Goal: Task Accomplishment & Management: Use online tool/utility

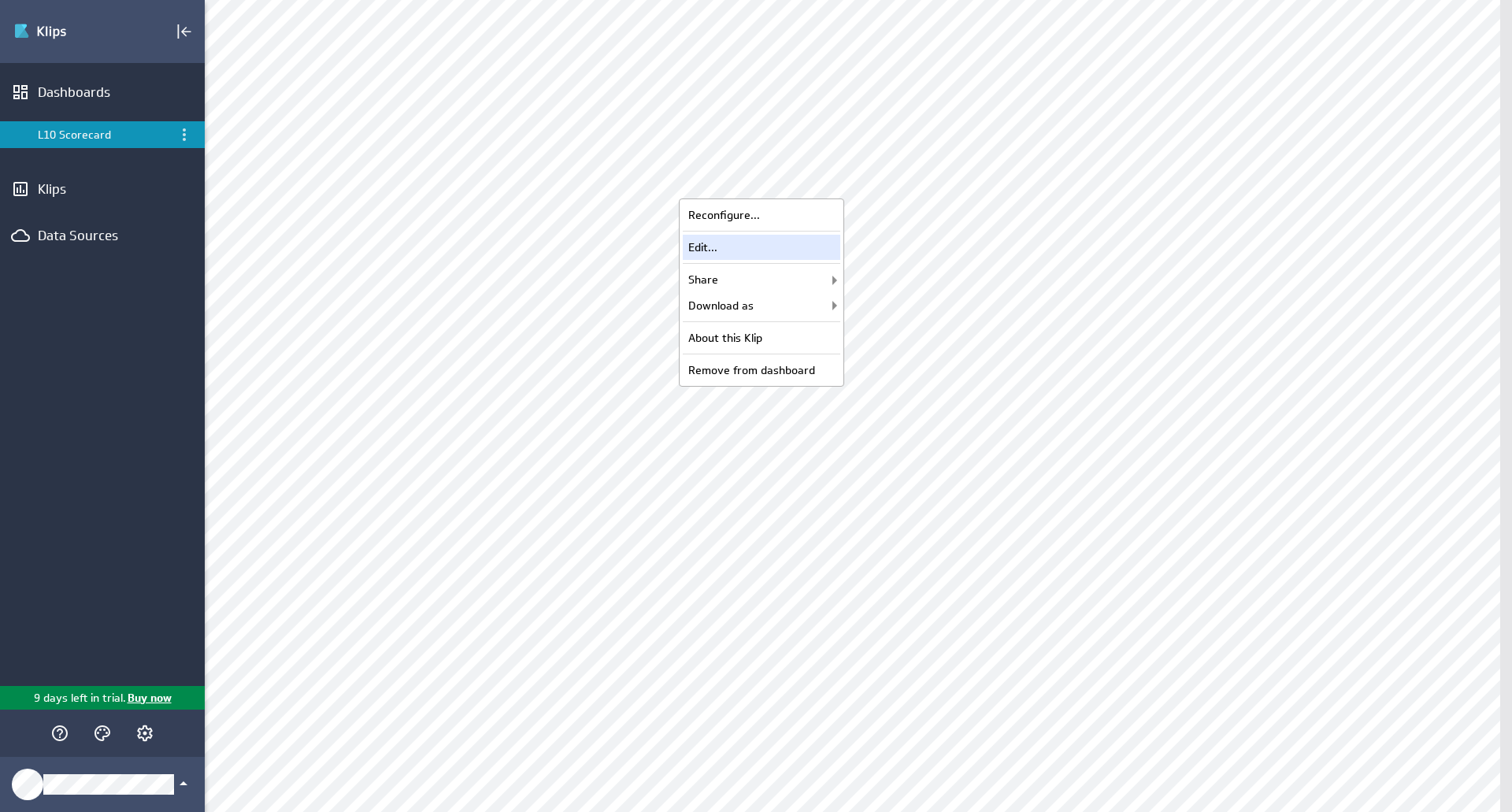
click at [797, 242] on div "Edit..." at bounding box center [761, 248] width 157 height 25
click at [44, 35] on img "Go to Dashboards" at bounding box center [68, 31] width 110 height 25
click at [154, 35] on button "Edit" at bounding box center [151, 31] width 30 height 19
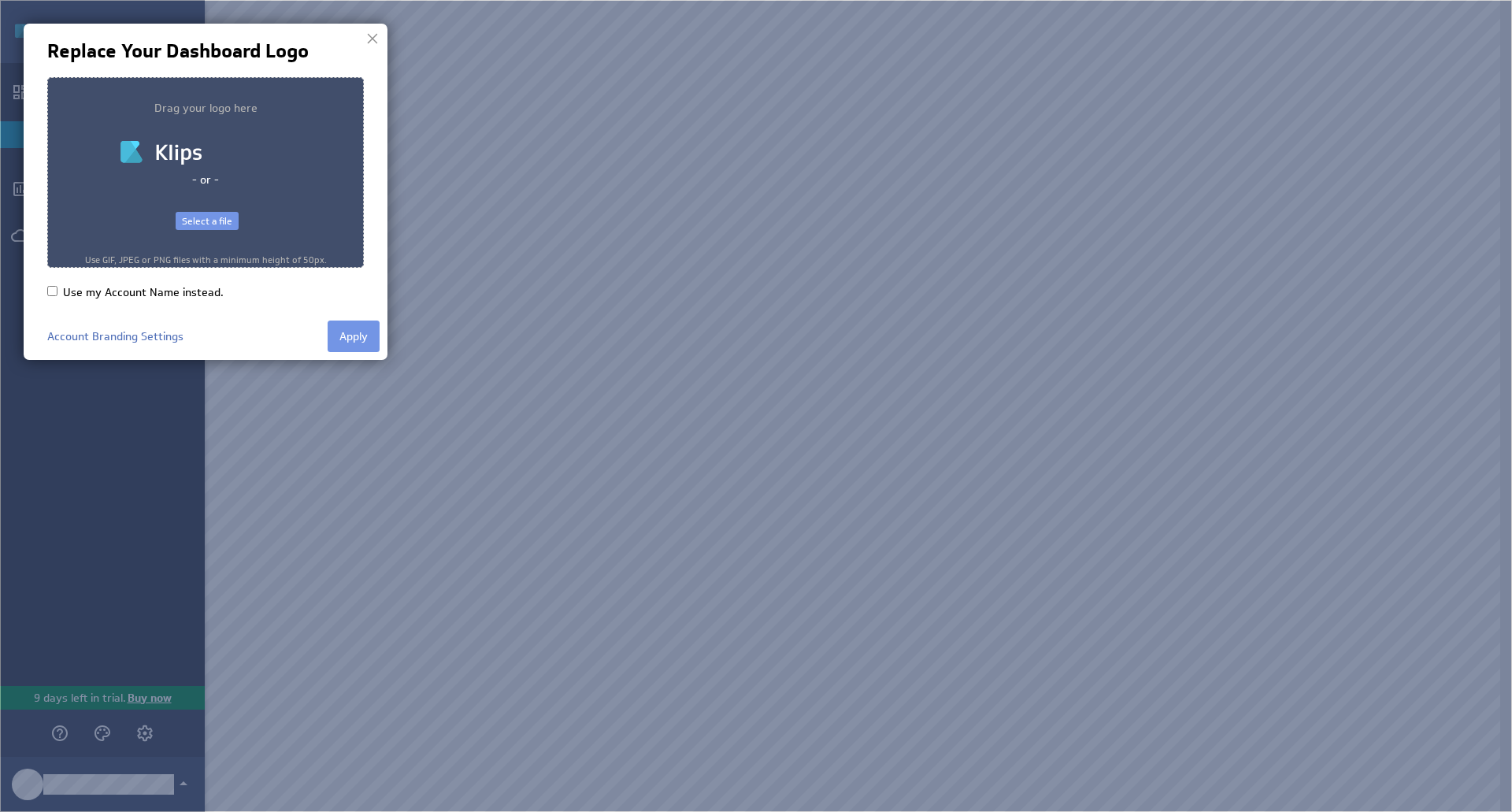
click at [1050, 122] on img at bounding box center [756, 406] width 1512 height 812
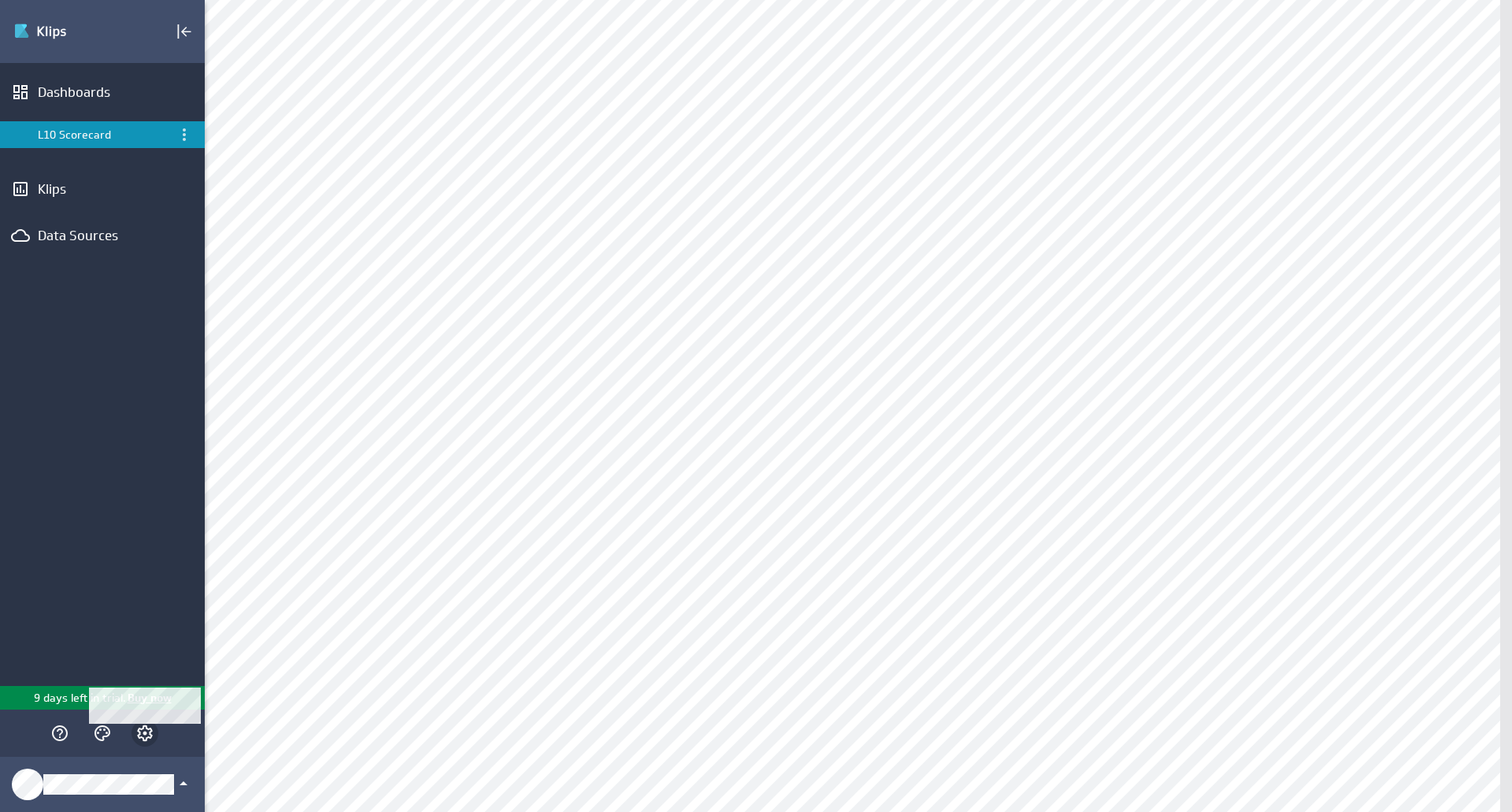
click at [143, 737] on icon "Account and settings" at bounding box center [145, 733] width 19 height 19
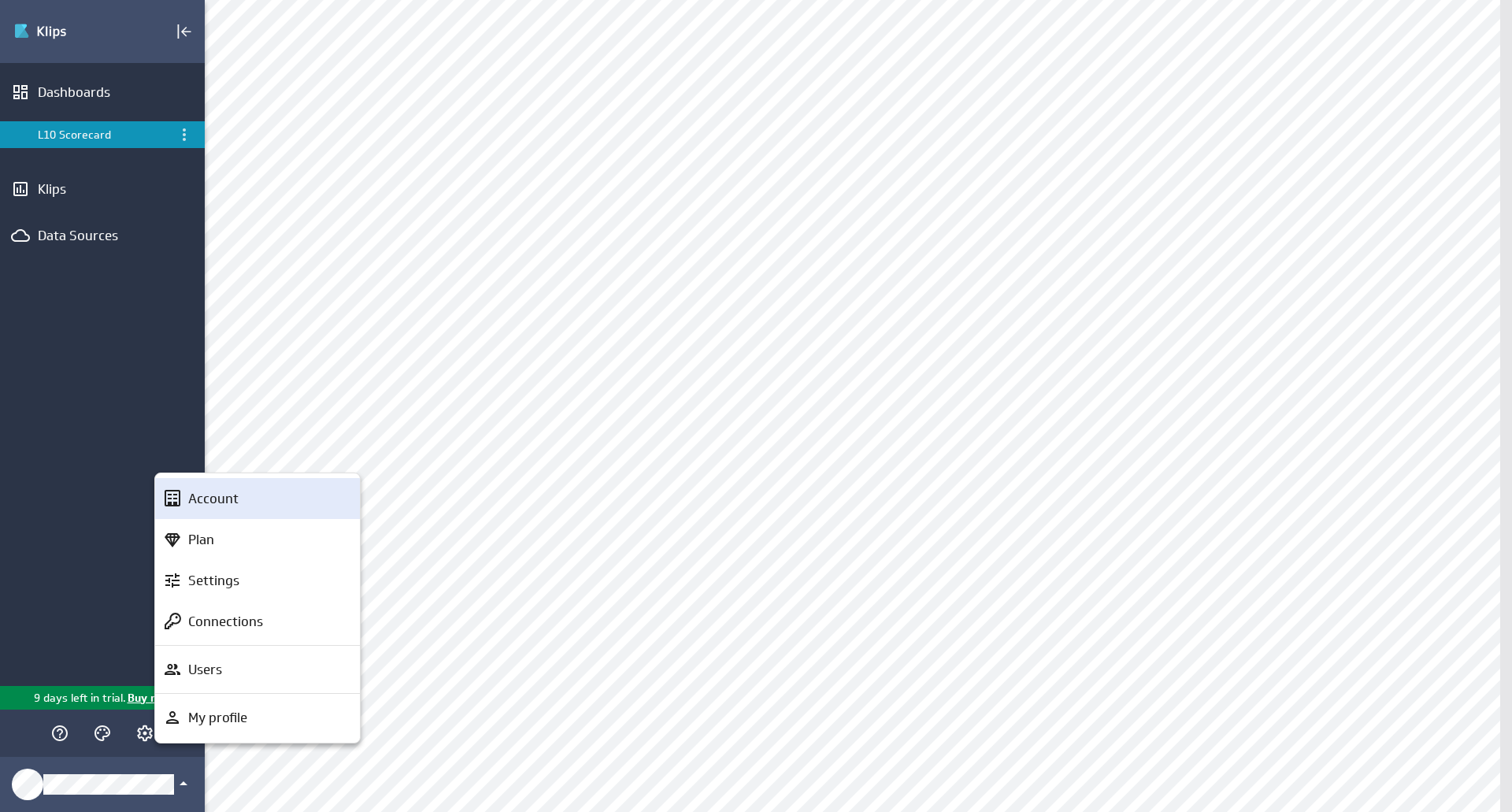
click at [309, 499] on div "Account" at bounding box center [265, 498] width 166 height 19
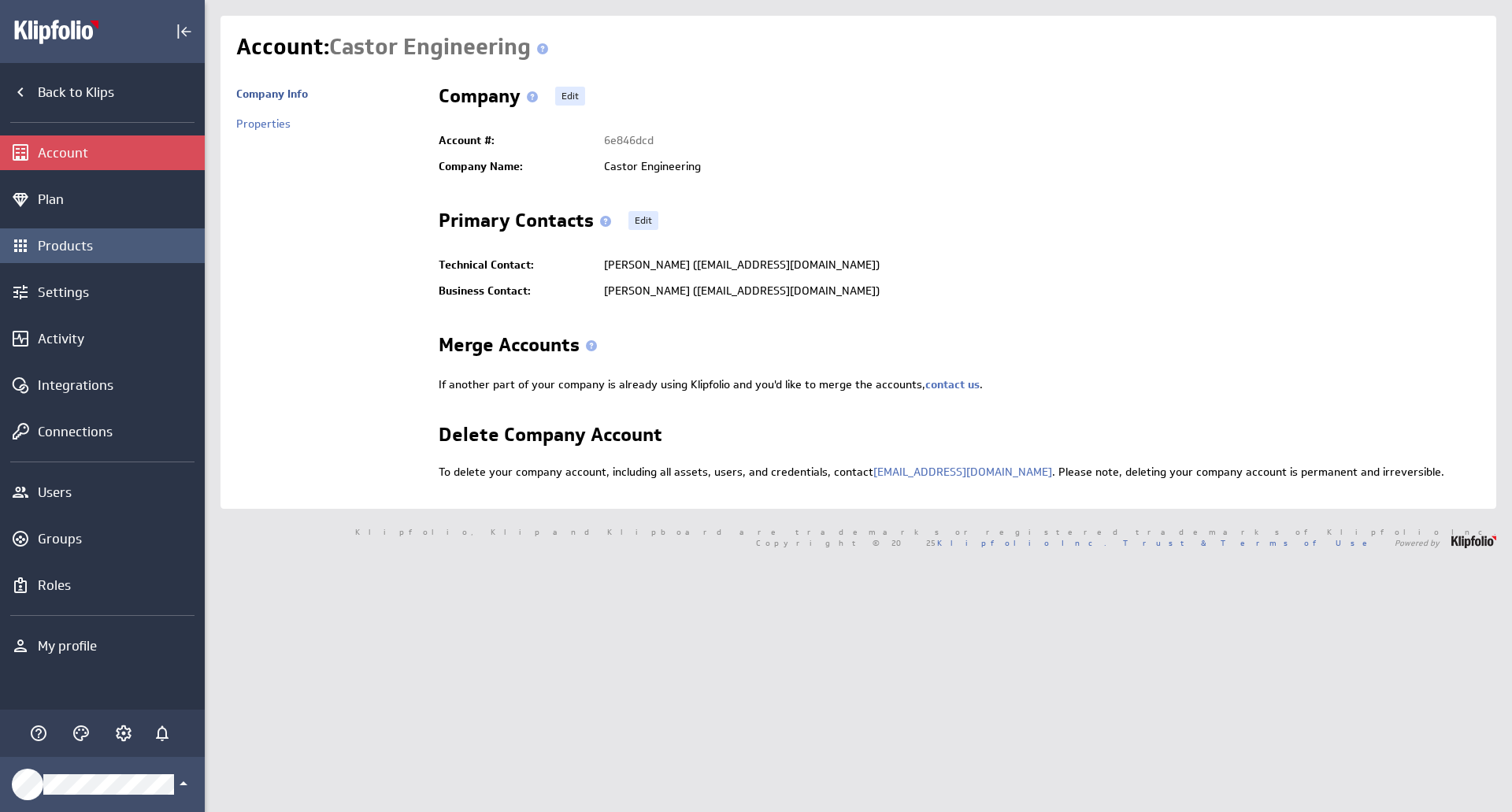
click at [117, 256] on div "Products" at bounding box center [102, 245] width 205 height 35
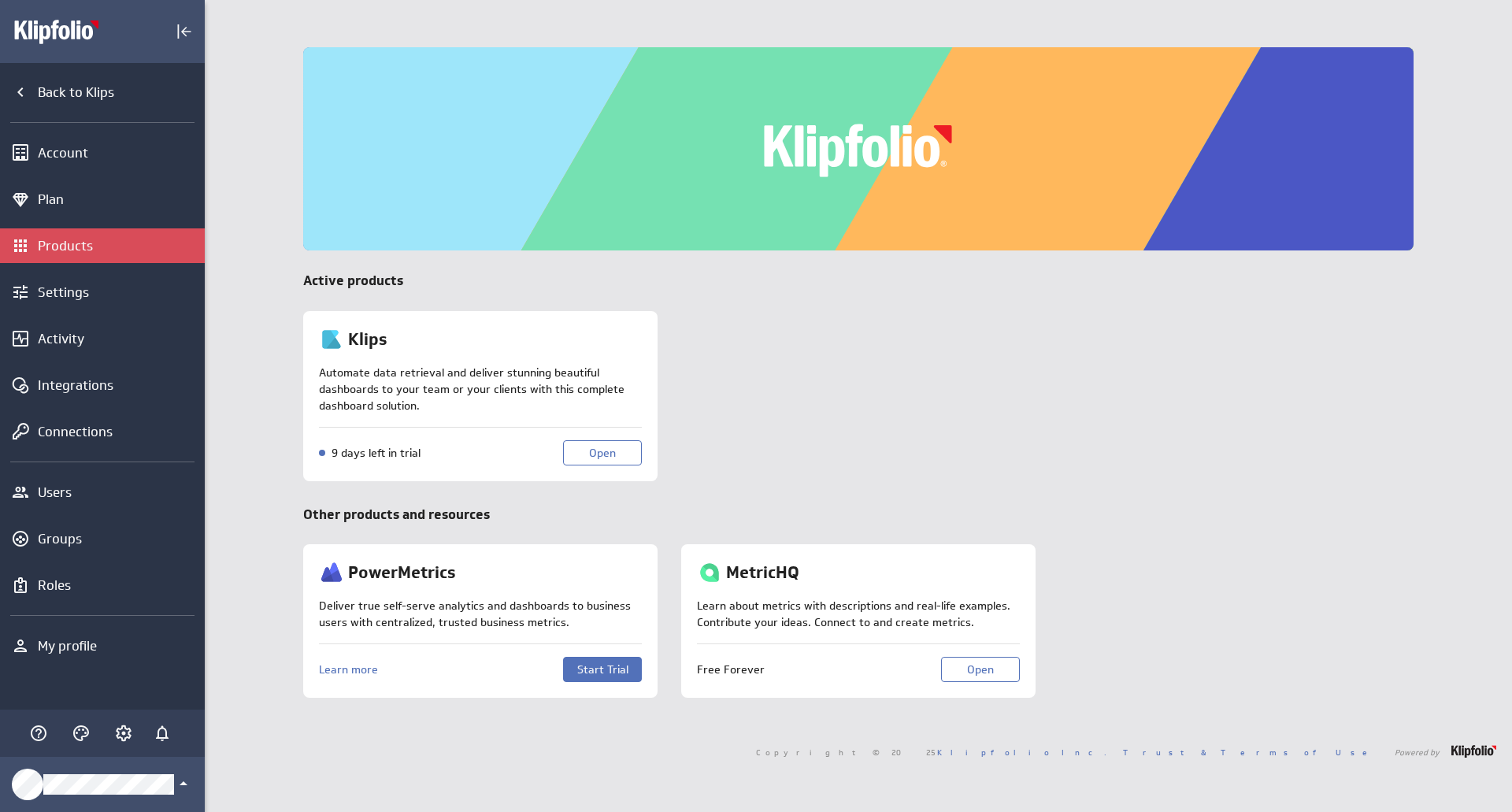
click at [575, 655] on div "PowerMetrics Deliver true self-serve analytics and dashboards to business users…" at bounding box center [480, 622] width 354 height 154
click at [578, 664] on span "Start Trial" at bounding box center [603, 669] width 52 height 14
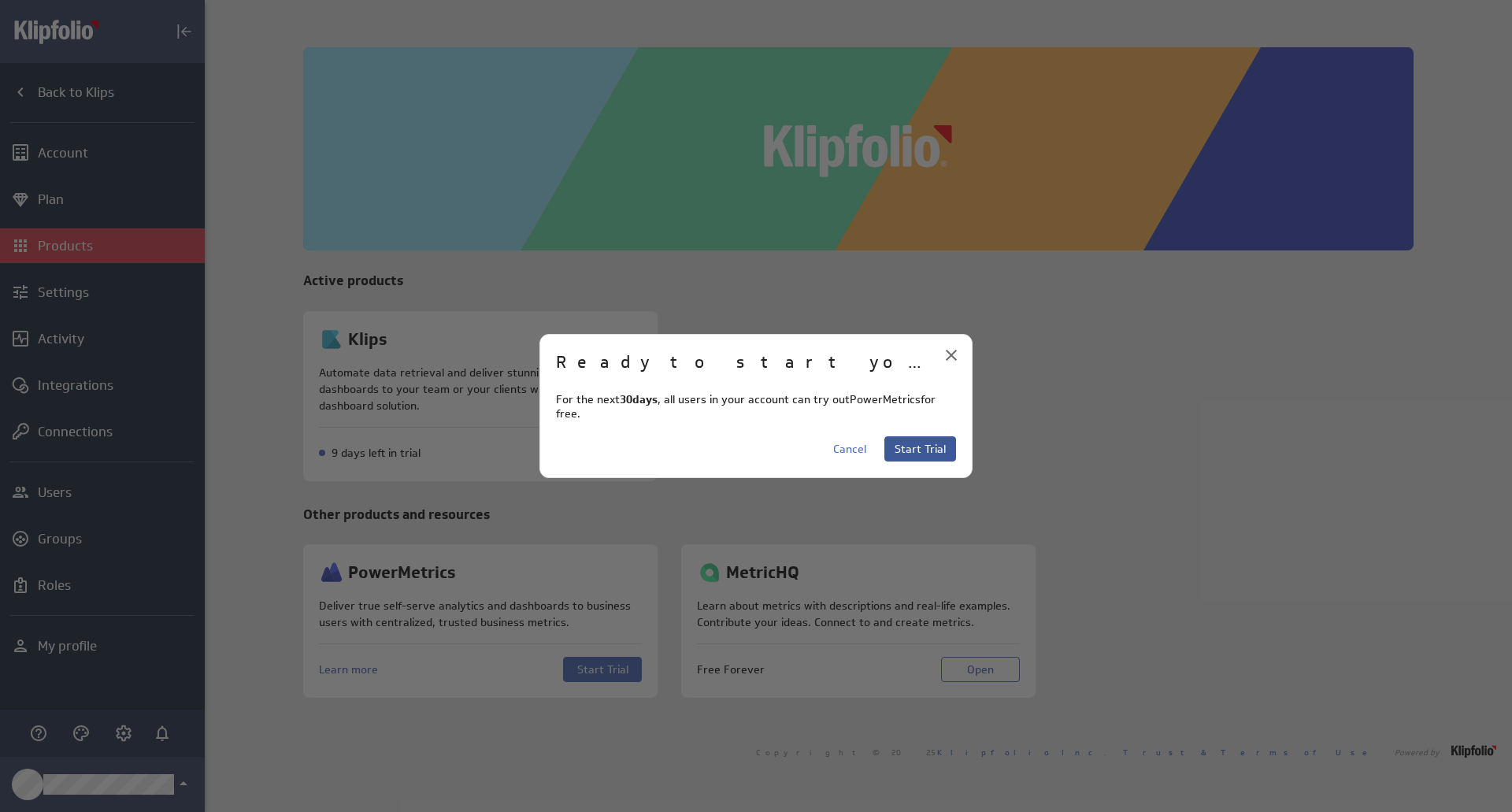
click at [937, 443] on span "Start Trial" at bounding box center [920, 448] width 52 height 14
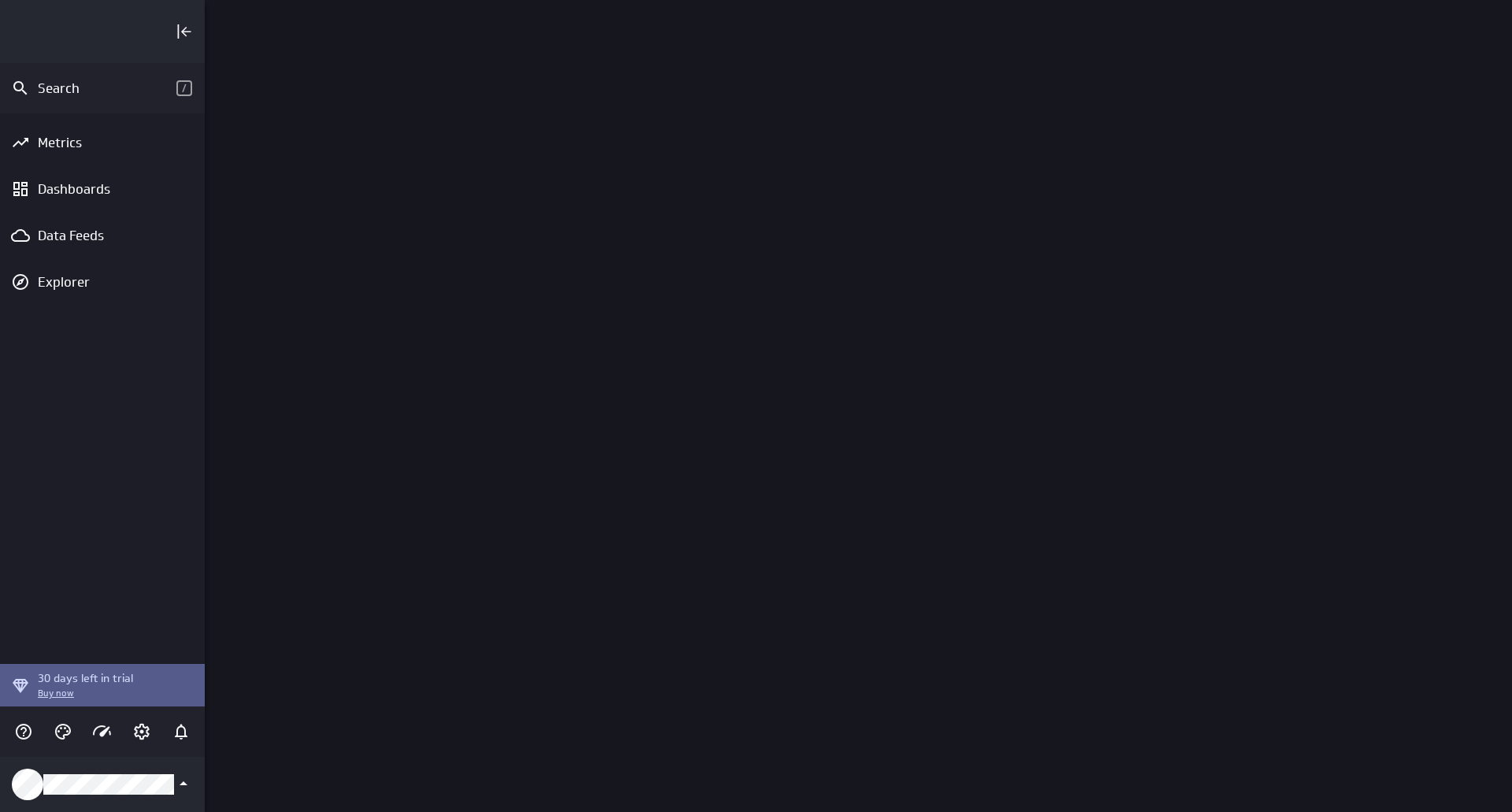
scroll to position [837, 1331]
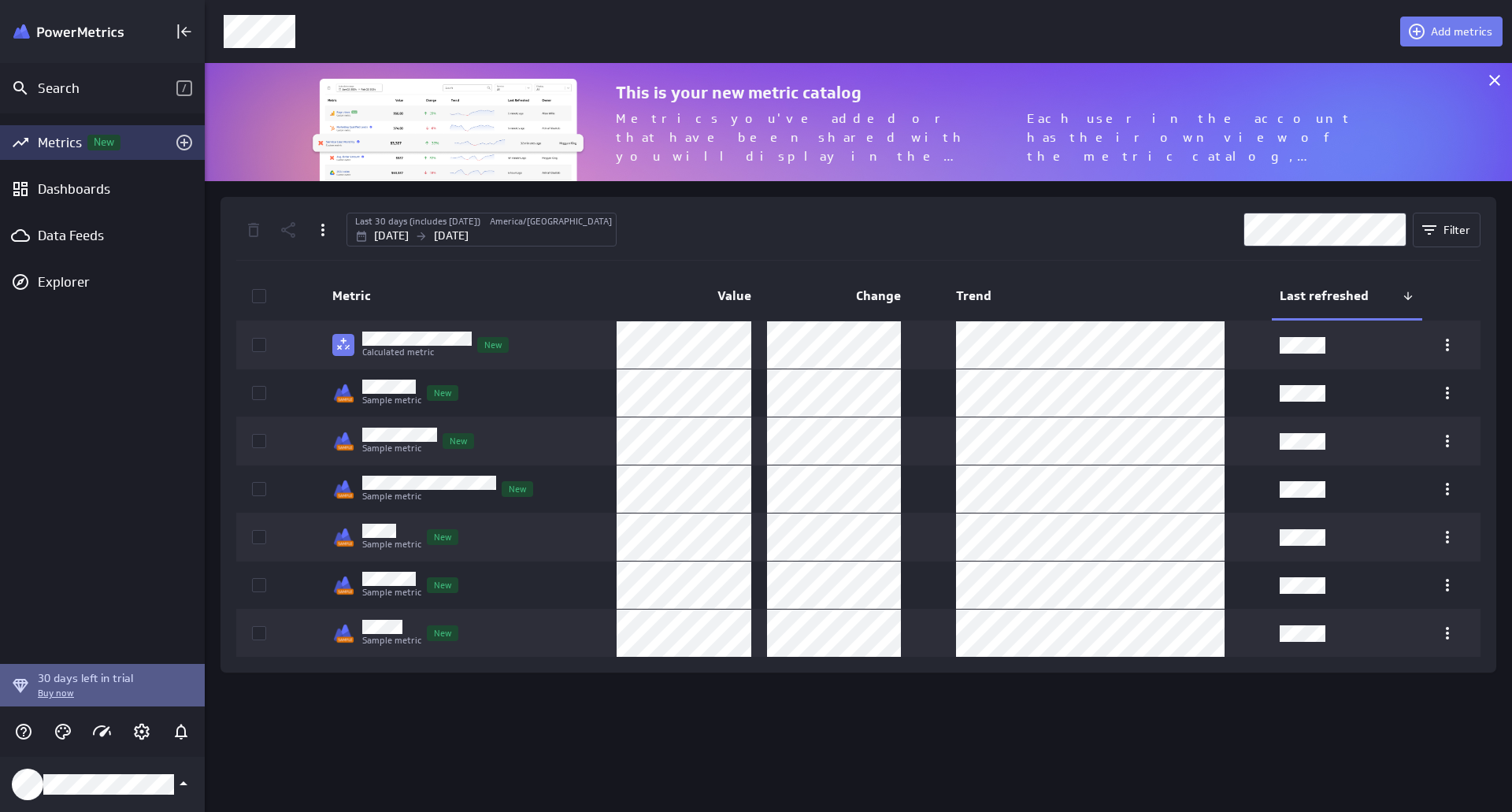
scroll to position [837, 1331]
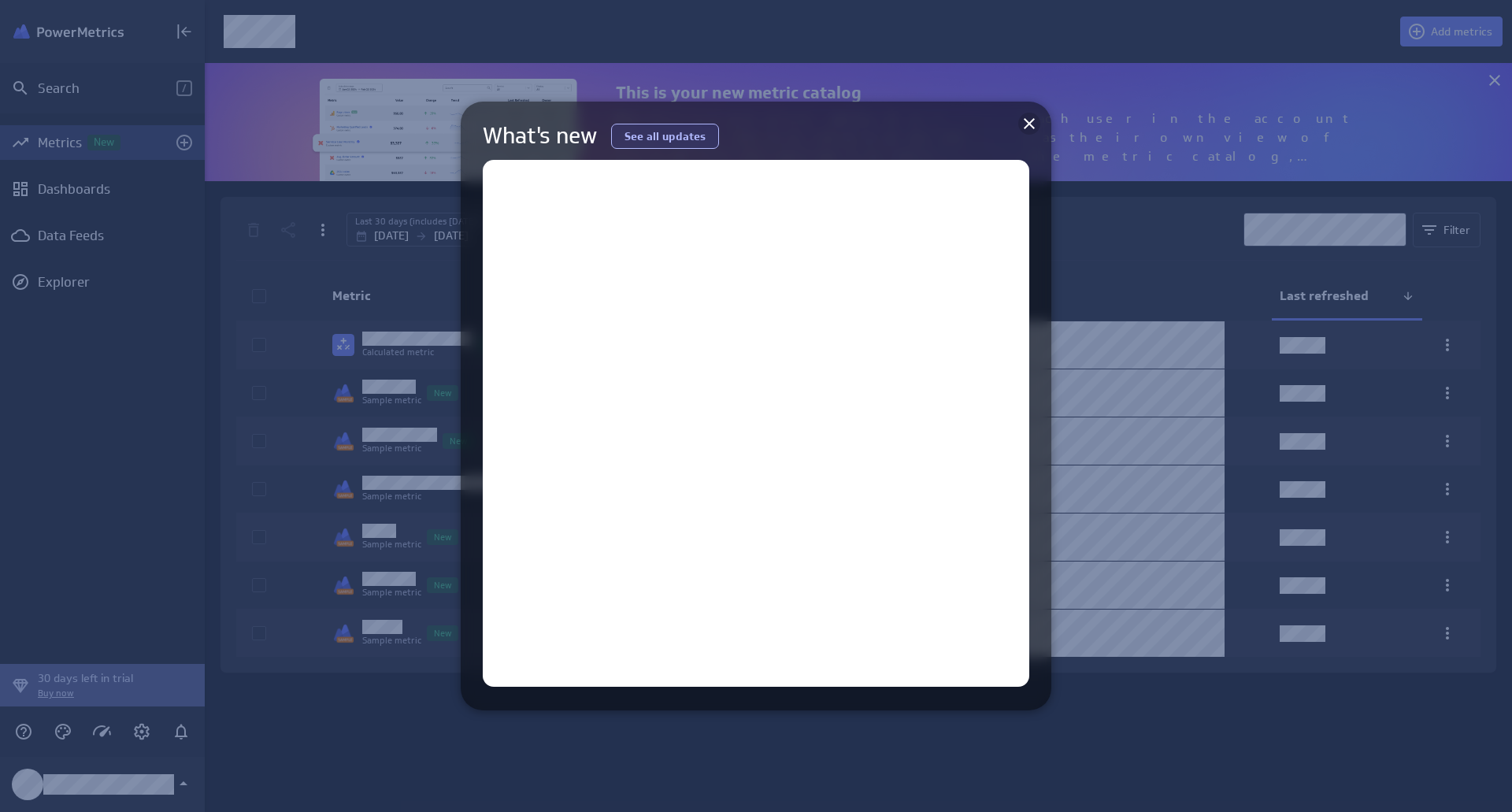
click at [1025, 130] on icon at bounding box center [1029, 123] width 19 height 19
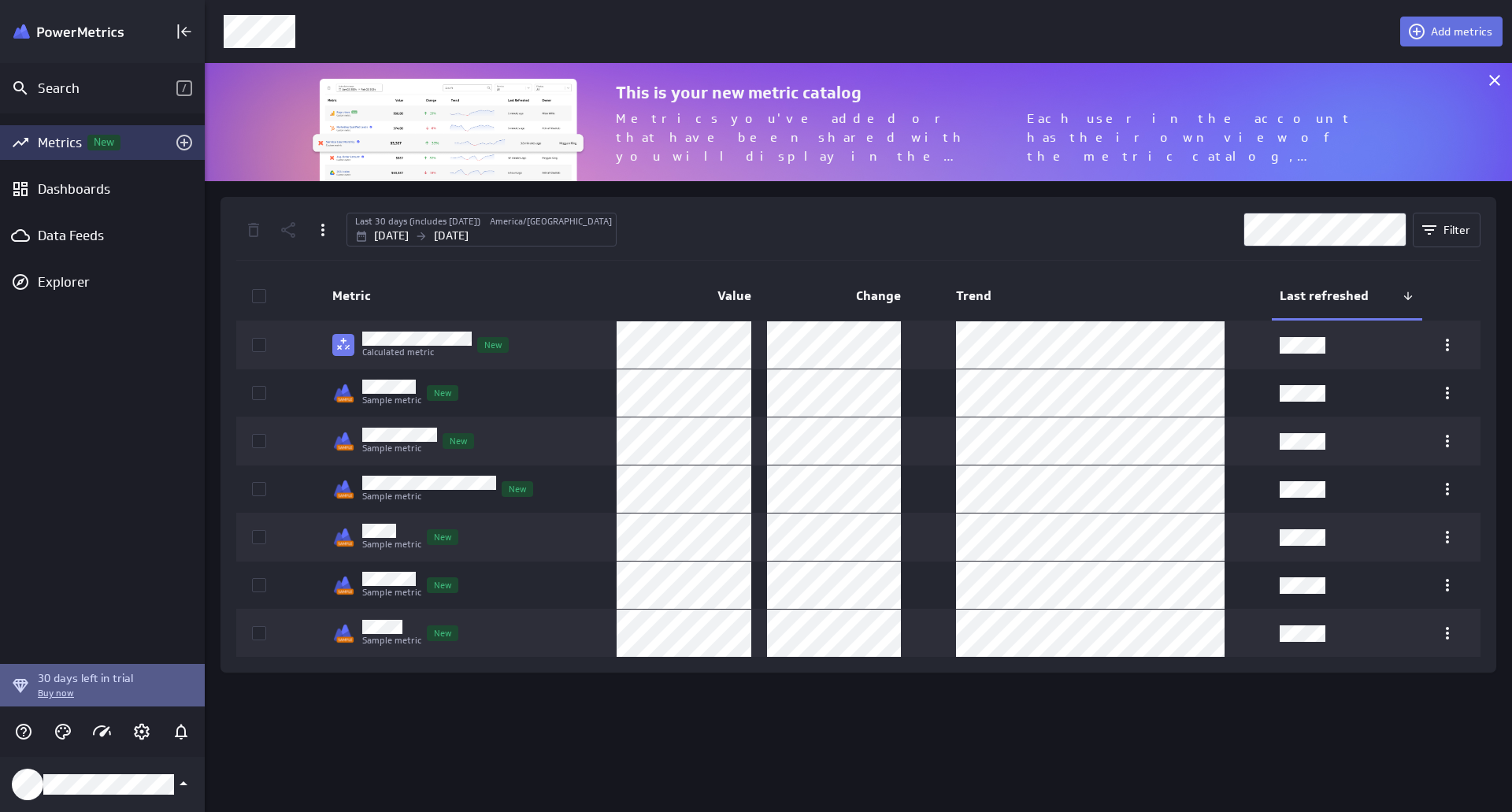
click at [1438, 32] on span "Add metrics" at bounding box center [1461, 31] width 62 height 14
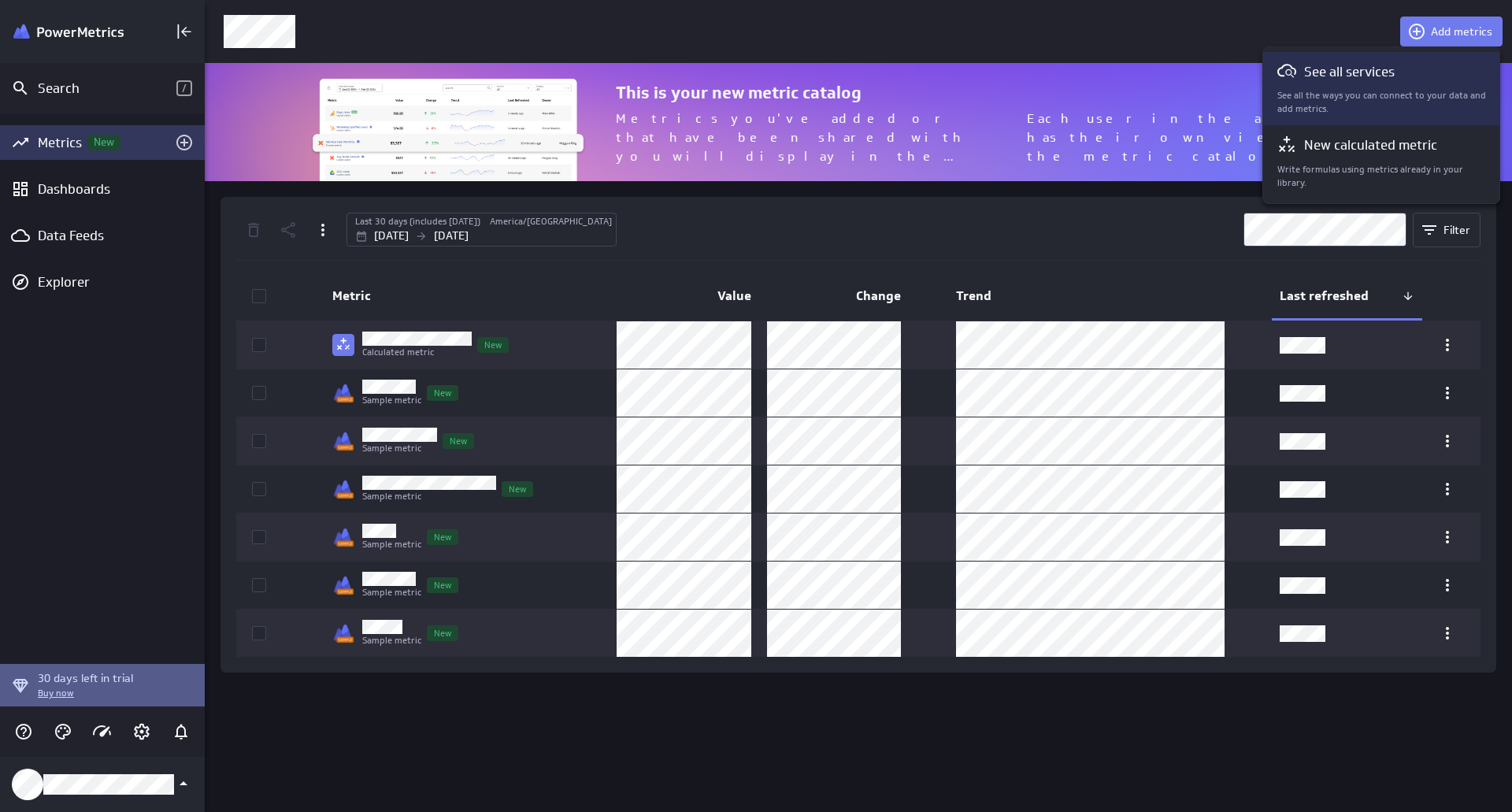
click at [1410, 100] on p "See all the ways you can connect to your data and add metrics." at bounding box center [1383, 102] width 210 height 27
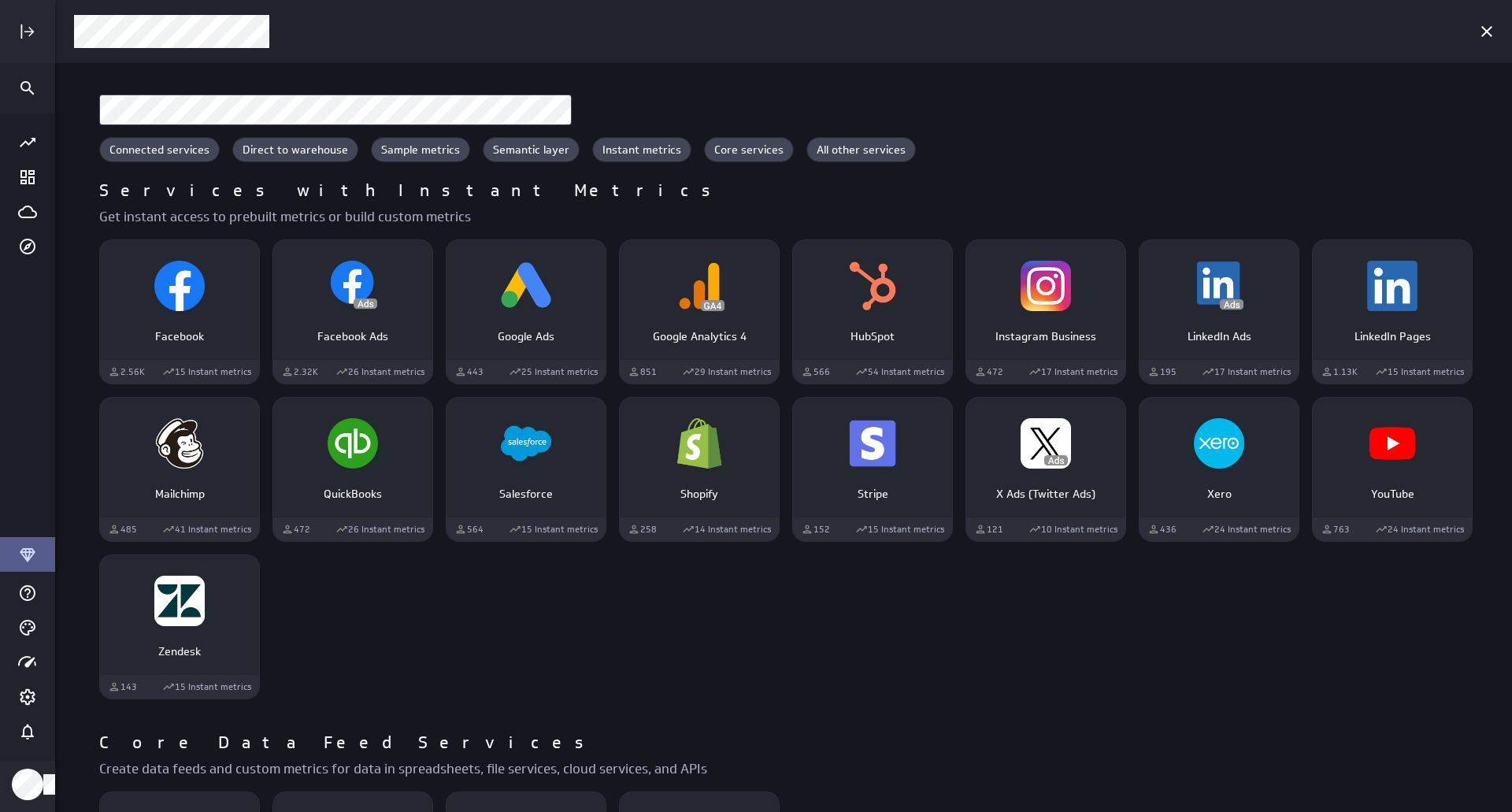
scroll to position [881, 0]
click at [403, 476] on div "QuickBooks" at bounding box center [353, 487] width 159 height 29
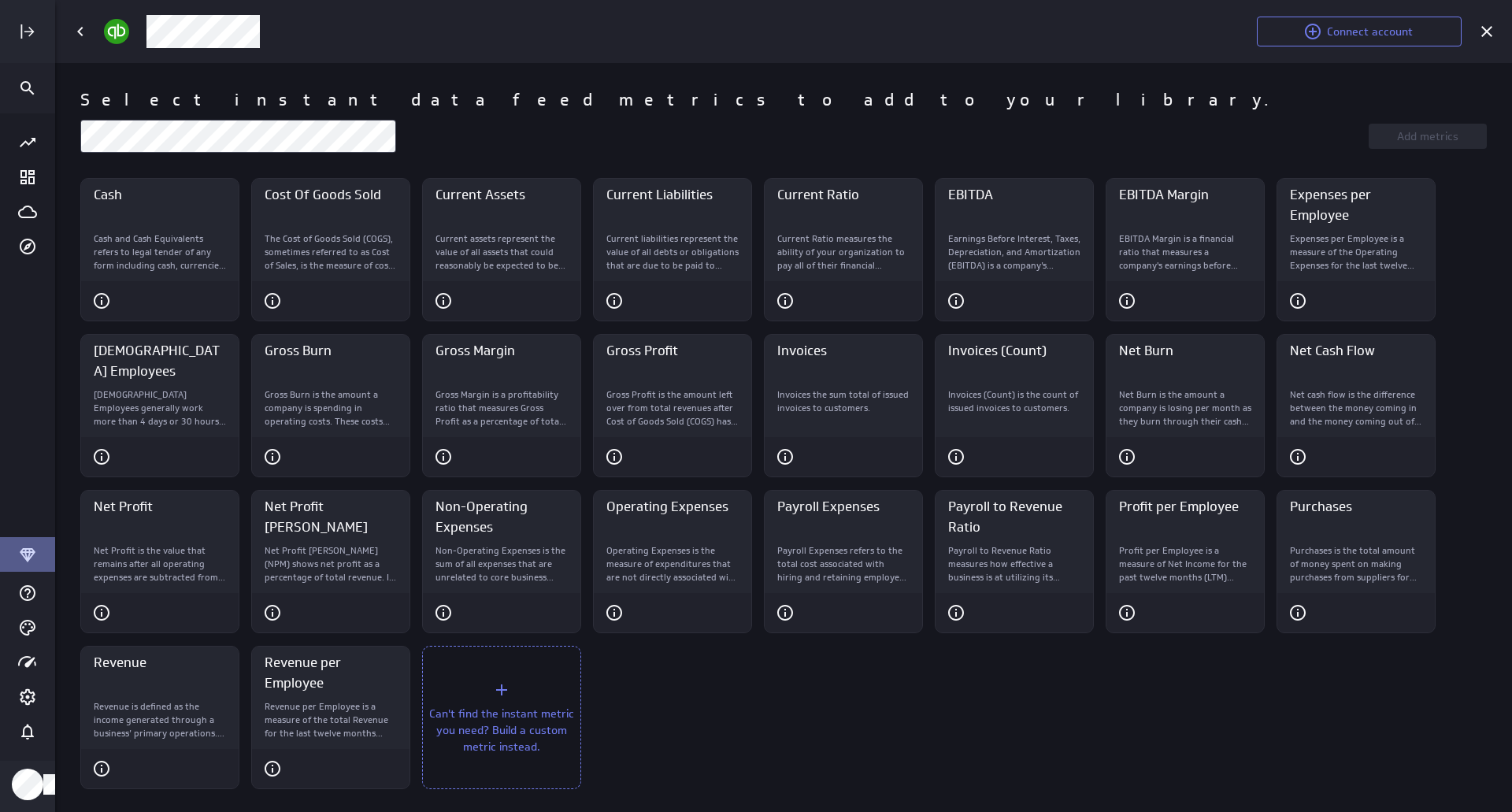
scroll to position [25, 0]
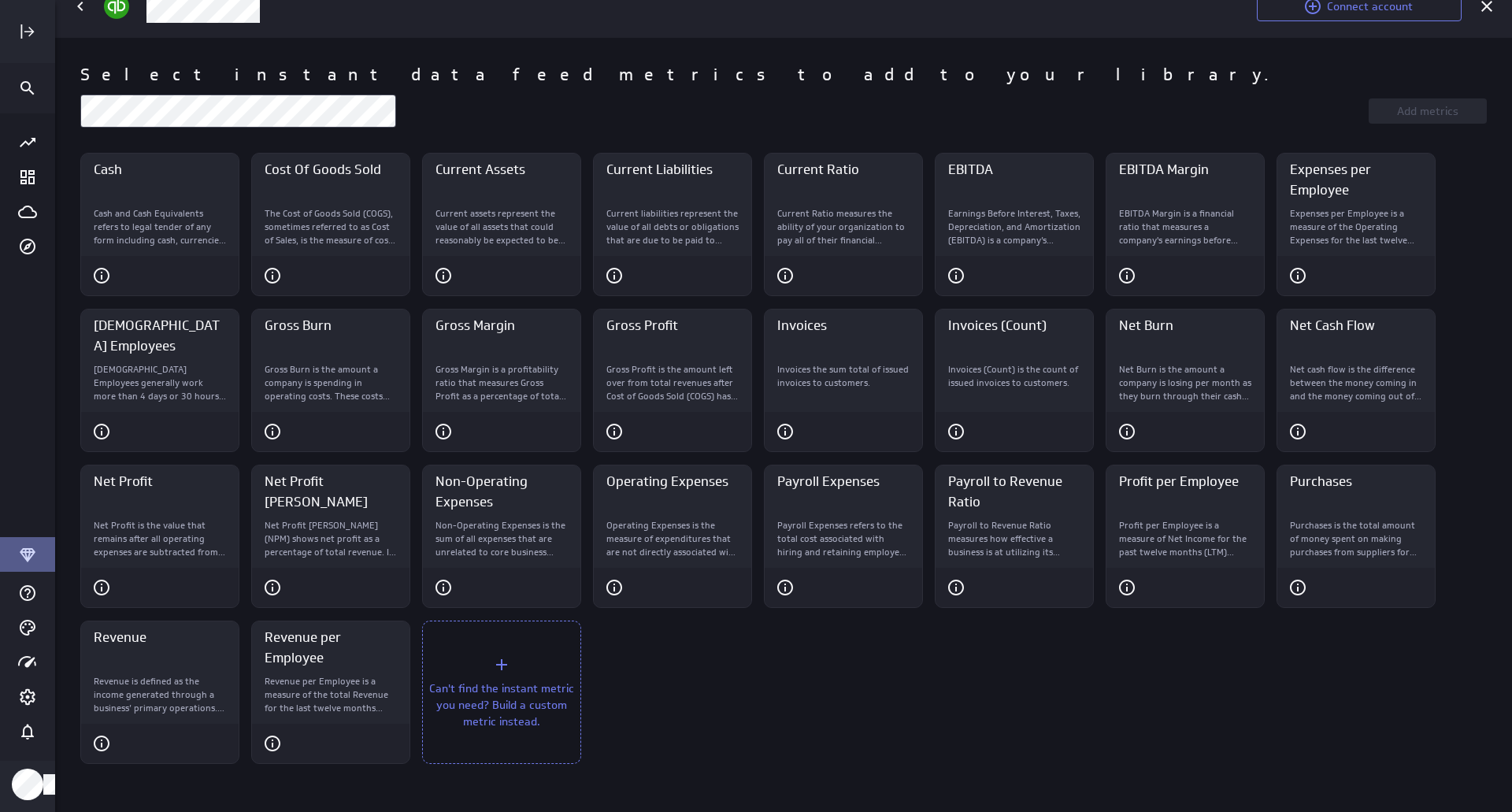
click at [548, 671] on div "Can't find the instant metric you need? Build a custom metric instead." at bounding box center [501, 692] width 159 height 143
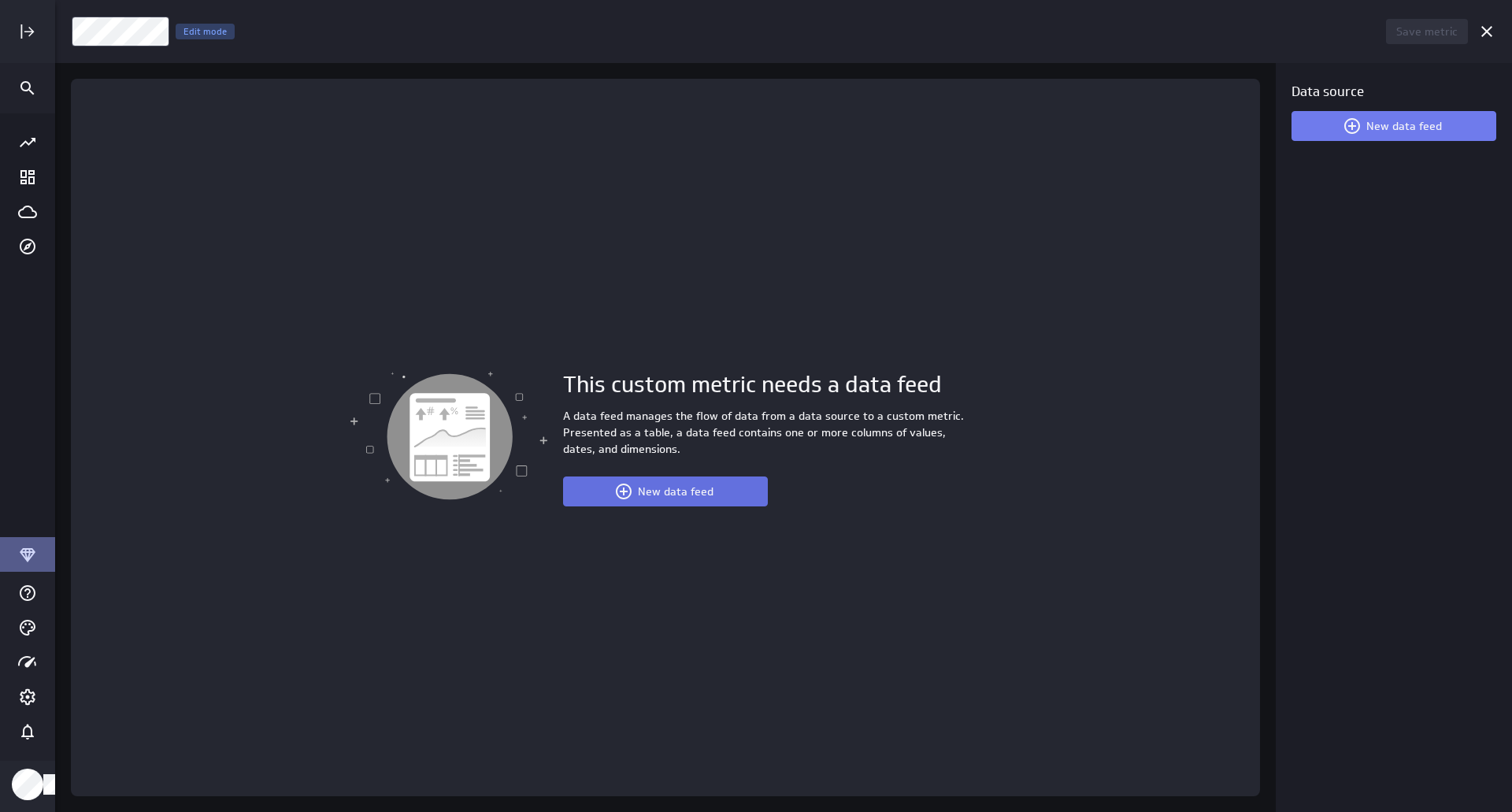
click at [645, 496] on span "New data feed" at bounding box center [675, 491] width 75 height 14
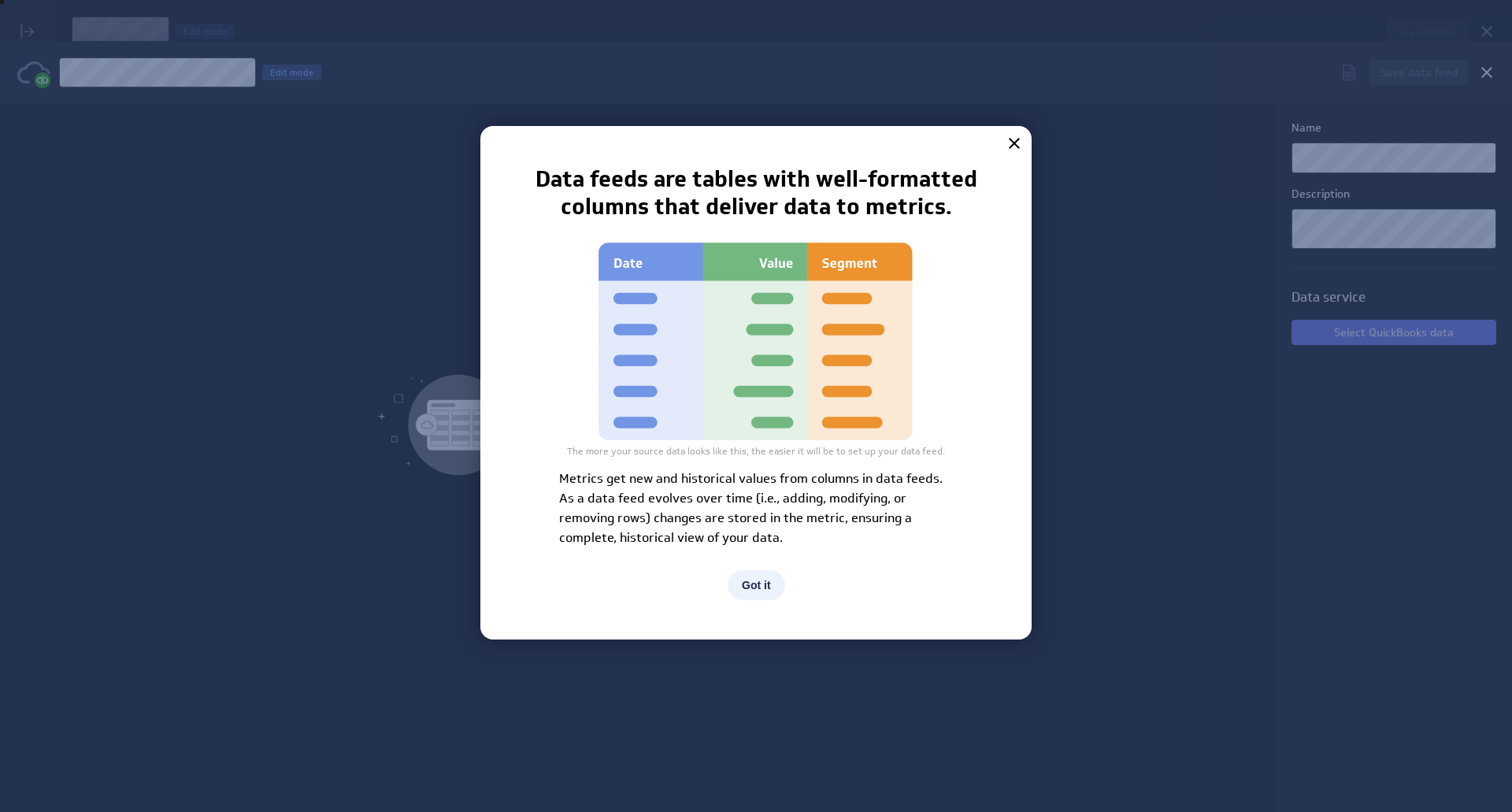
click at [746, 579] on button "Got it" at bounding box center [757, 584] width 58 height 30
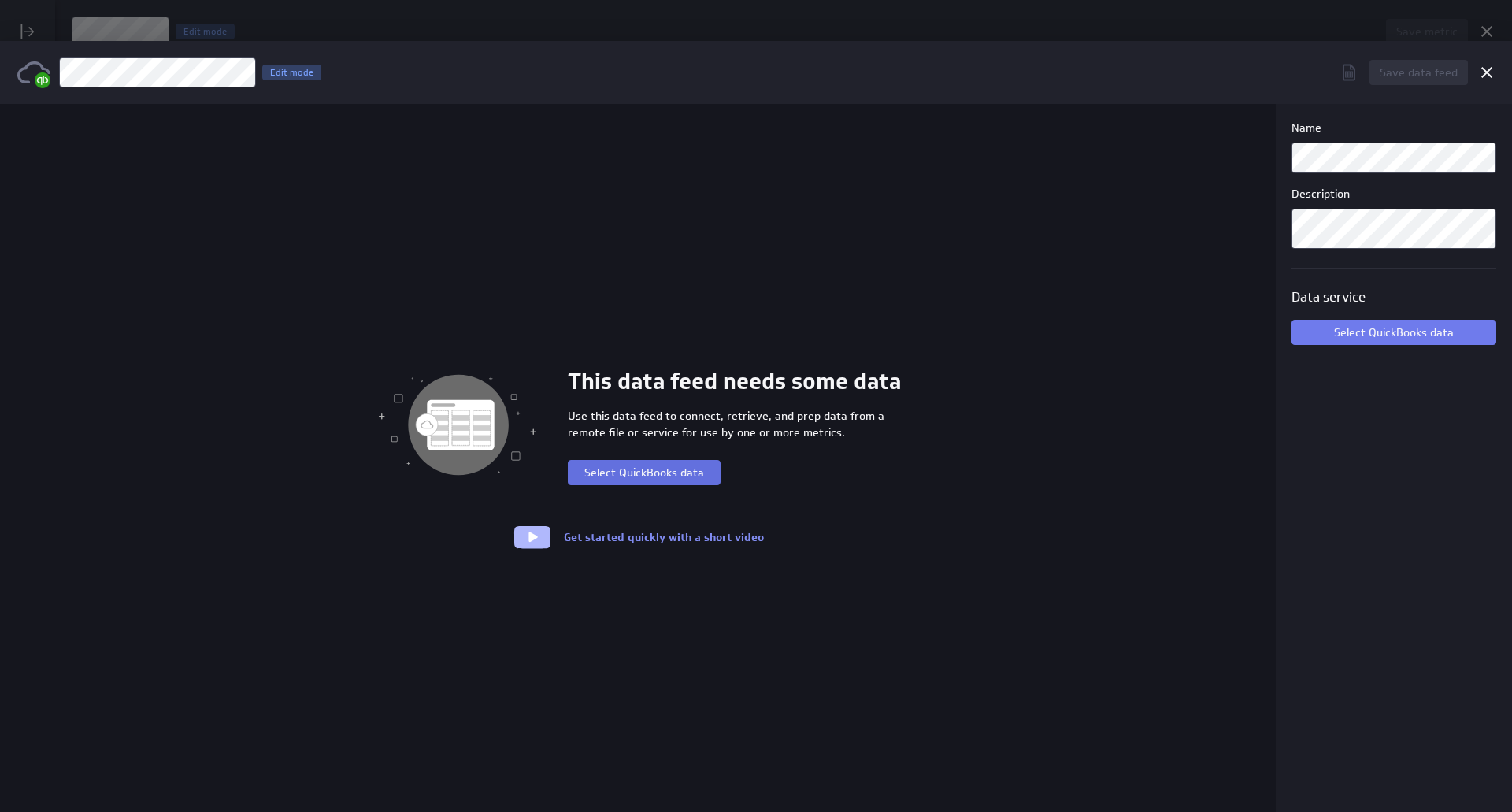
click at [685, 483] on button "Select QuickBooks data" at bounding box center [644, 473] width 153 height 25
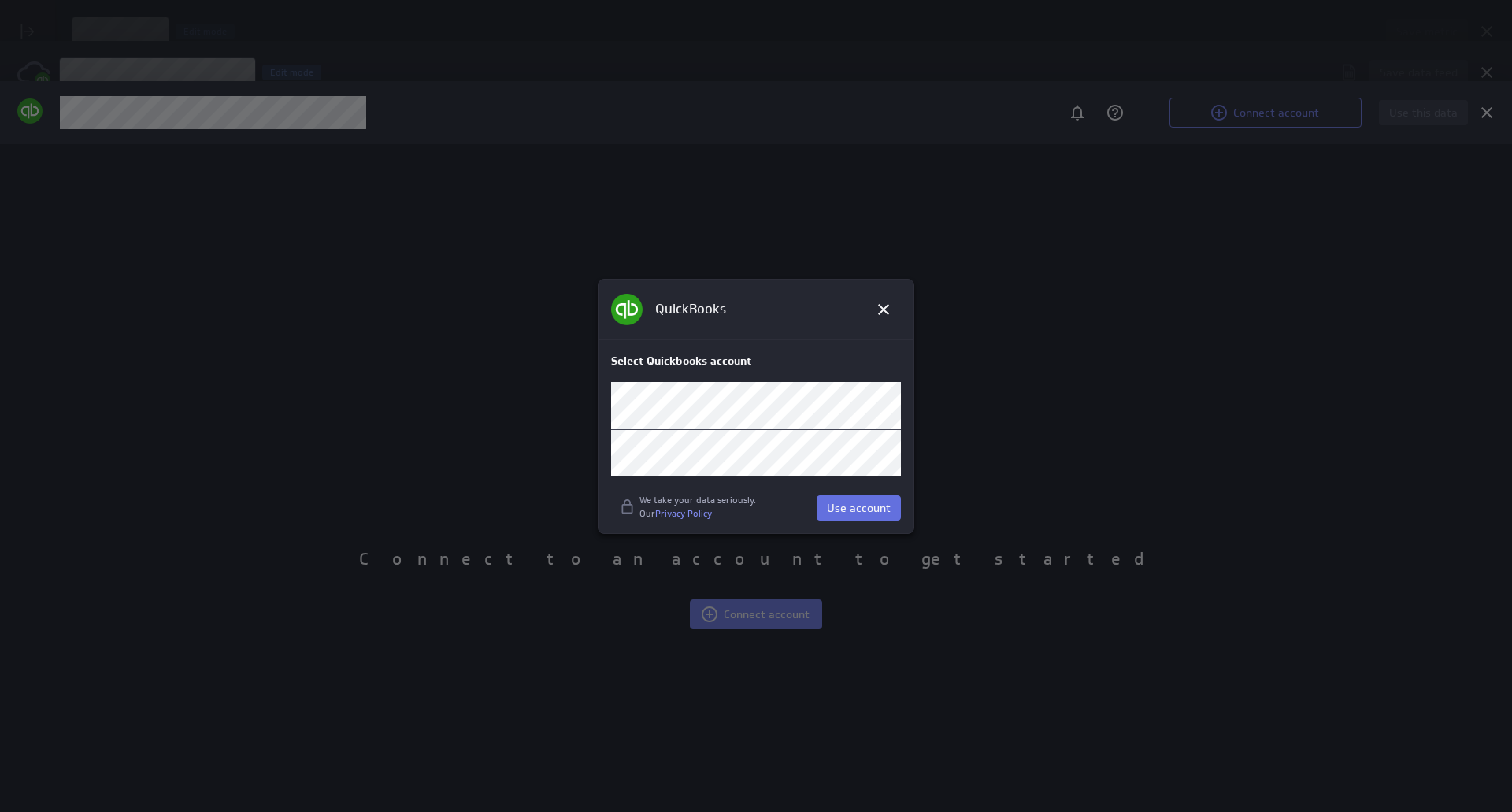
click at [879, 513] on span "Use account" at bounding box center [858, 508] width 63 height 14
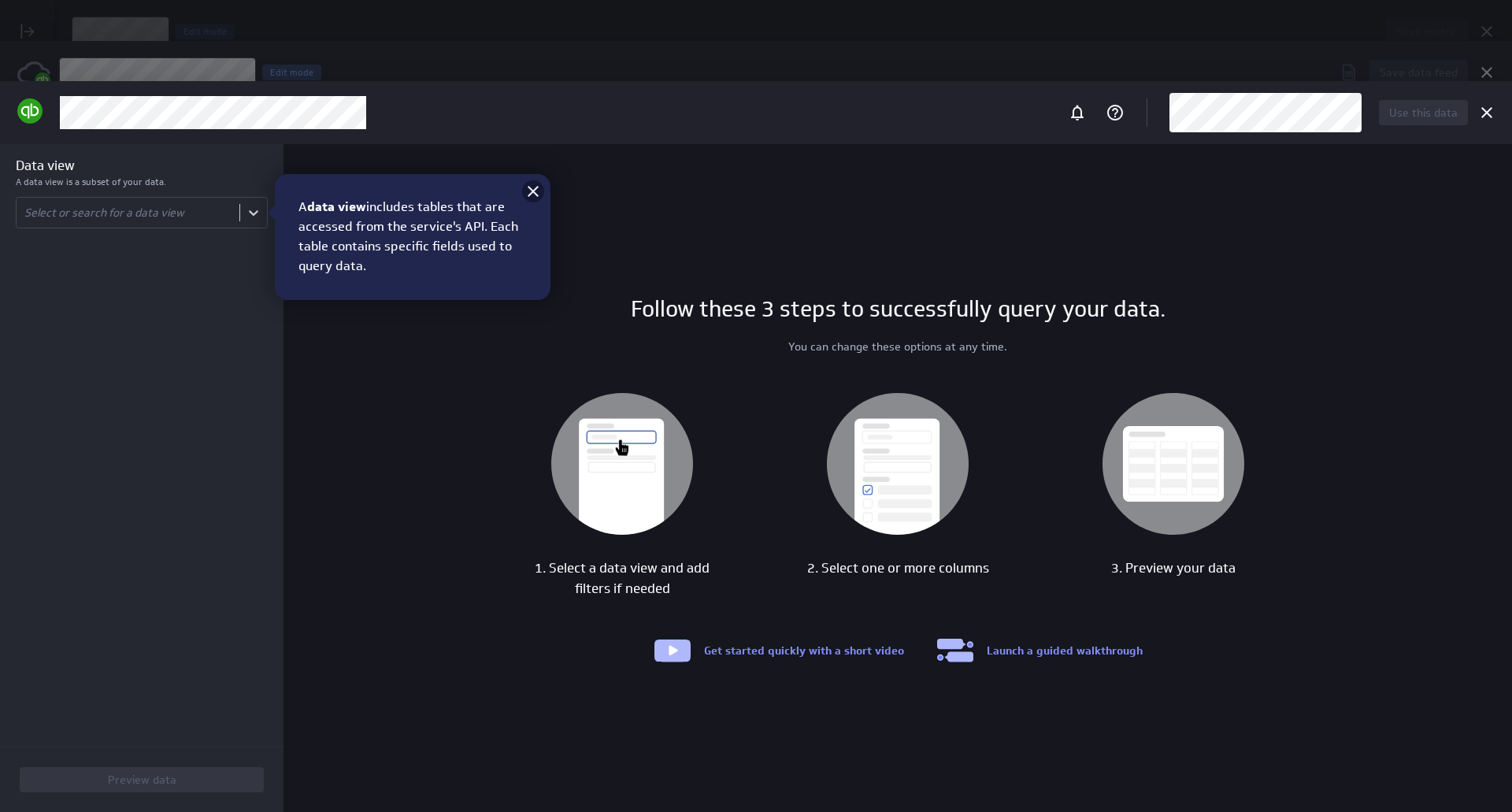
click at [533, 191] on icon at bounding box center [533, 191] width 11 height 11
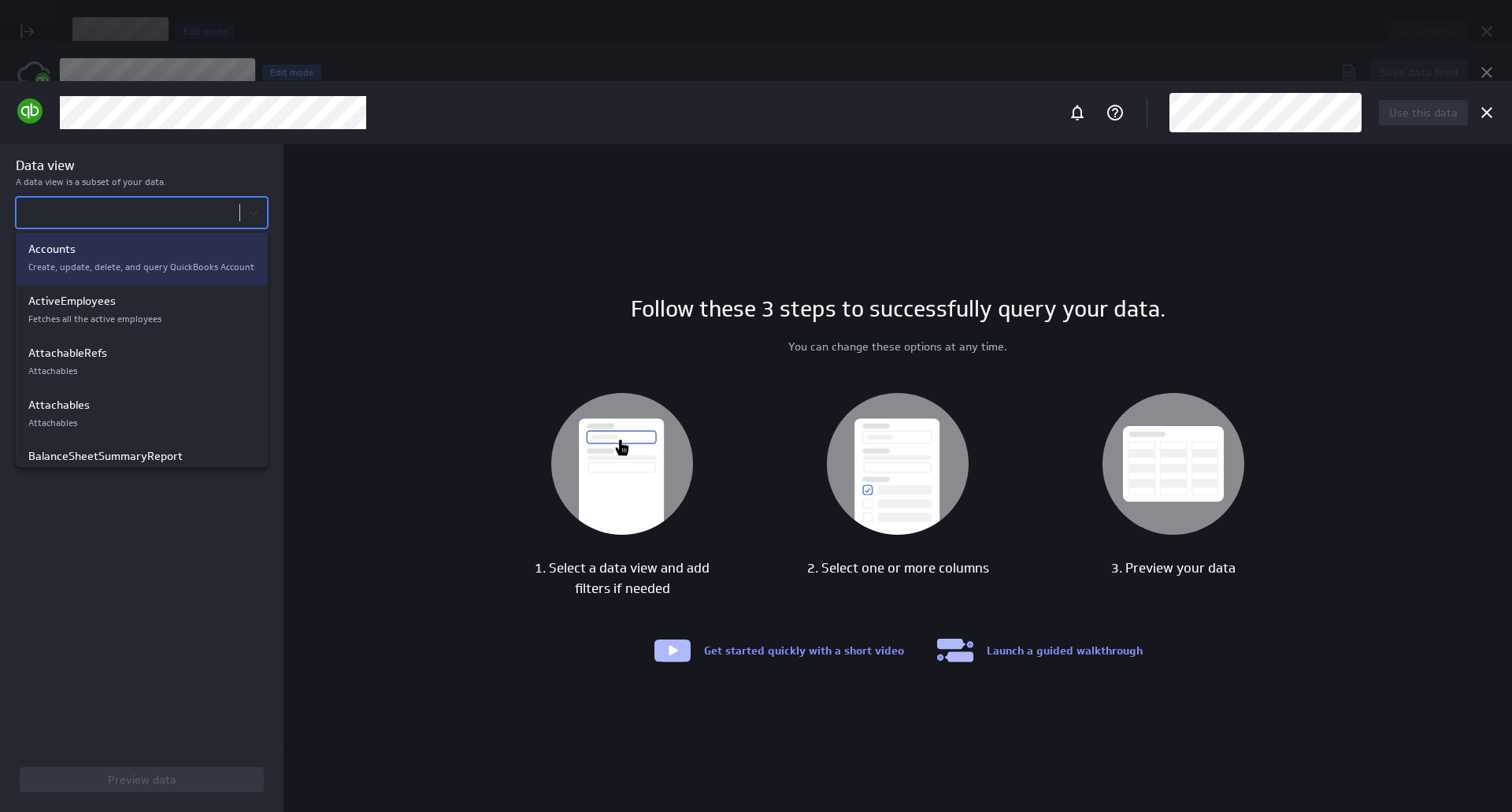
click at [246, 213] on body "Save metric Untitled Edit mode This custom metric needs a data feed A data feed…" at bounding box center [756, 406] width 1512 height 812
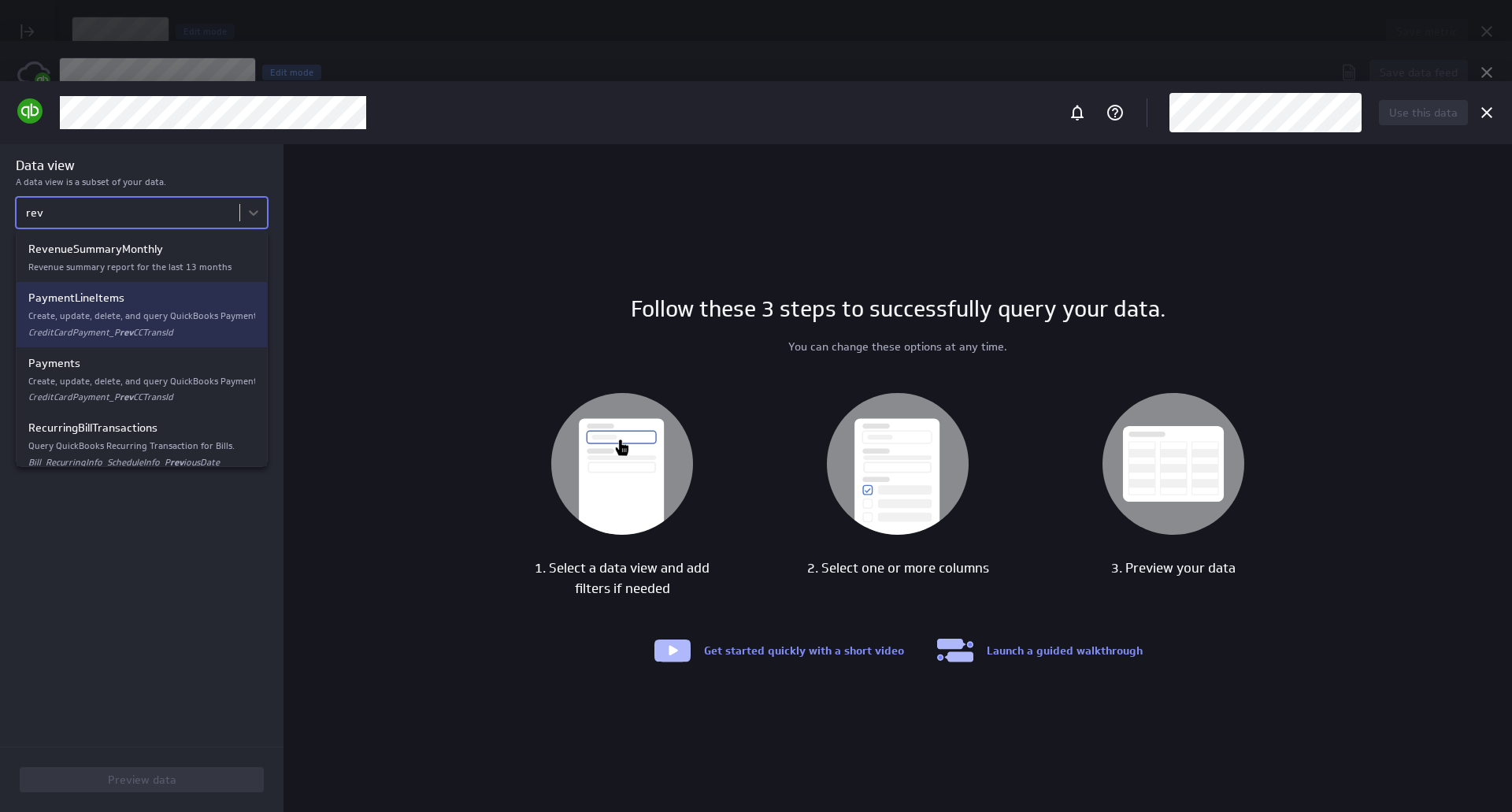
click at [173, 313] on p "Create, update, delete, and query QuickBooks Payment Line Items." at bounding box center [142, 316] width 227 height 14
type input "rev"
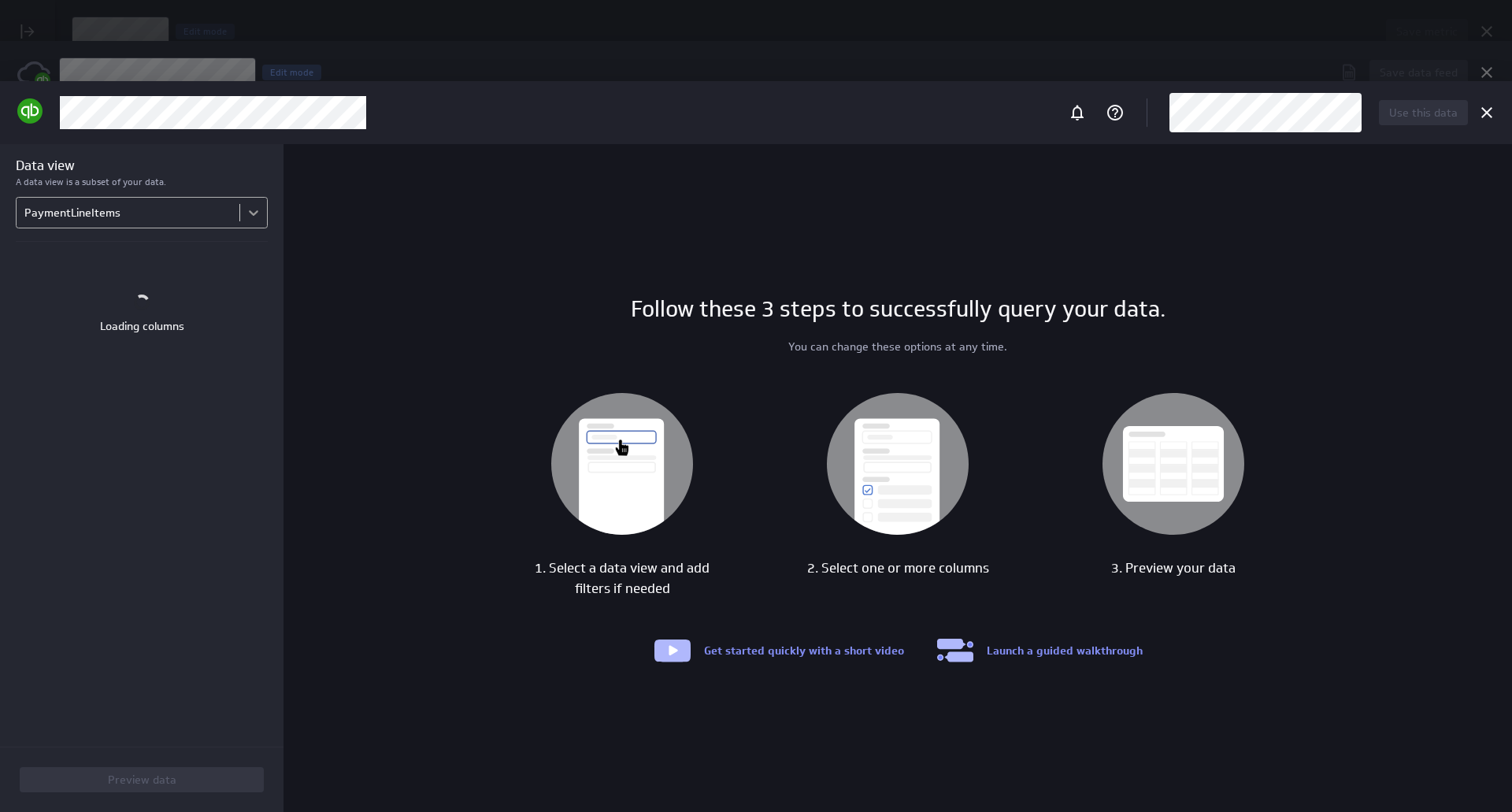
click at [257, 213] on body "Save metric Untitled Edit mode This custom metric needs a data feed A data feed…" at bounding box center [756, 406] width 1512 height 812
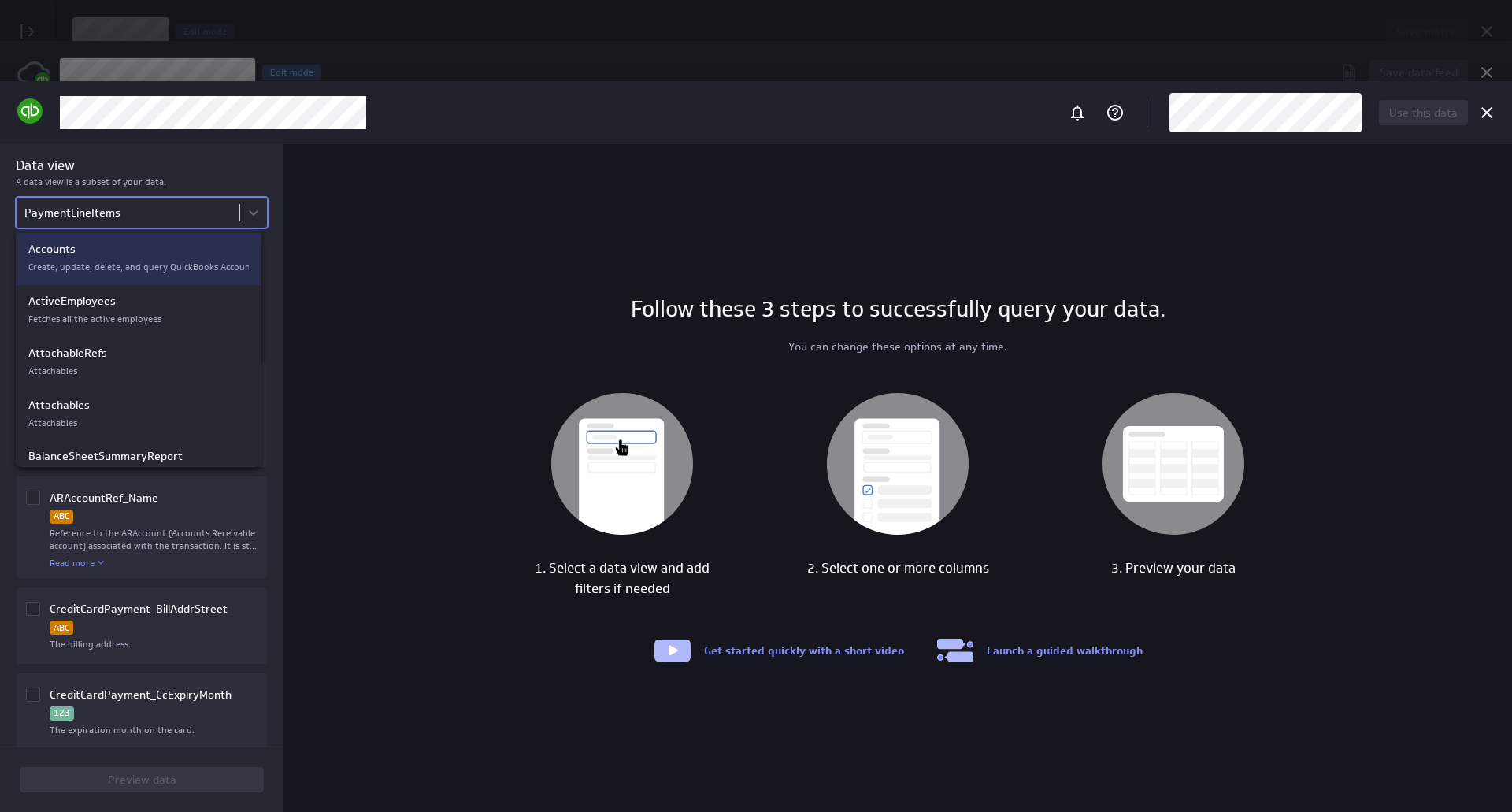
click at [206, 218] on div at bounding box center [756, 406] width 1512 height 812
click at [206, 218] on body "Save metric Untitled Edit mode This custom metric needs a data feed A data feed…" at bounding box center [756, 406] width 1512 height 812
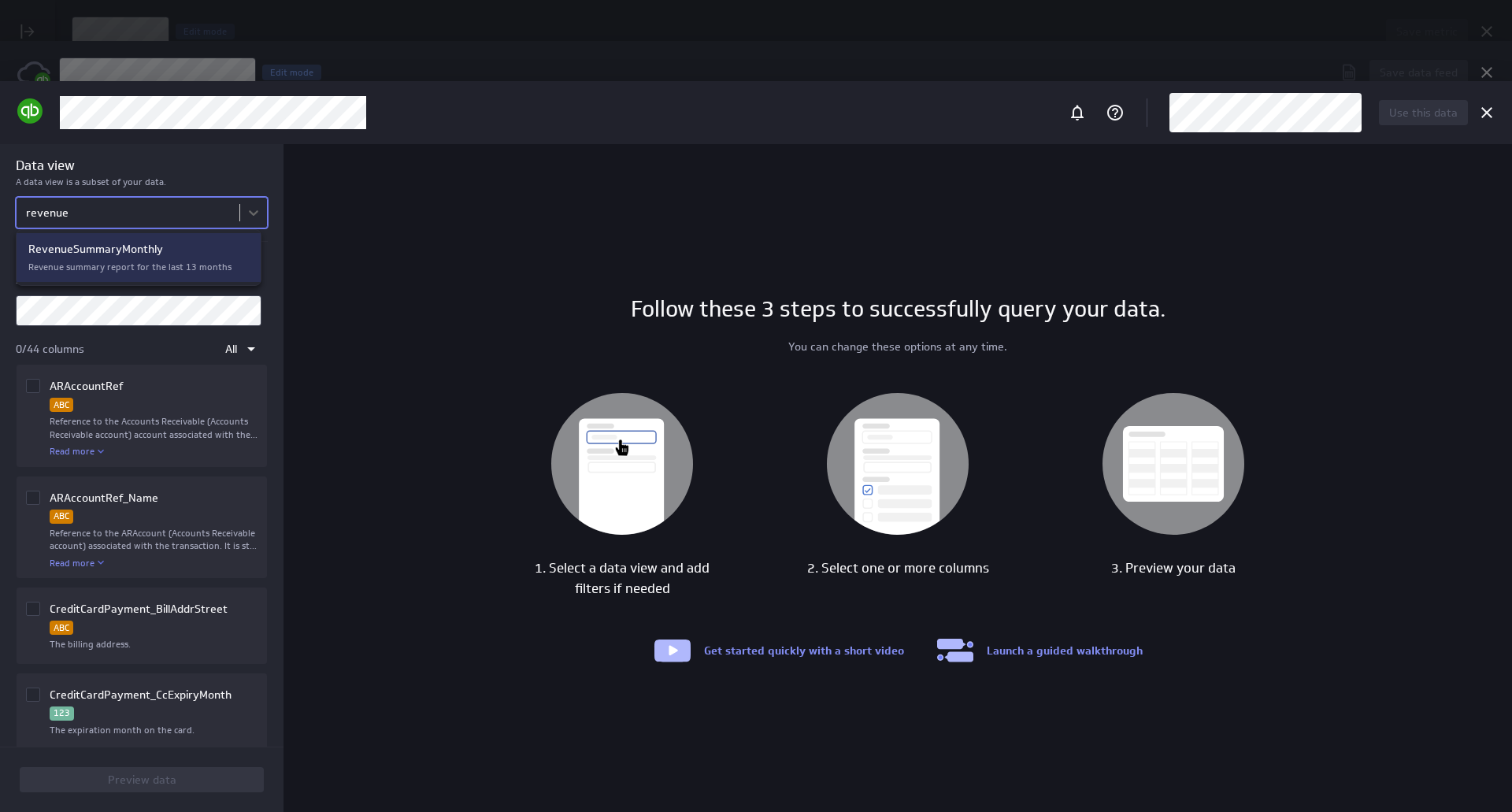
click at [154, 310] on div at bounding box center [756, 406] width 1512 height 812
type input "revenue"
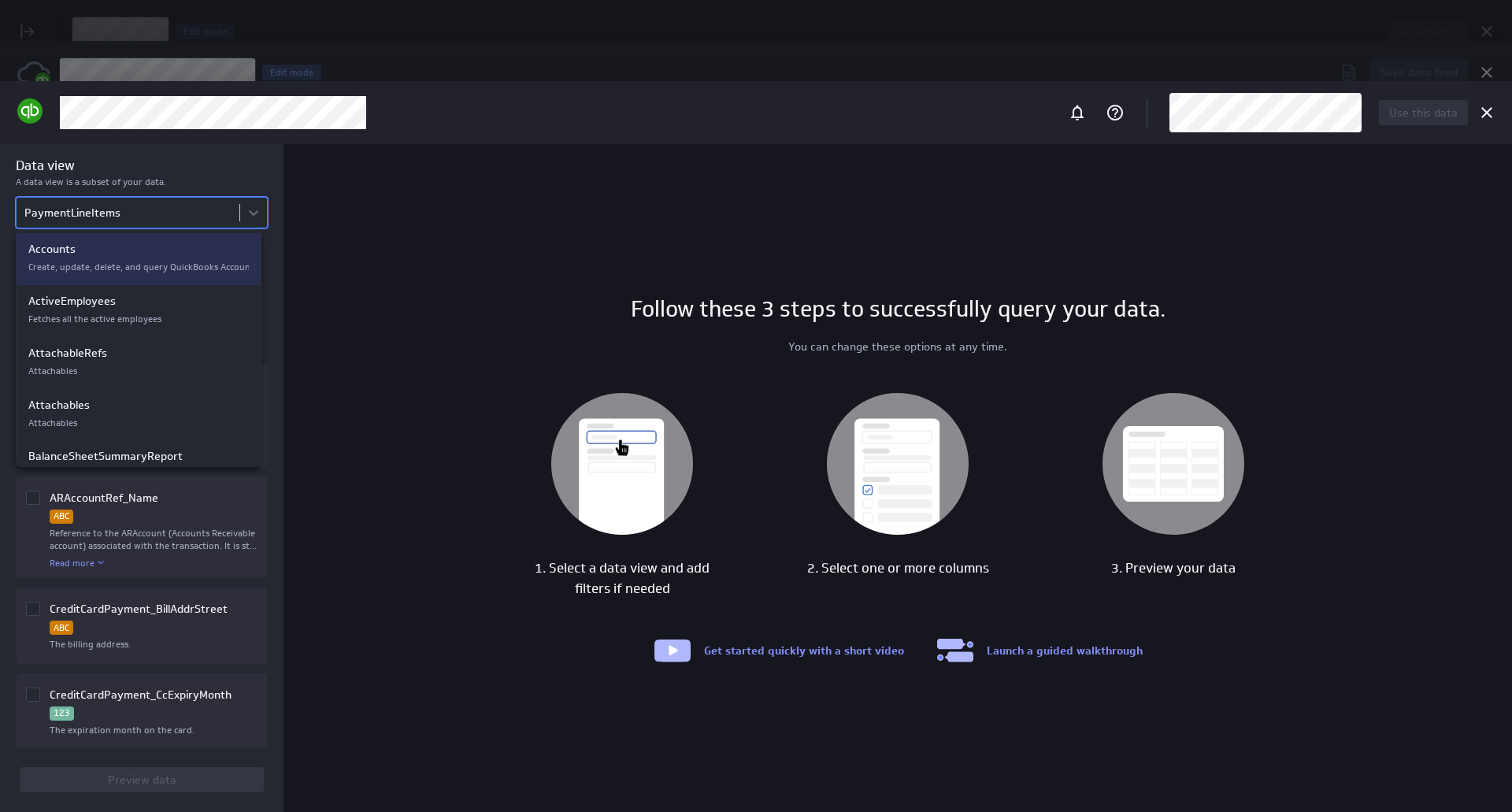
click at [216, 217] on body "Save metric Untitled Edit mode This custom metric needs a data feed A data feed…" at bounding box center [756, 406] width 1512 height 812
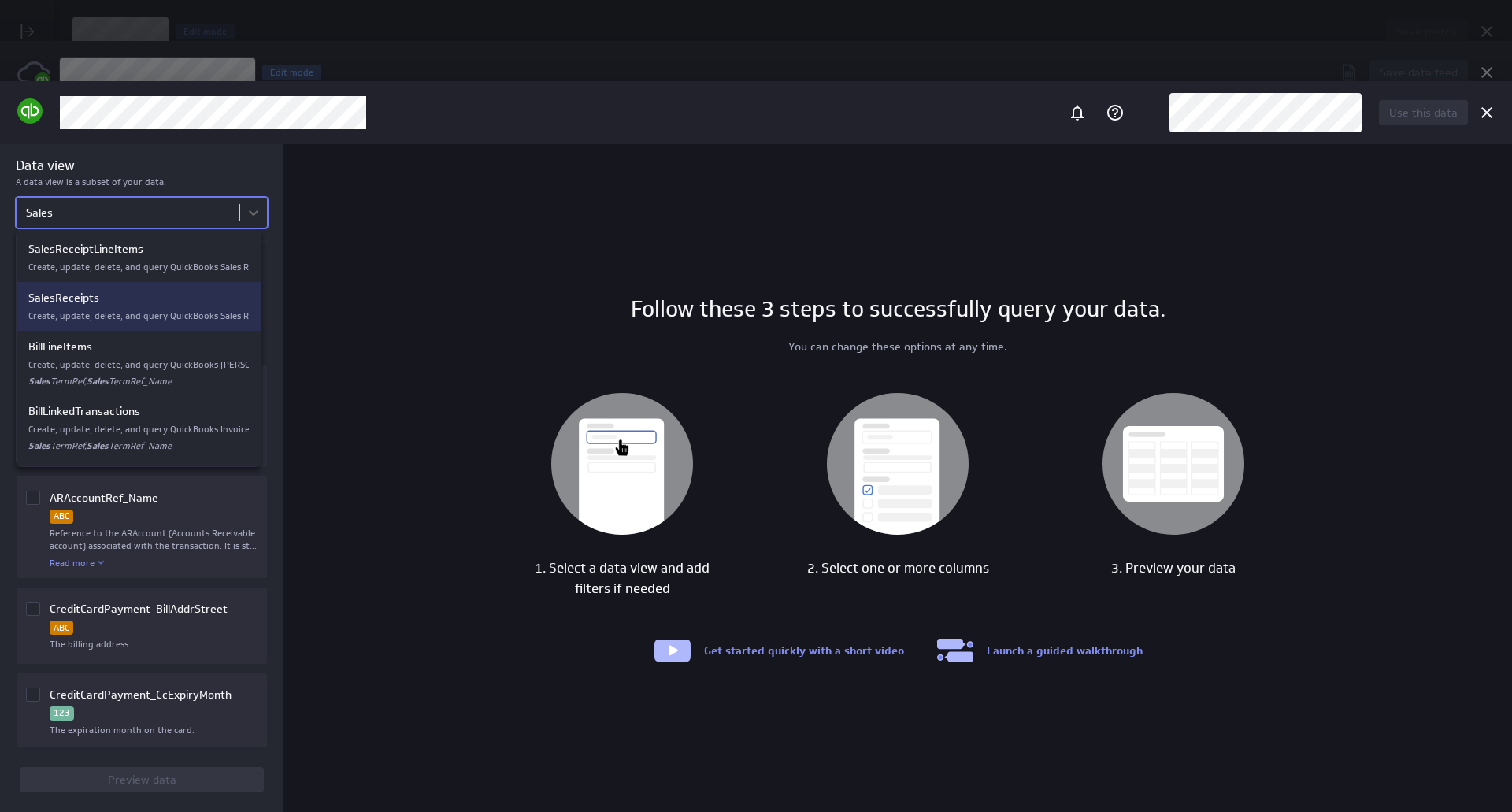
click at [160, 294] on p "SalesReceipts" at bounding box center [139, 299] width 221 height 17
type input "Sales"
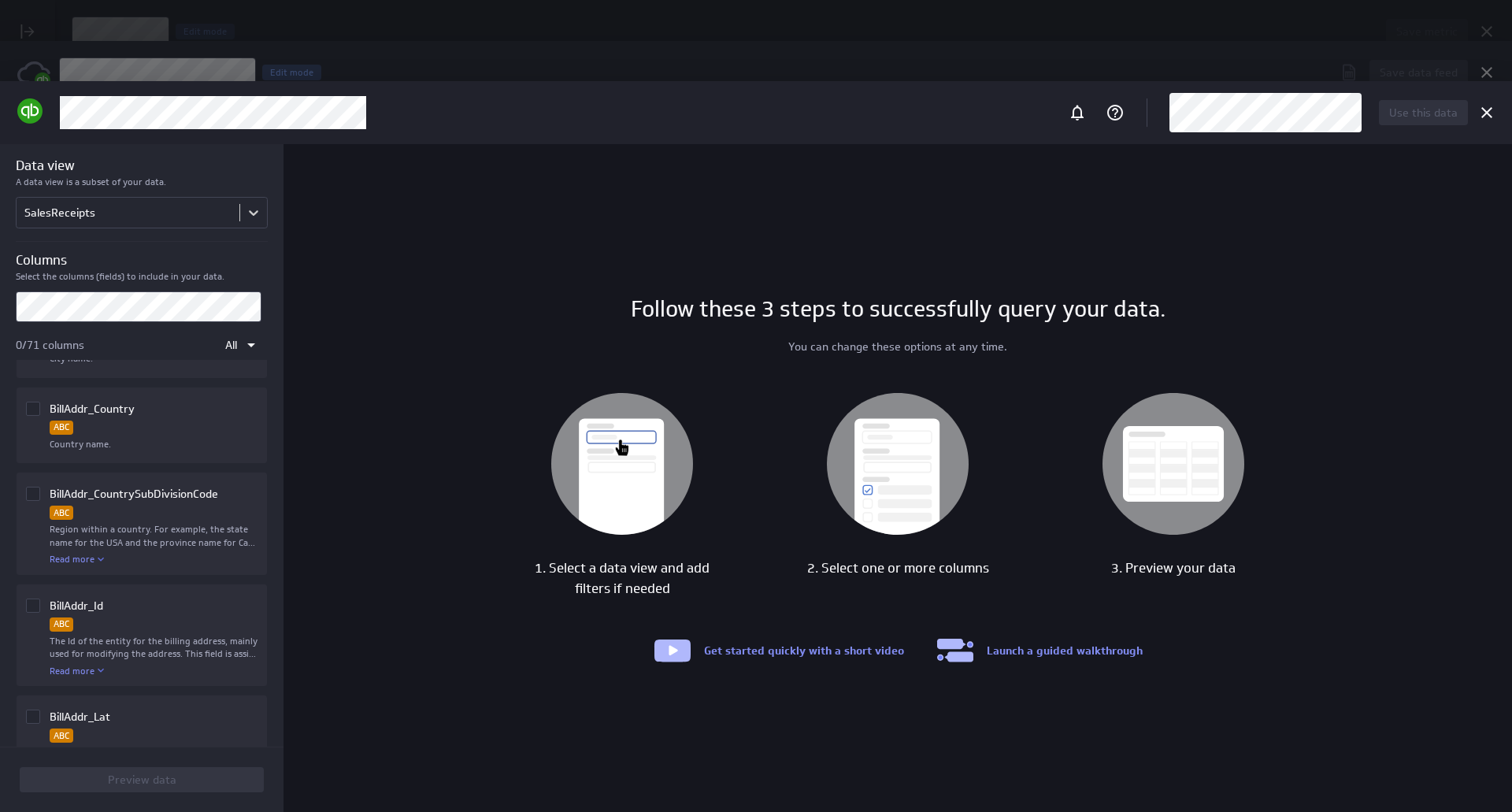
scroll to position [208, 0]
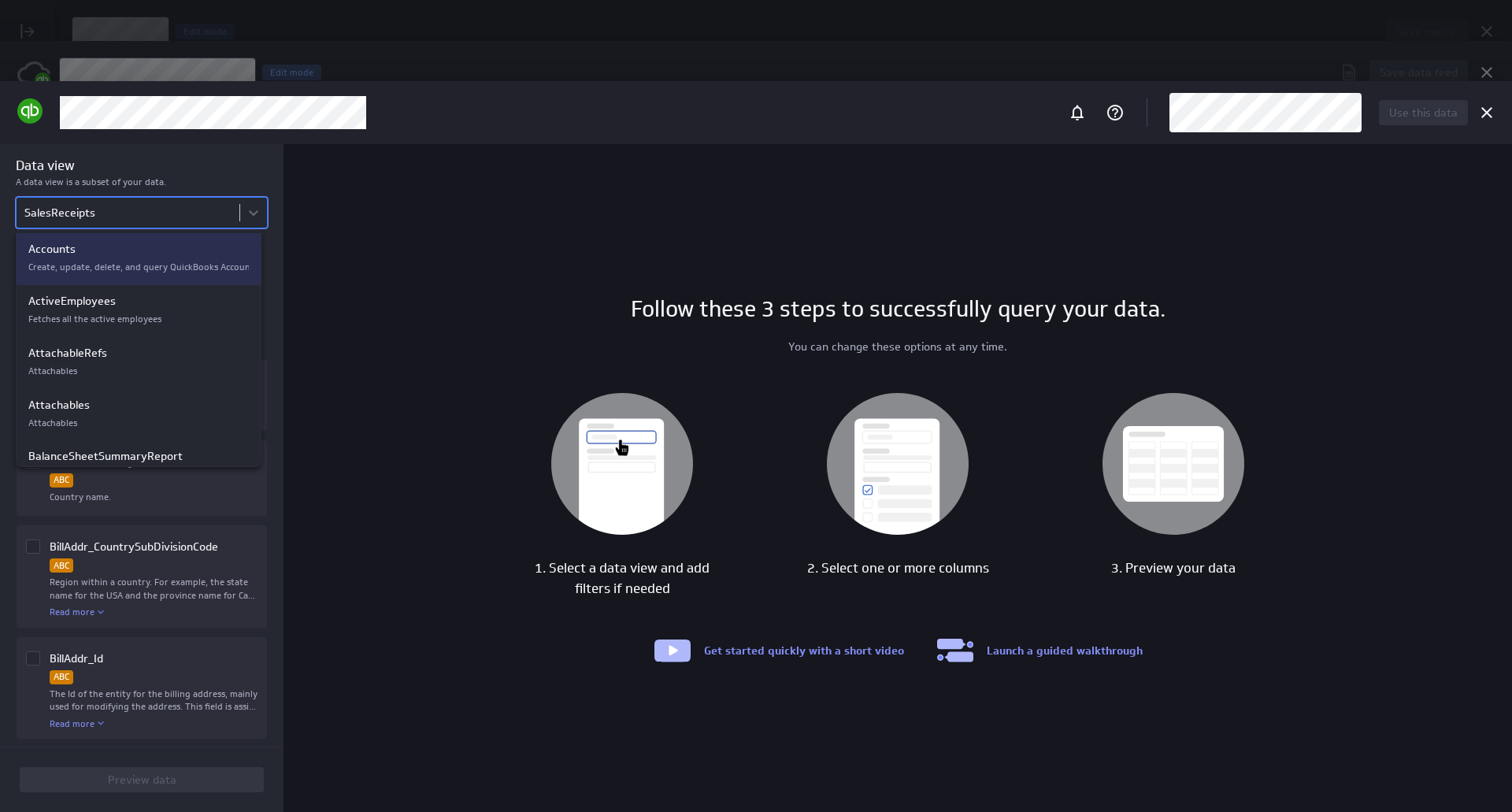
click at [189, 222] on body "Save metric Untitled Edit mode This custom metric needs a data feed A data feed…" at bounding box center [756, 406] width 1512 height 812
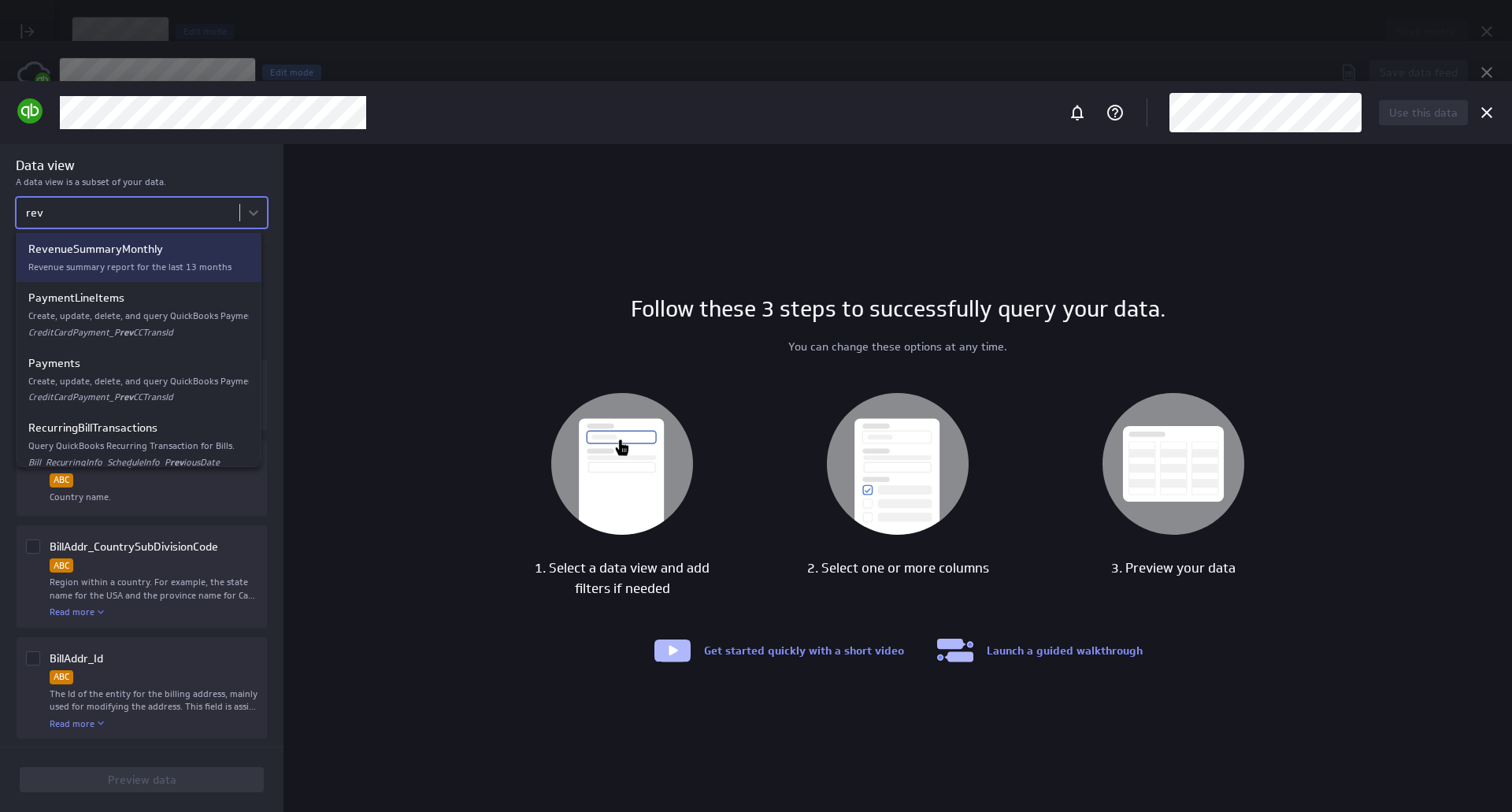
click at [195, 255] on p "RevenueSummaryMonthly" at bounding box center [139, 250] width 221 height 17
type input "rev"
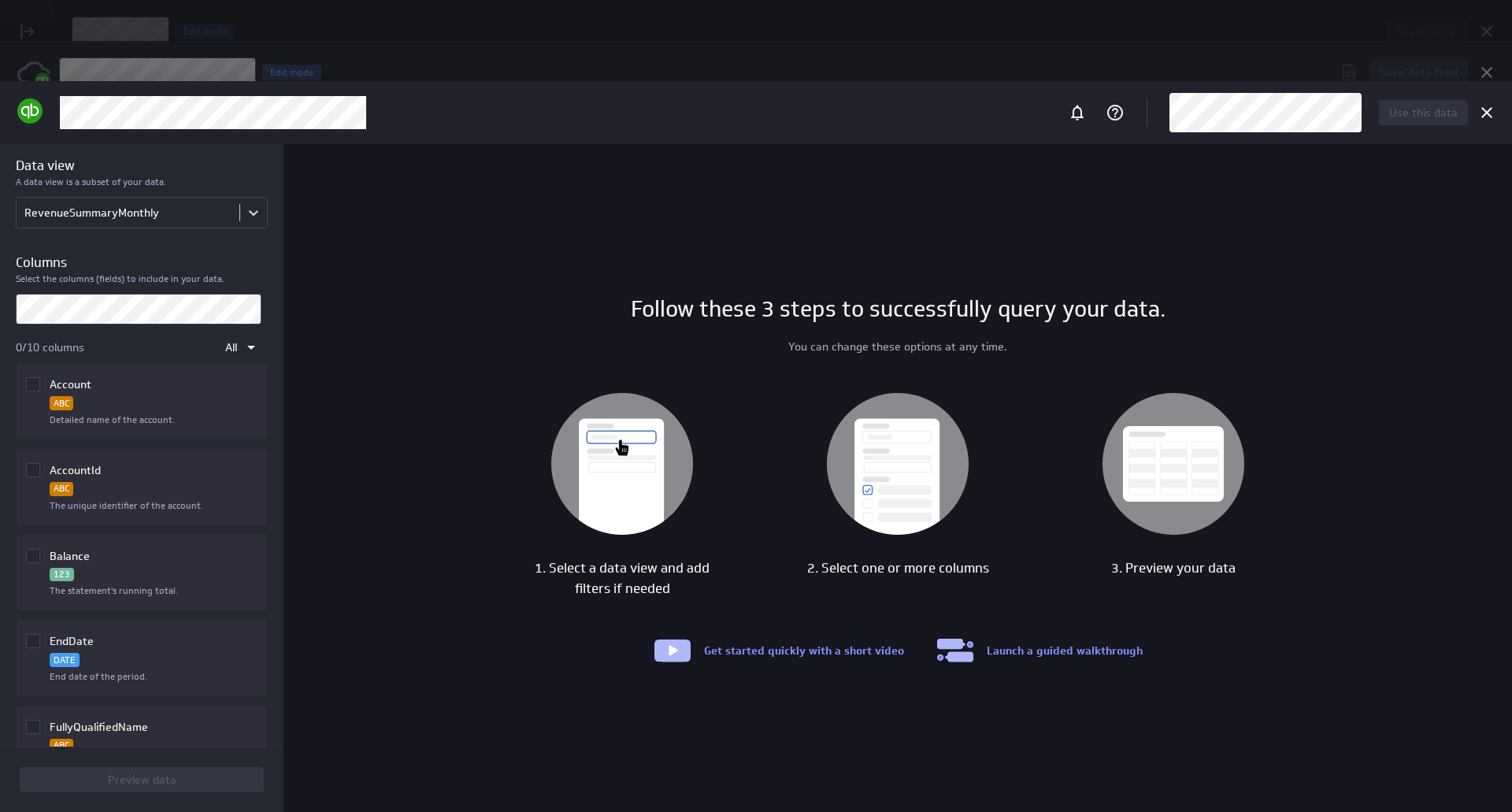
scroll to position [0, 0]
click at [115, 562] on div "Balance" at bounding box center [155, 554] width 210 height 30
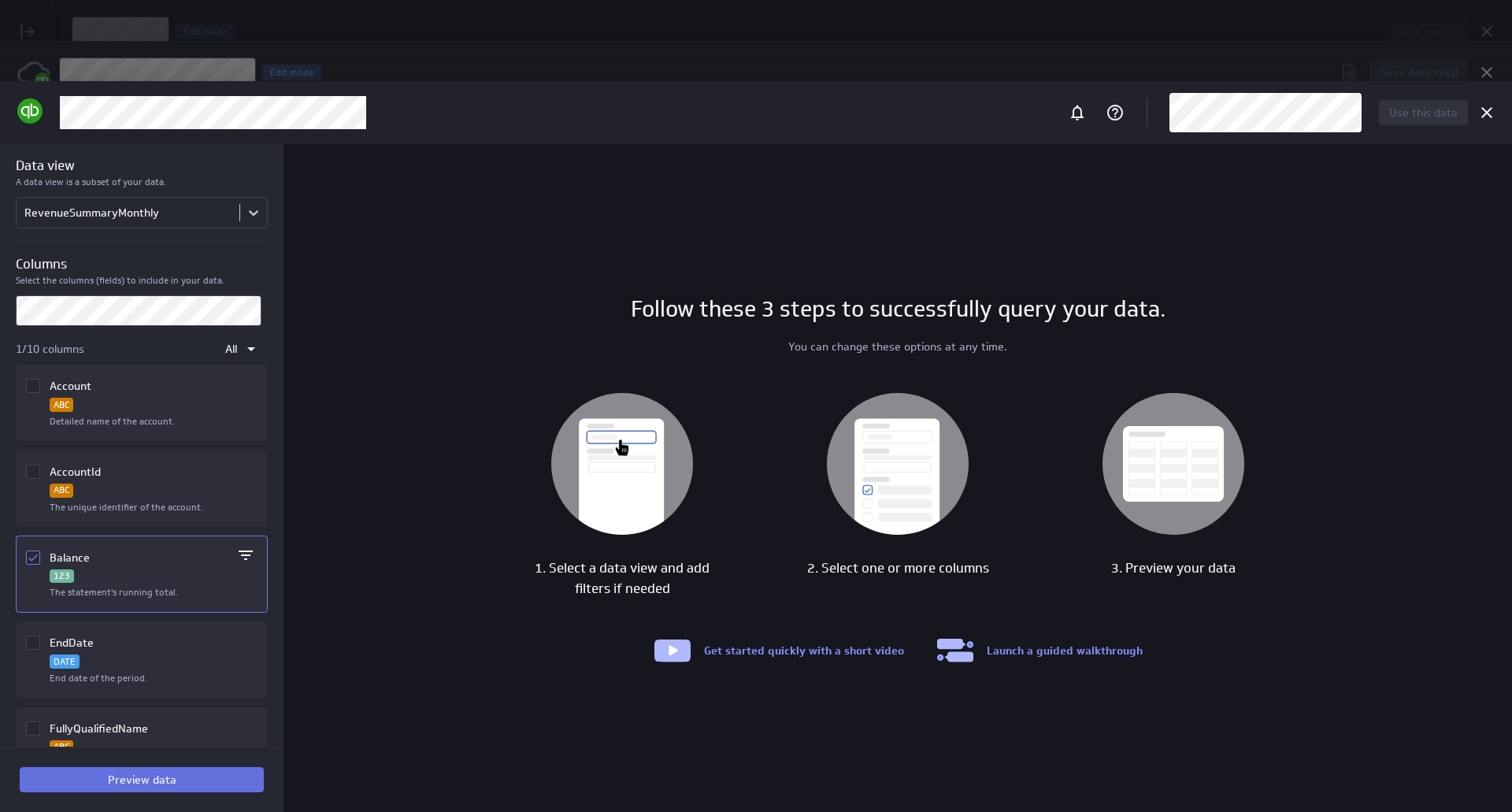
click at [177, 779] on button "Preview data" at bounding box center [141, 780] width 244 height 25
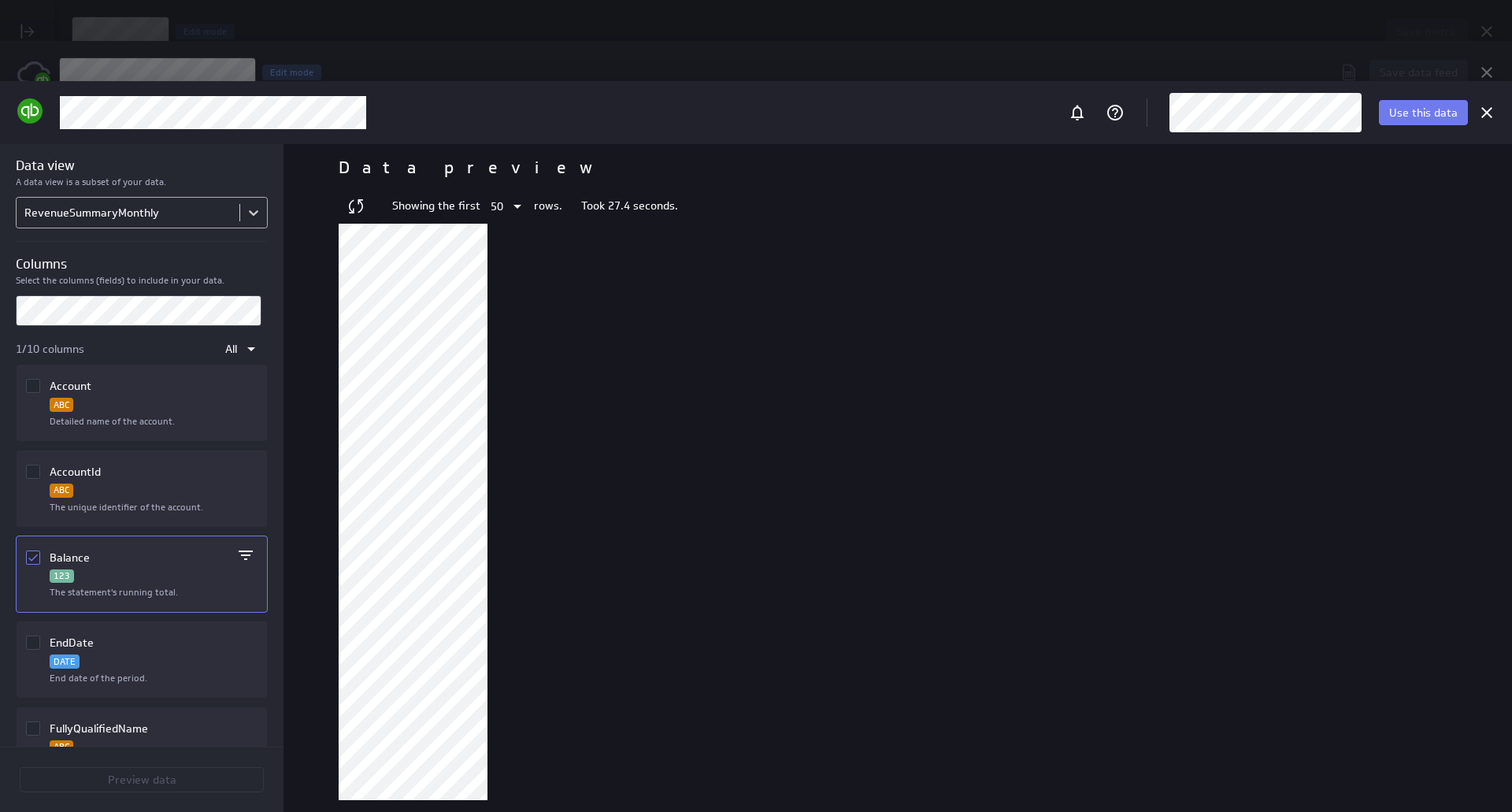
click at [182, 212] on body "Save metric Untitled Edit mode This custom metric needs a data feed A data feed…" at bounding box center [756, 406] width 1512 height 812
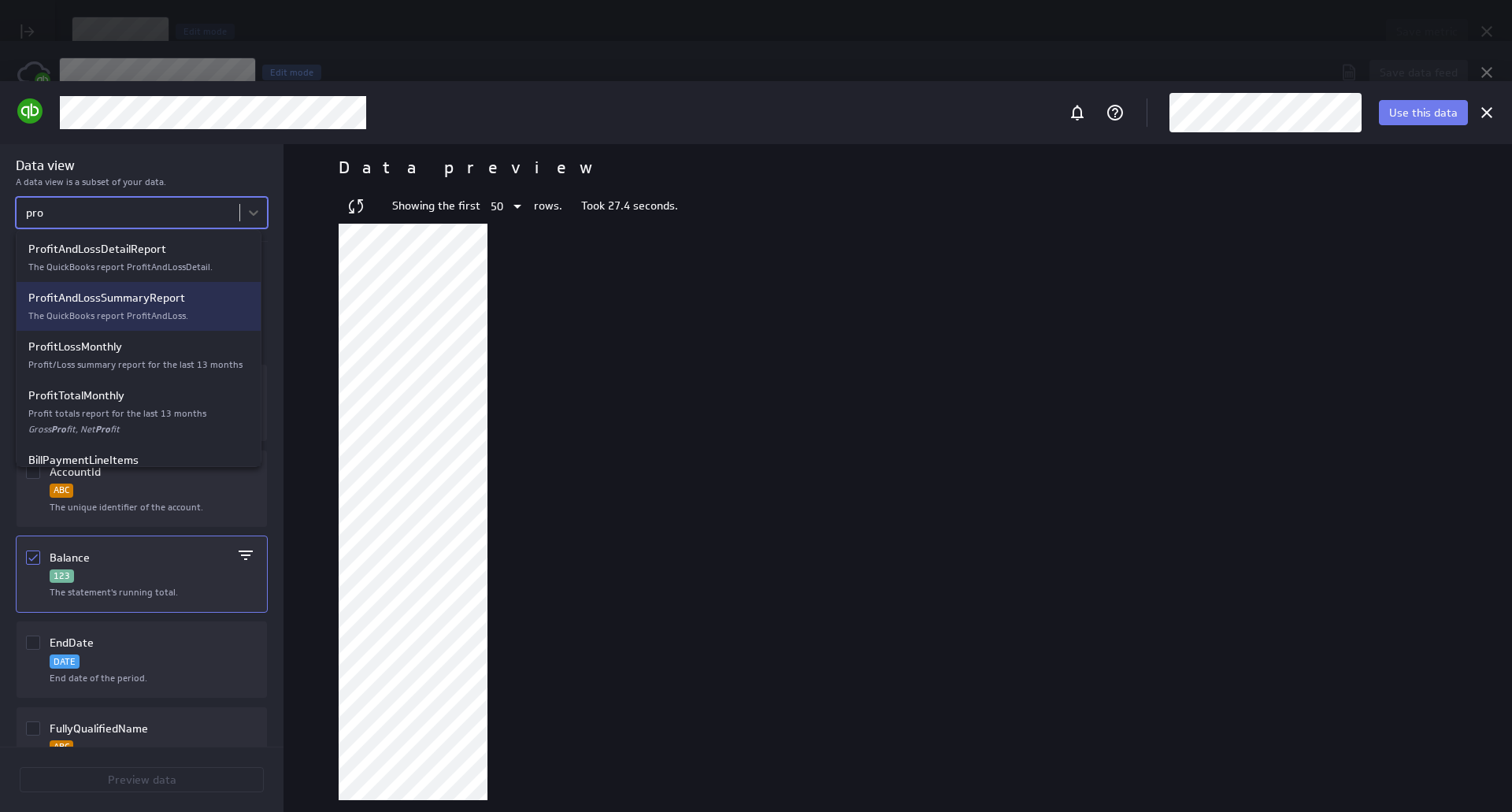
click at [186, 304] on p "ProfitAndLossSummaryReport" at bounding box center [139, 299] width 221 height 17
type input "pro"
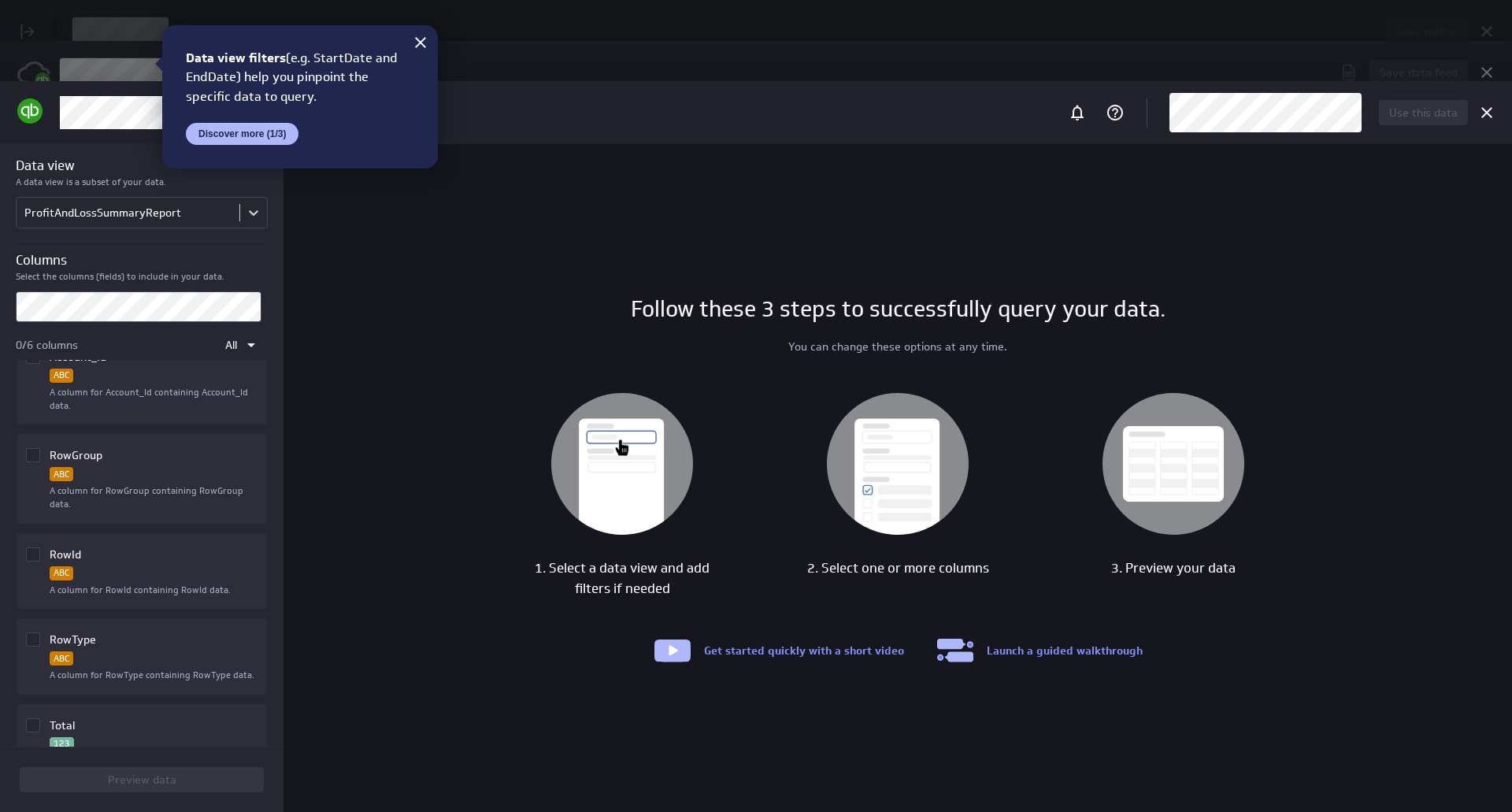
scroll to position [243, 0]
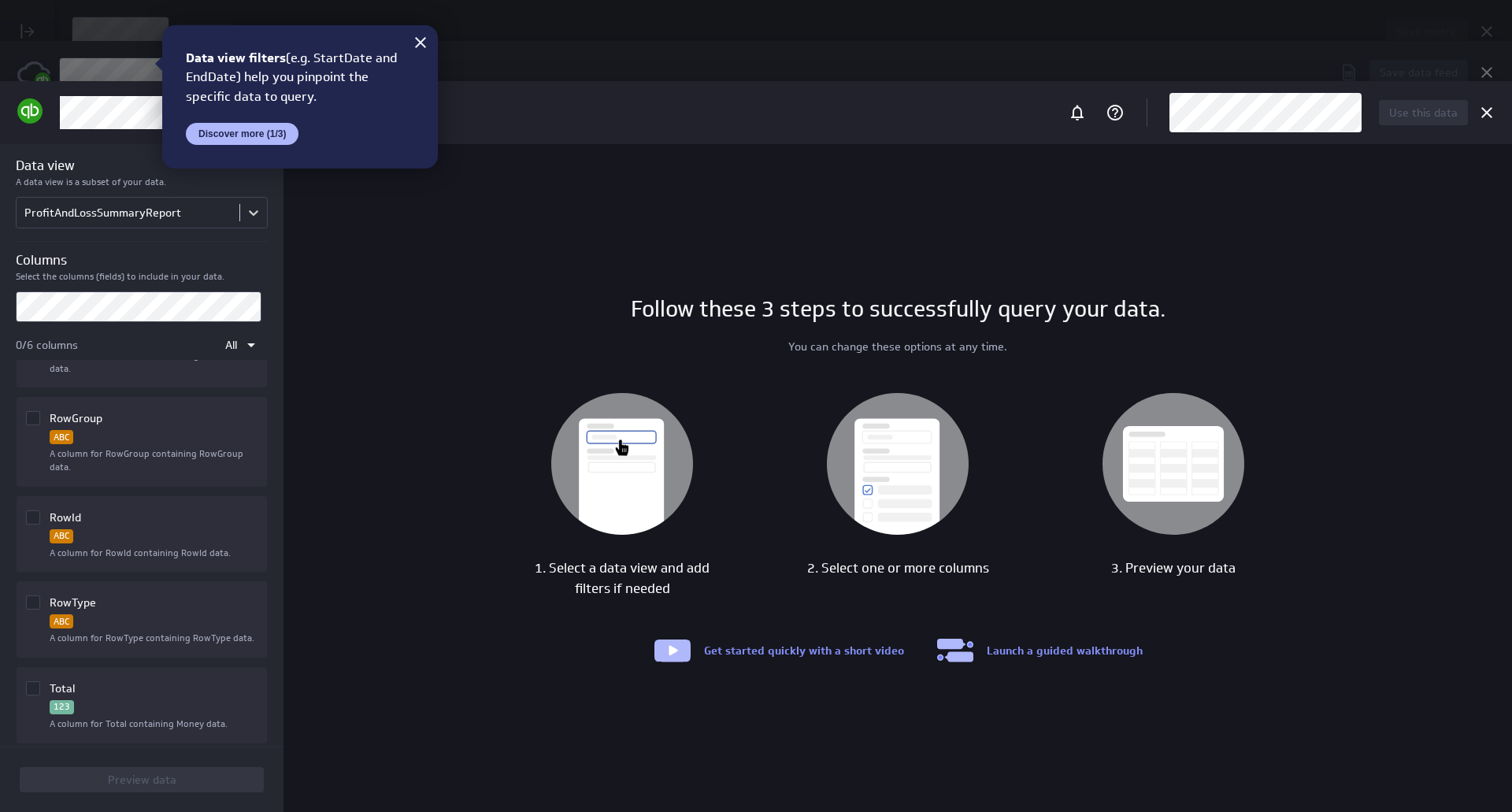
click at [155, 507] on div "RowId" at bounding box center [155, 513] width 210 height 30
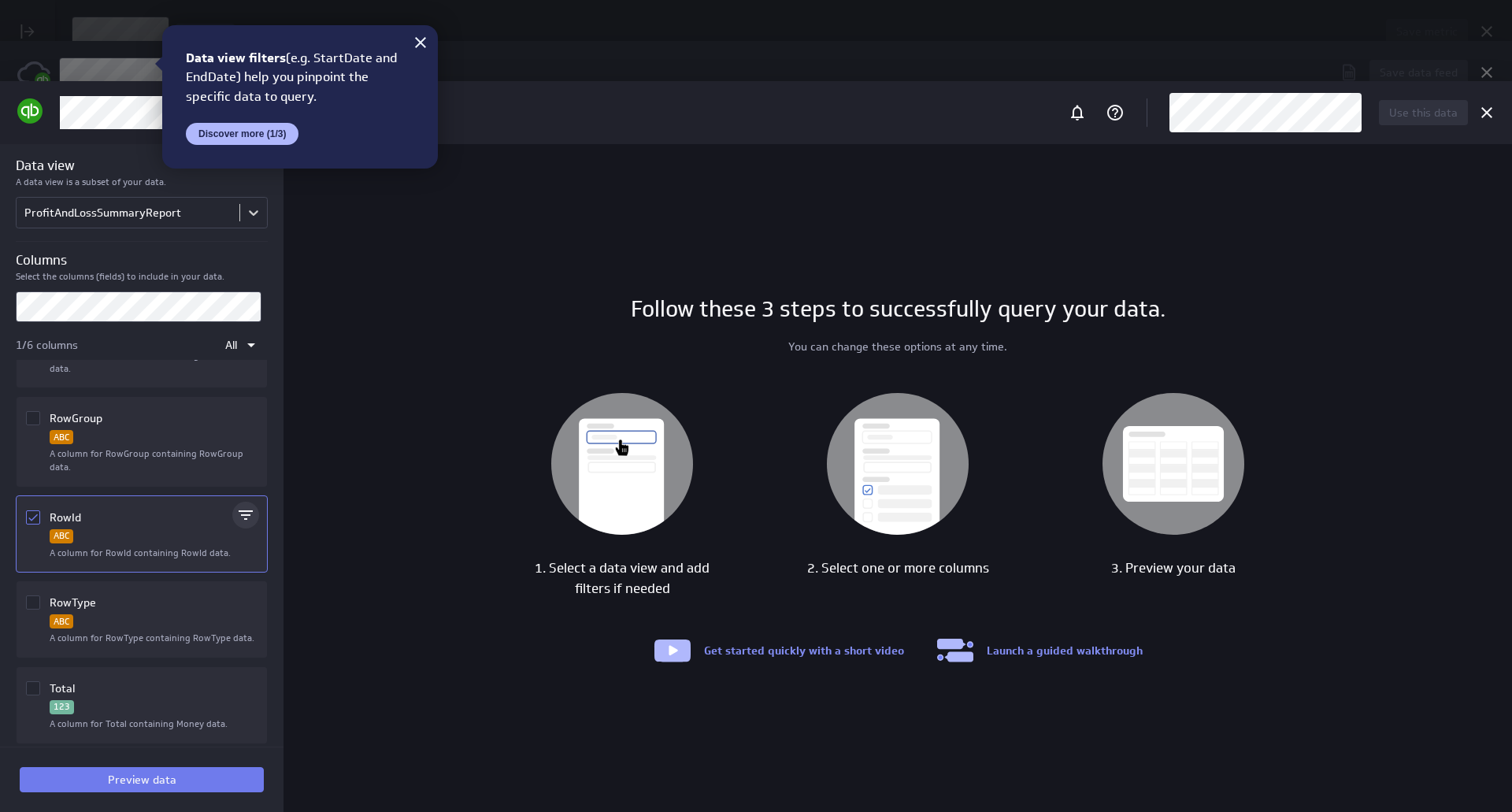
click at [239, 515] on icon "Filter" at bounding box center [245, 514] width 14 height 9
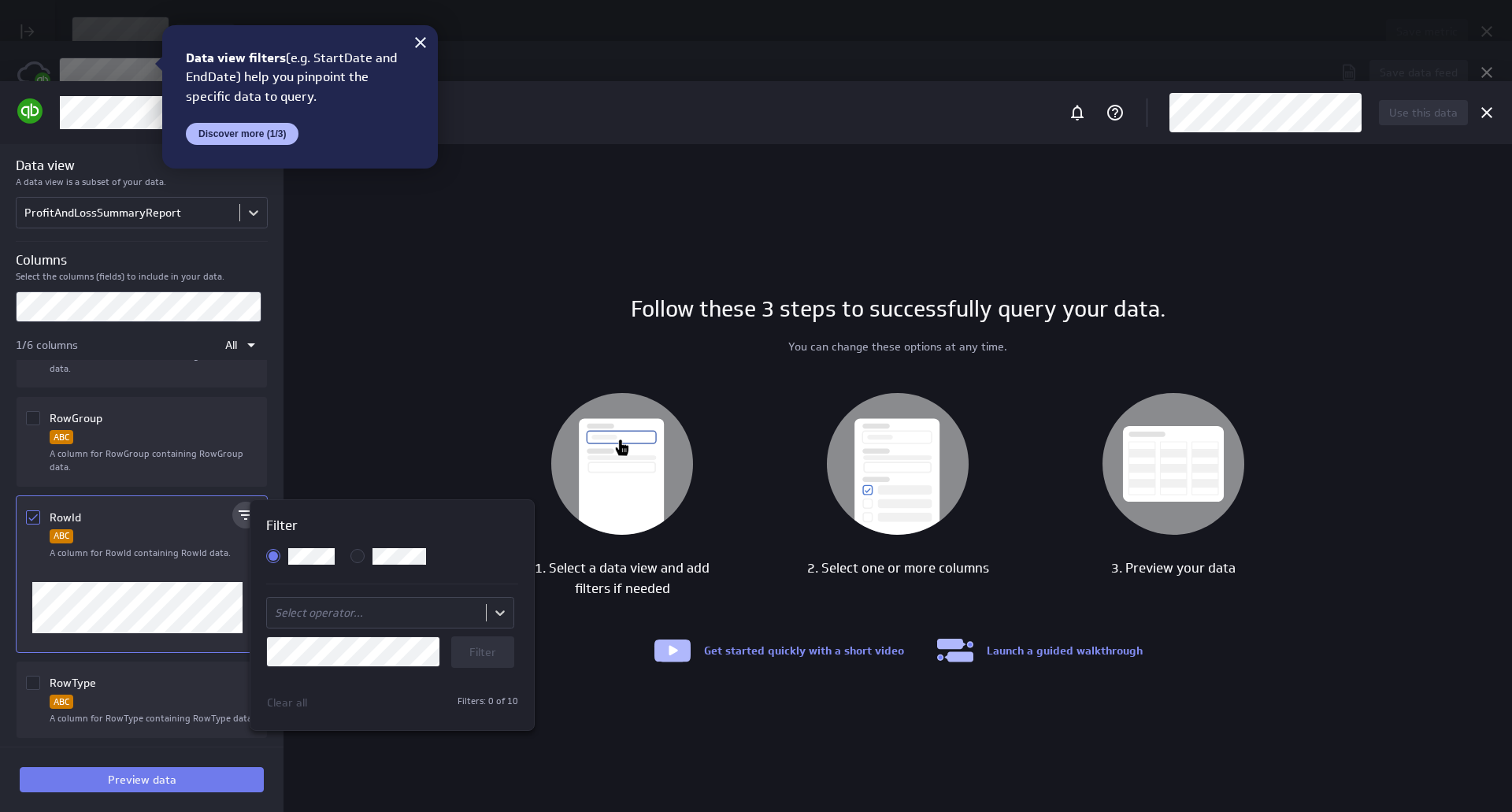
click at [232, 626] on div at bounding box center [756, 406] width 1512 height 812
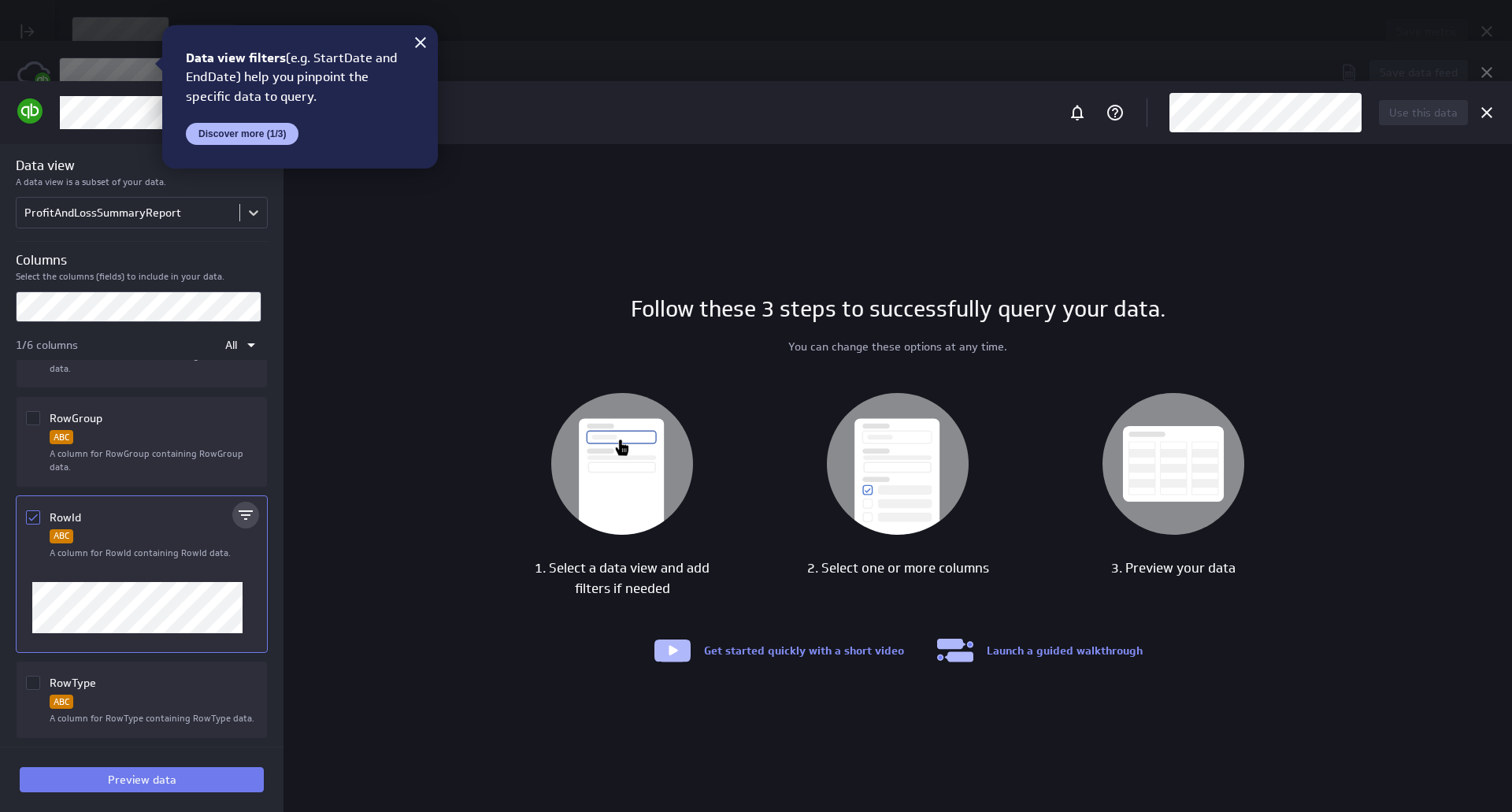
click at [214, 551] on span "A column for RowId containing RowId data." at bounding box center [140, 552] width 181 height 12
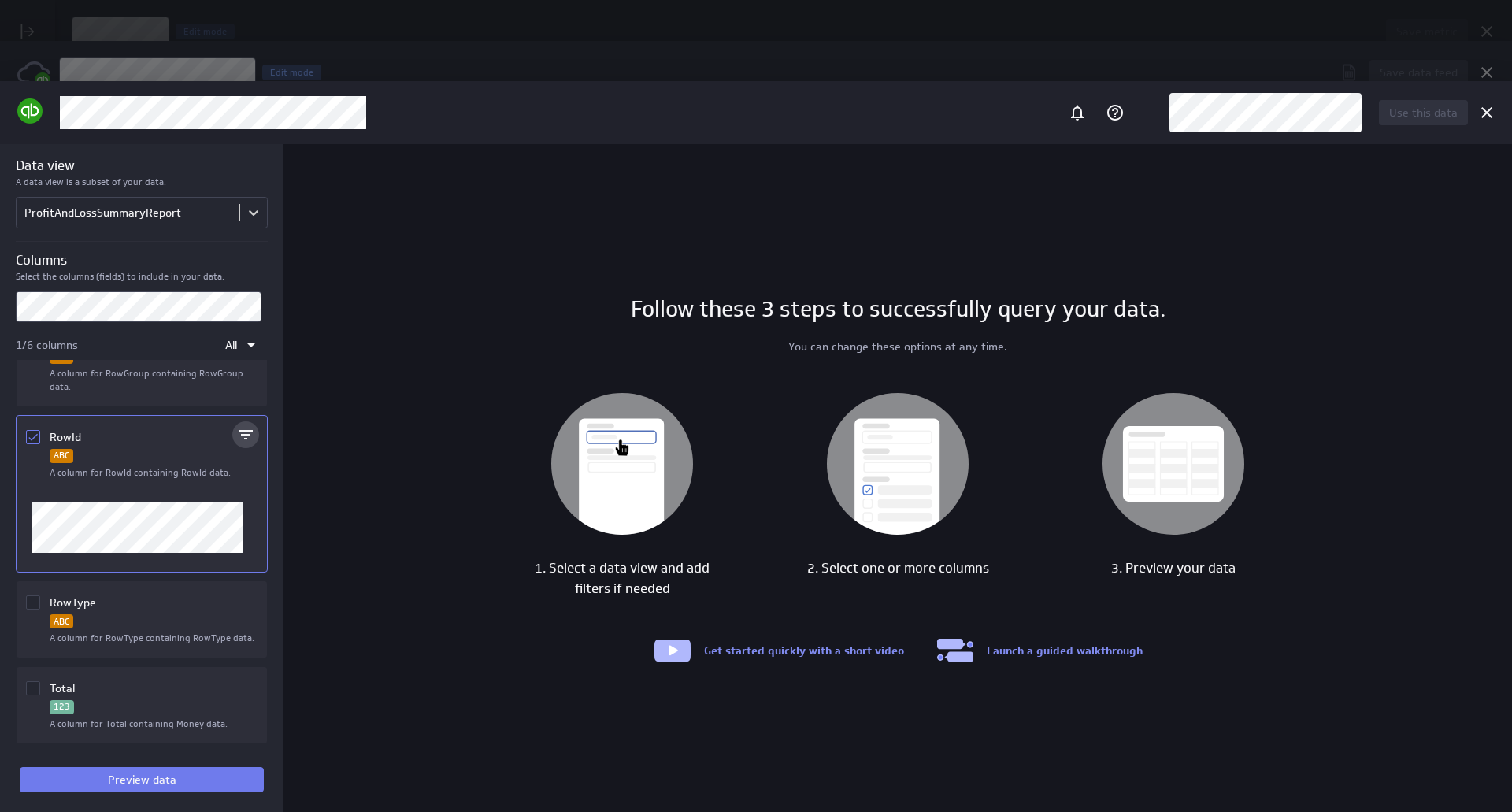
scroll to position [323, 0]
click at [183, 690] on div "Total" at bounding box center [155, 685] width 210 height 30
click at [36, 433] on icon "Column RowId" at bounding box center [33, 436] width 13 height 13
click at [0, 0] on input "Column RowId" at bounding box center [0, 0] width 0 height 0
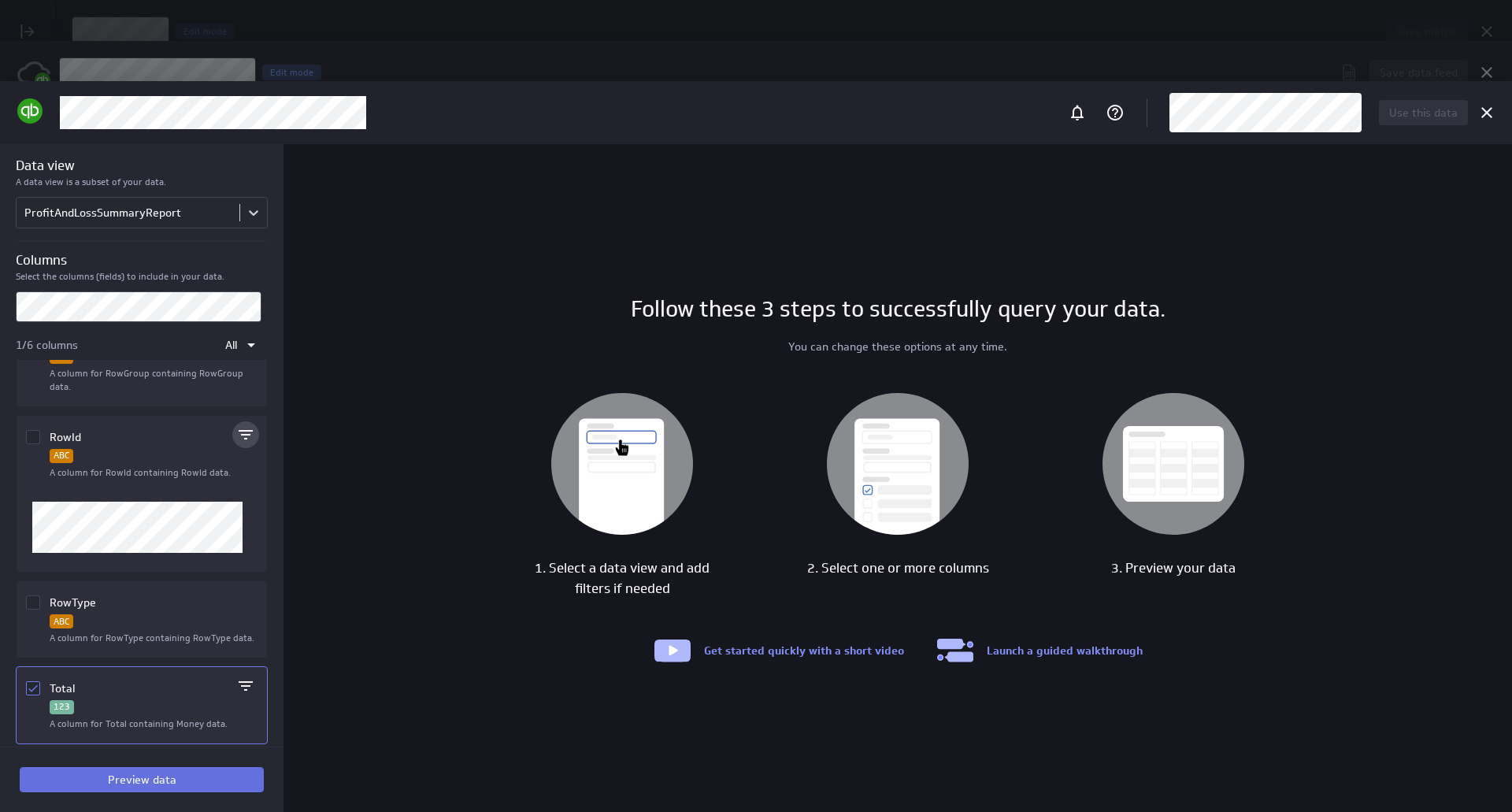
click at [193, 785] on button "Preview data" at bounding box center [141, 780] width 244 height 25
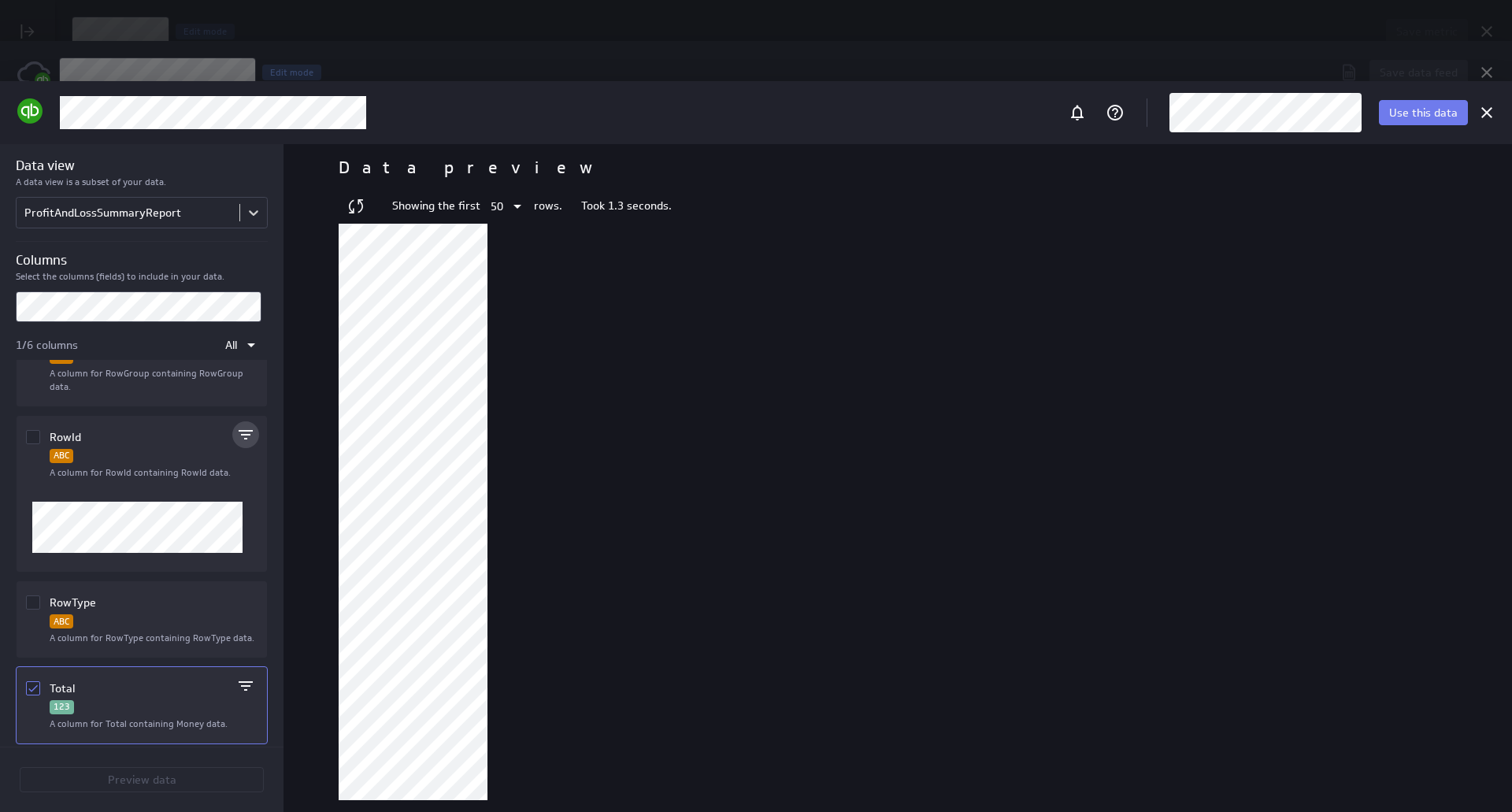
drag, startPoint x: 496, startPoint y: 396, endPoint x: 521, endPoint y: 599, distance: 204.5
click at [521, 599] on div at bounding box center [897, 512] width 1118 height 577
click at [1486, 108] on icon "Cancel" at bounding box center [1487, 112] width 19 height 19
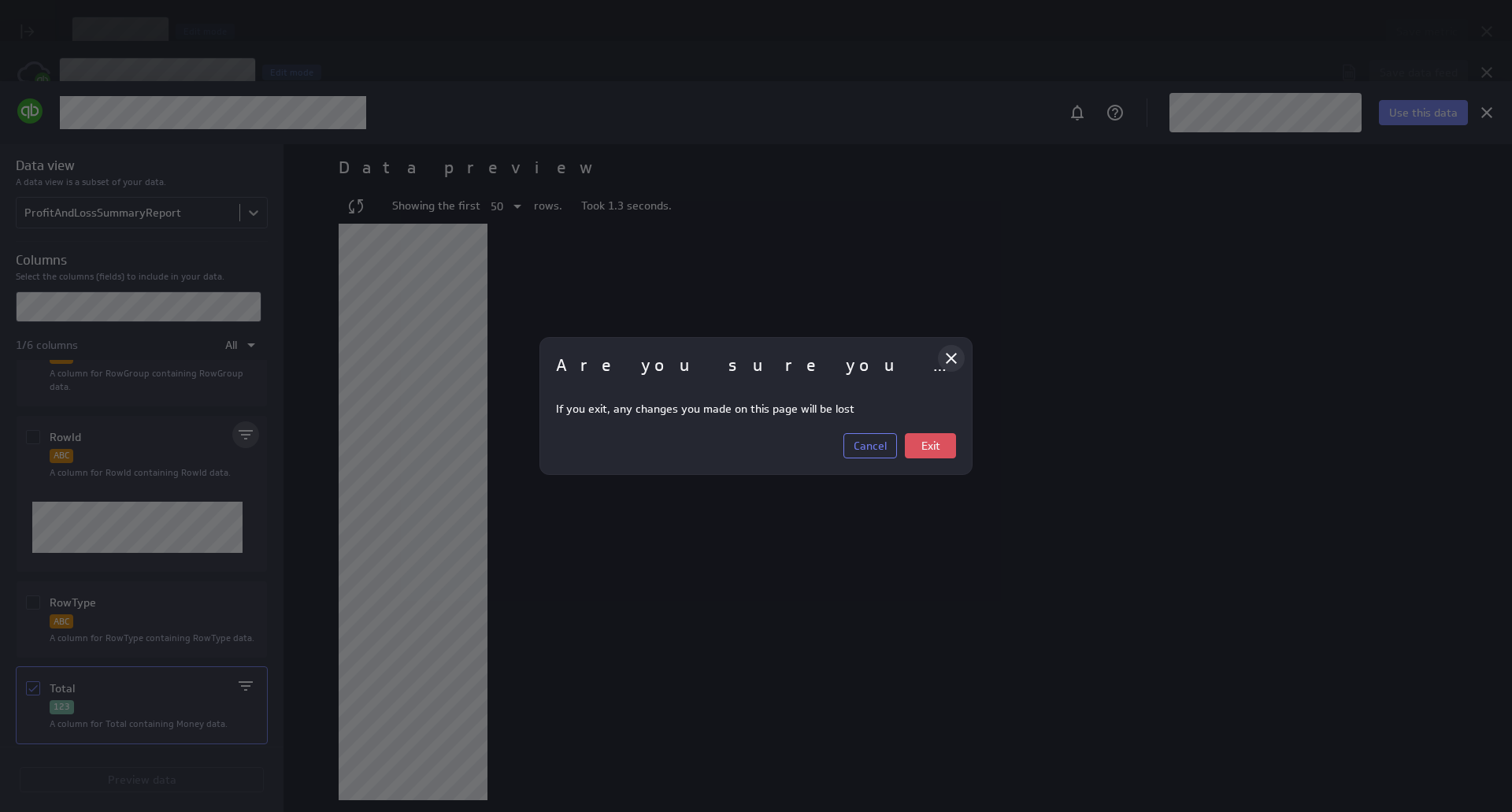
click at [952, 357] on icon "Close" at bounding box center [951, 359] width 19 height 19
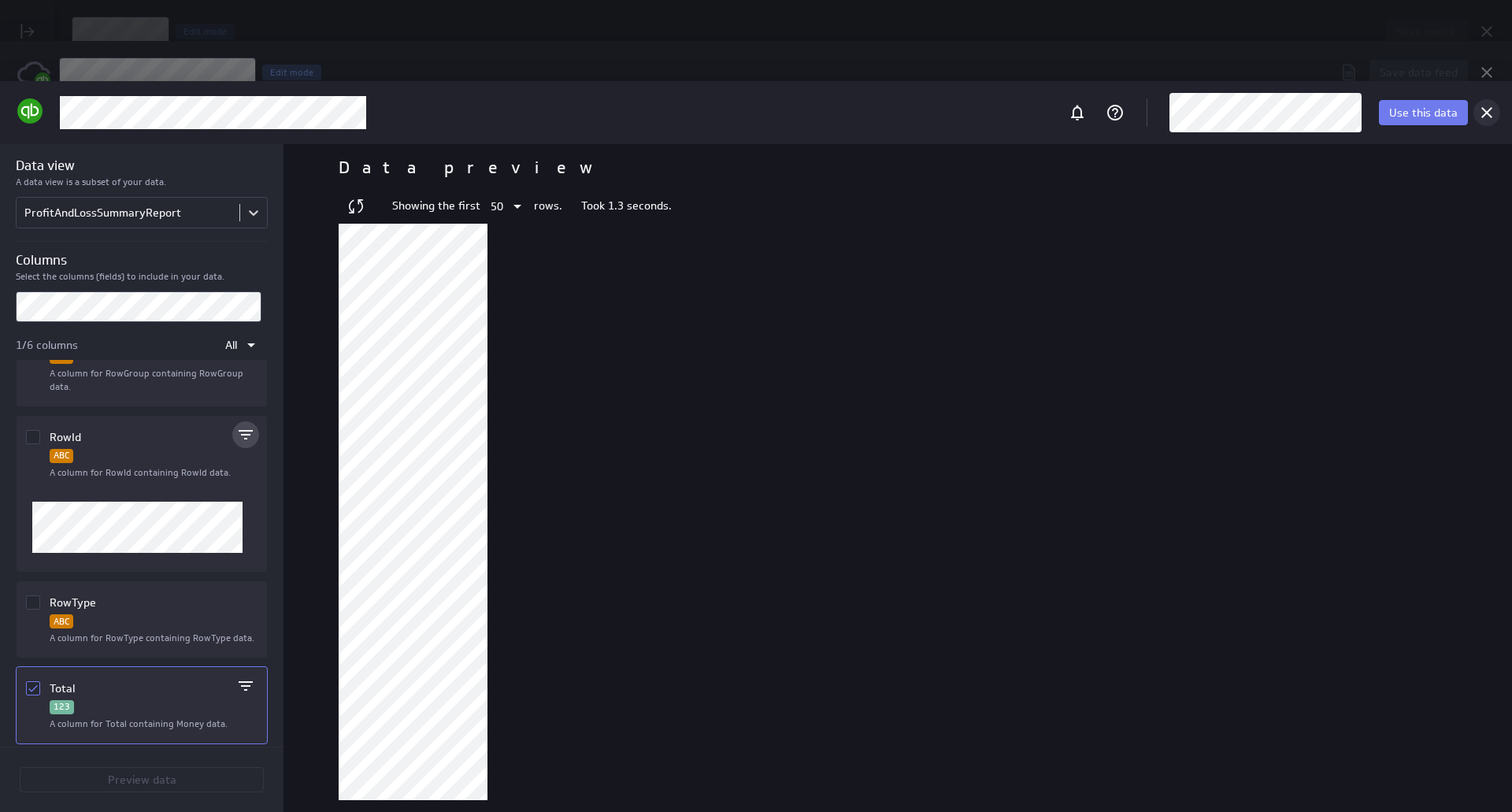
click at [1481, 112] on icon "Cancel" at bounding box center [1487, 112] width 19 height 19
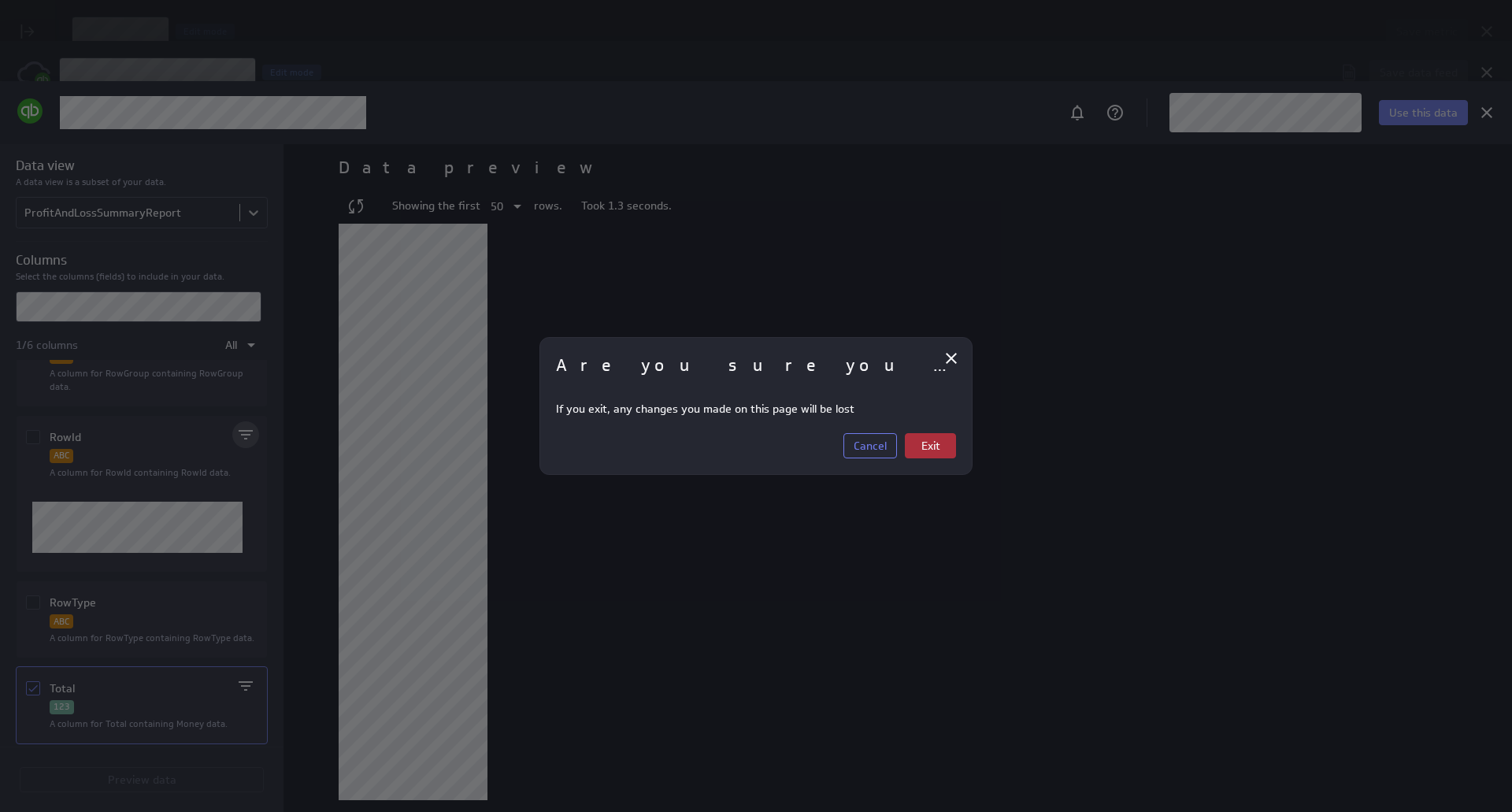
click at [924, 442] on span "Exit" at bounding box center [931, 446] width 19 height 14
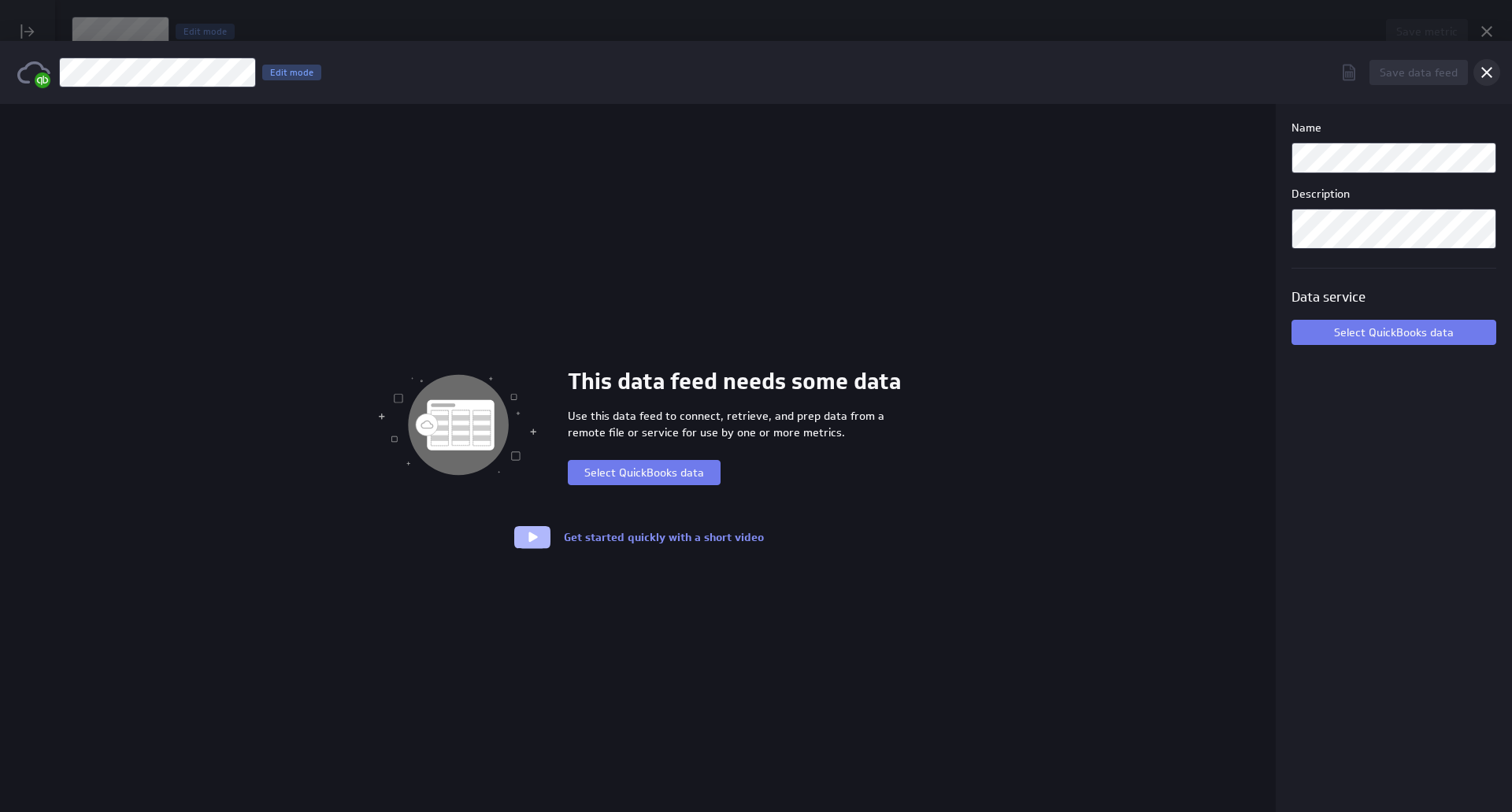
click at [1482, 74] on icon "Cancel" at bounding box center [1487, 73] width 19 height 19
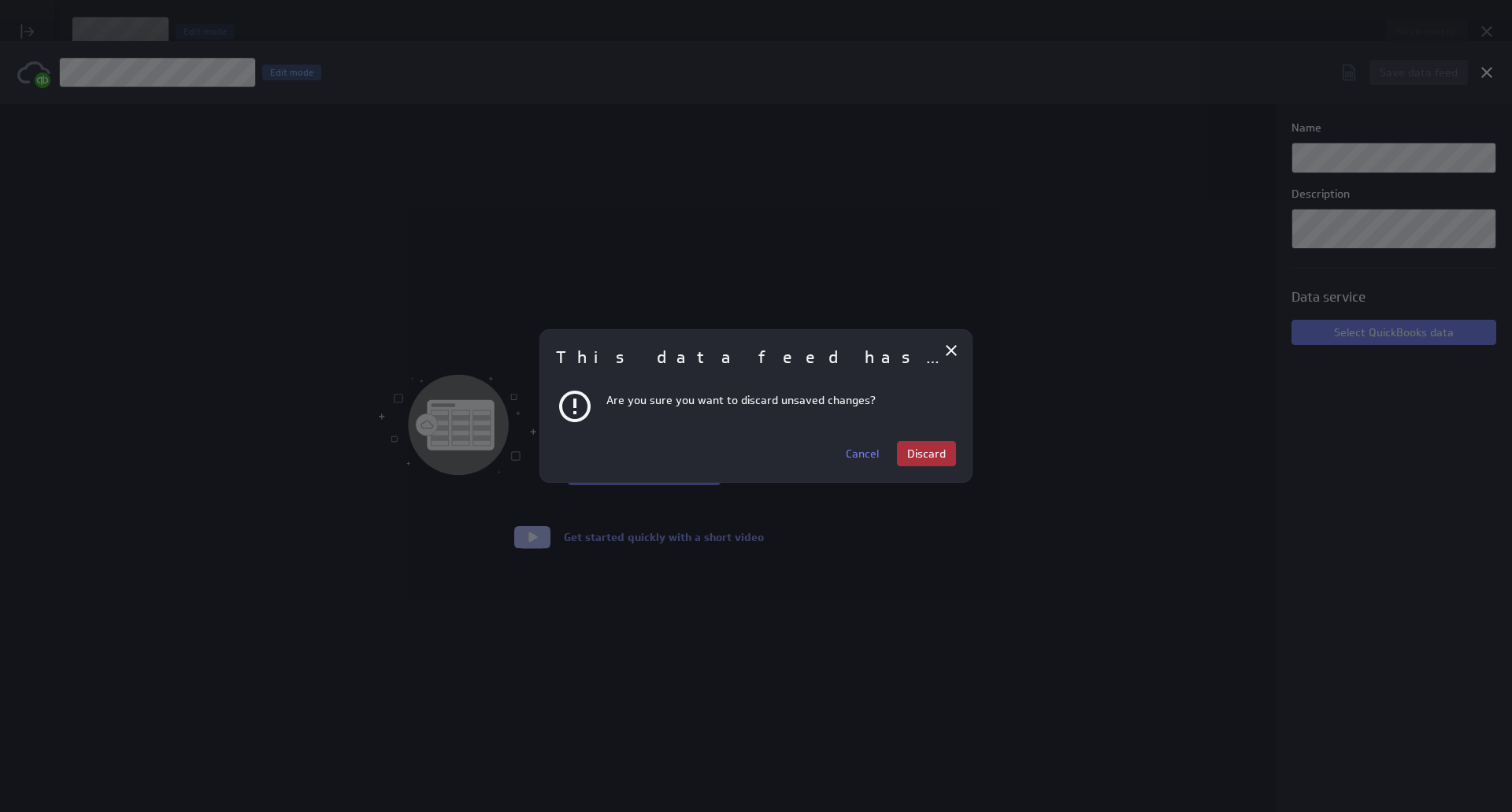
click at [945, 454] on span "Discard" at bounding box center [927, 453] width 39 height 14
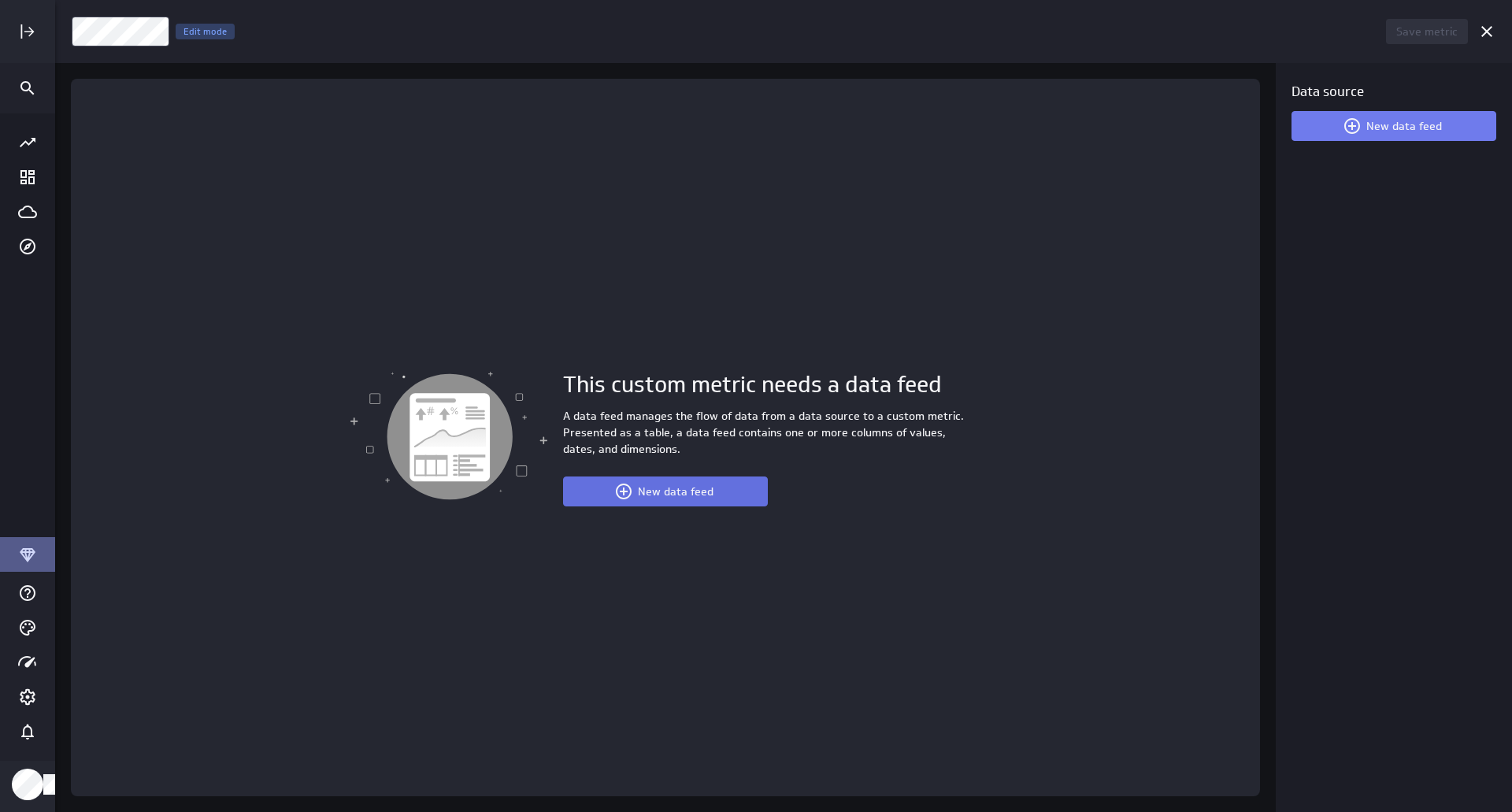
click at [638, 491] on span at bounding box center [626, 491] width 24 height 19
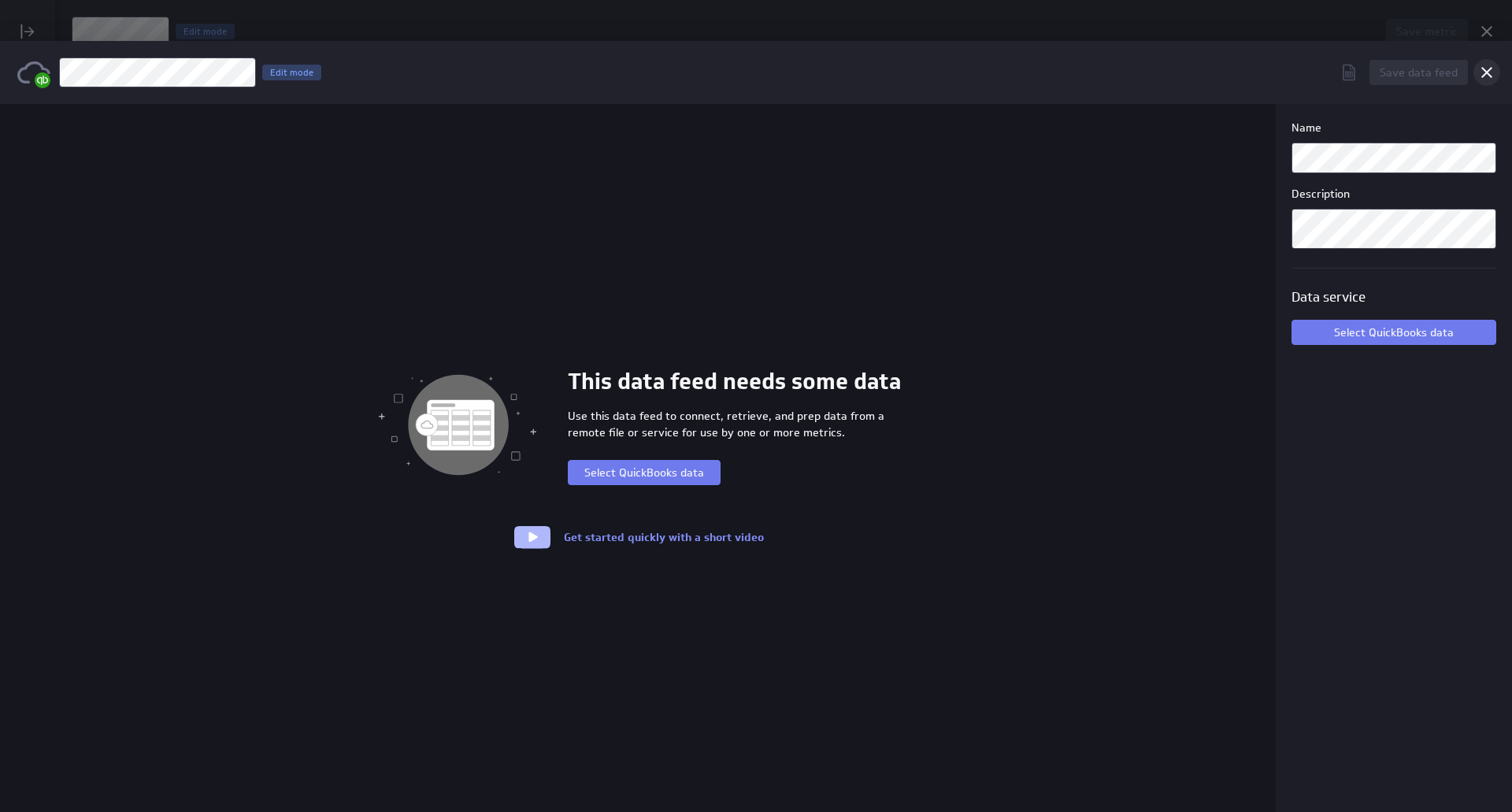
click at [1476, 73] on div "Cancel" at bounding box center [1487, 73] width 27 height 27
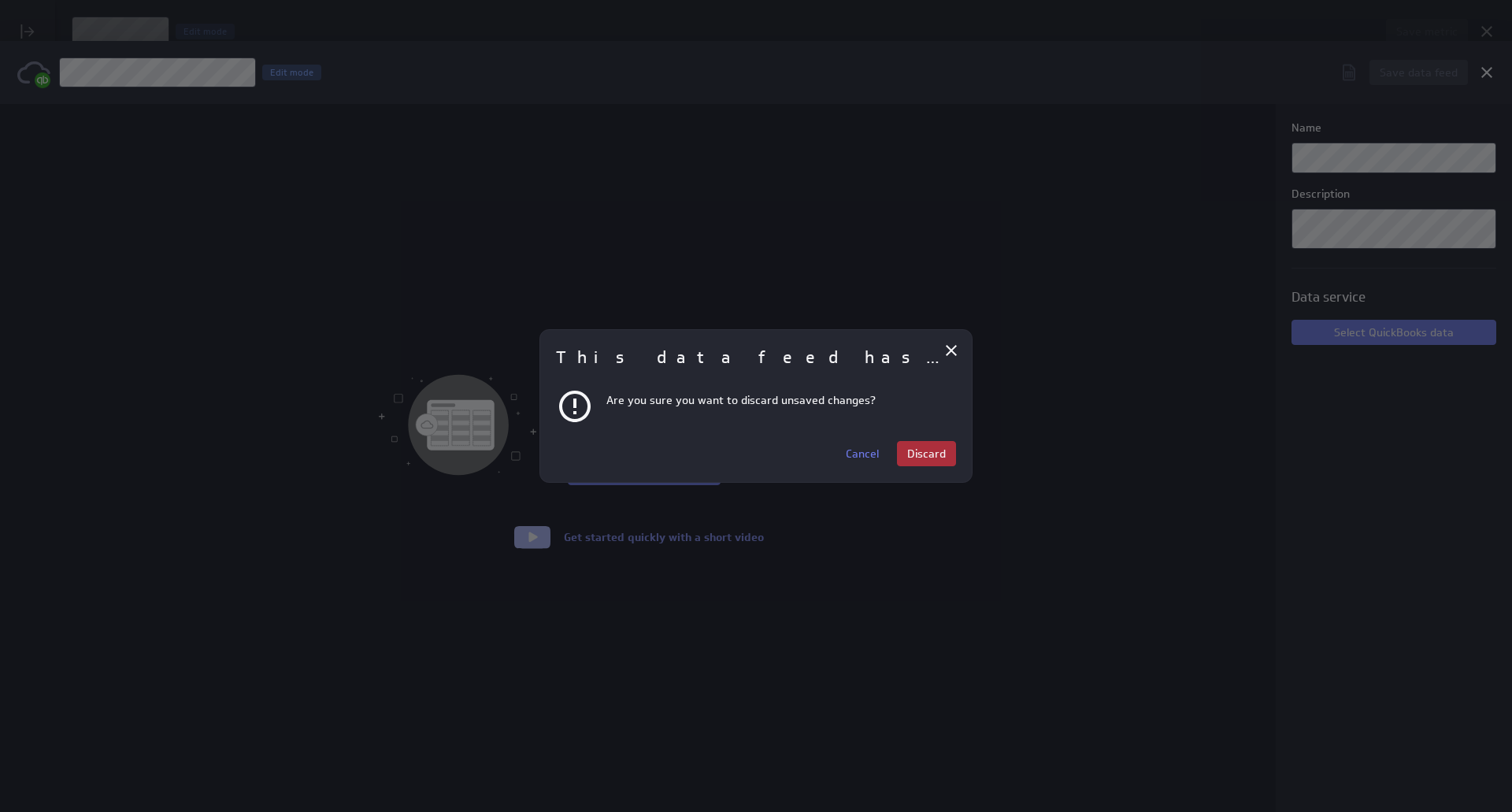
click at [929, 462] on button "Discard" at bounding box center [927, 454] width 59 height 25
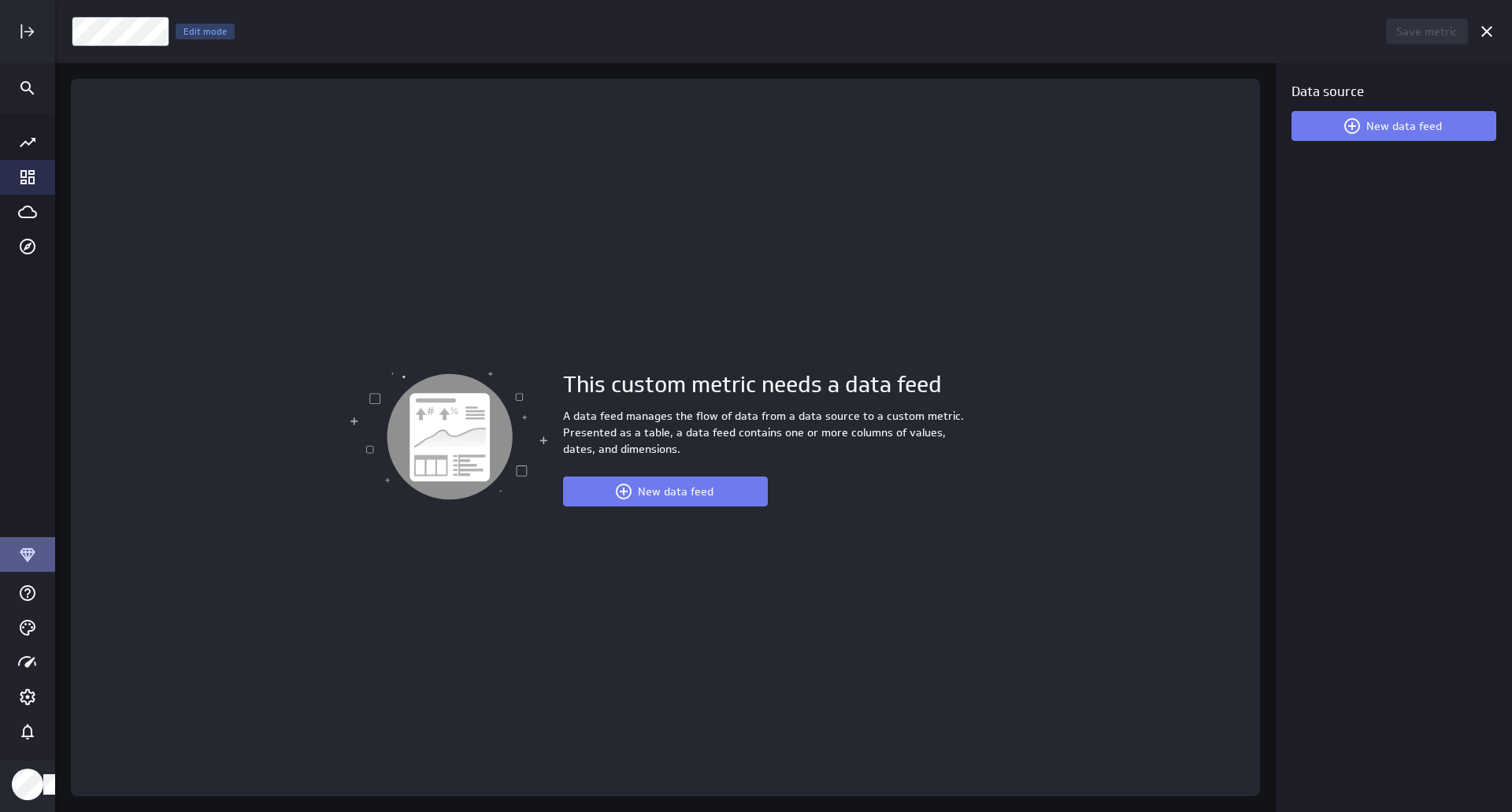
click at [21, 177] on icon "Go to Dashboard Library" at bounding box center [27, 177] width 14 height 14
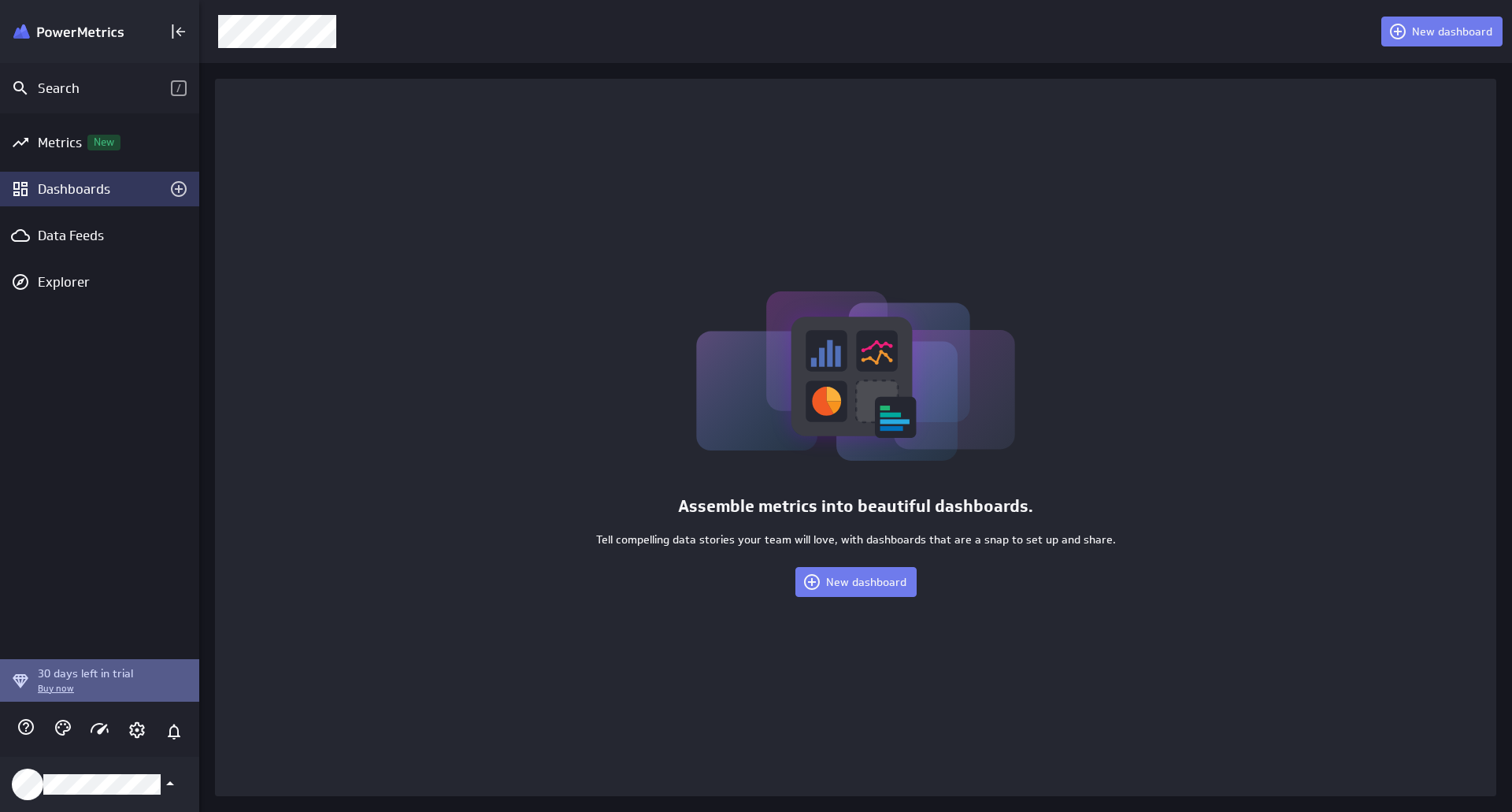
scroll to position [7, 8]
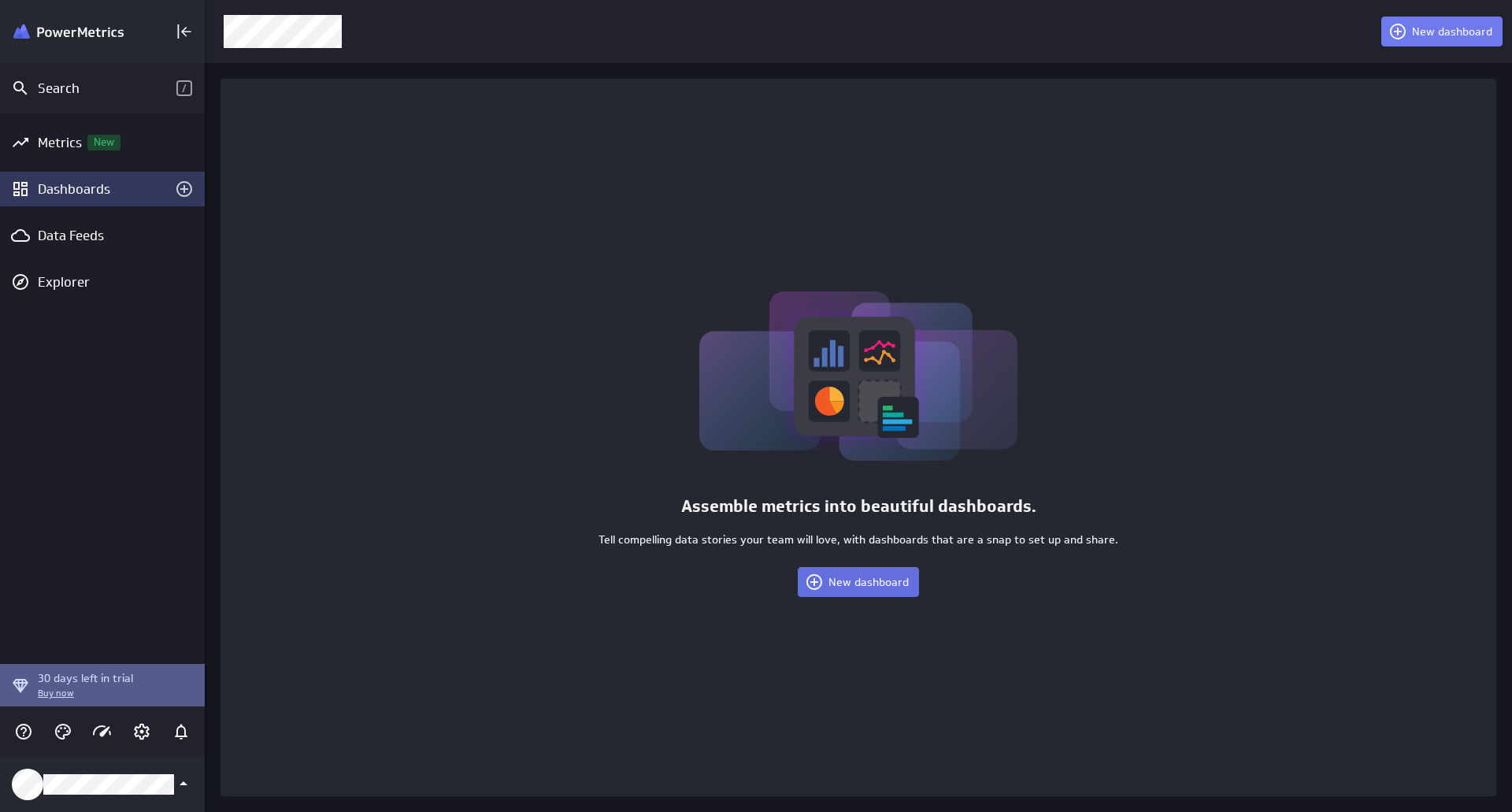
click at [852, 576] on span "New dashboard" at bounding box center [868, 582] width 80 height 14
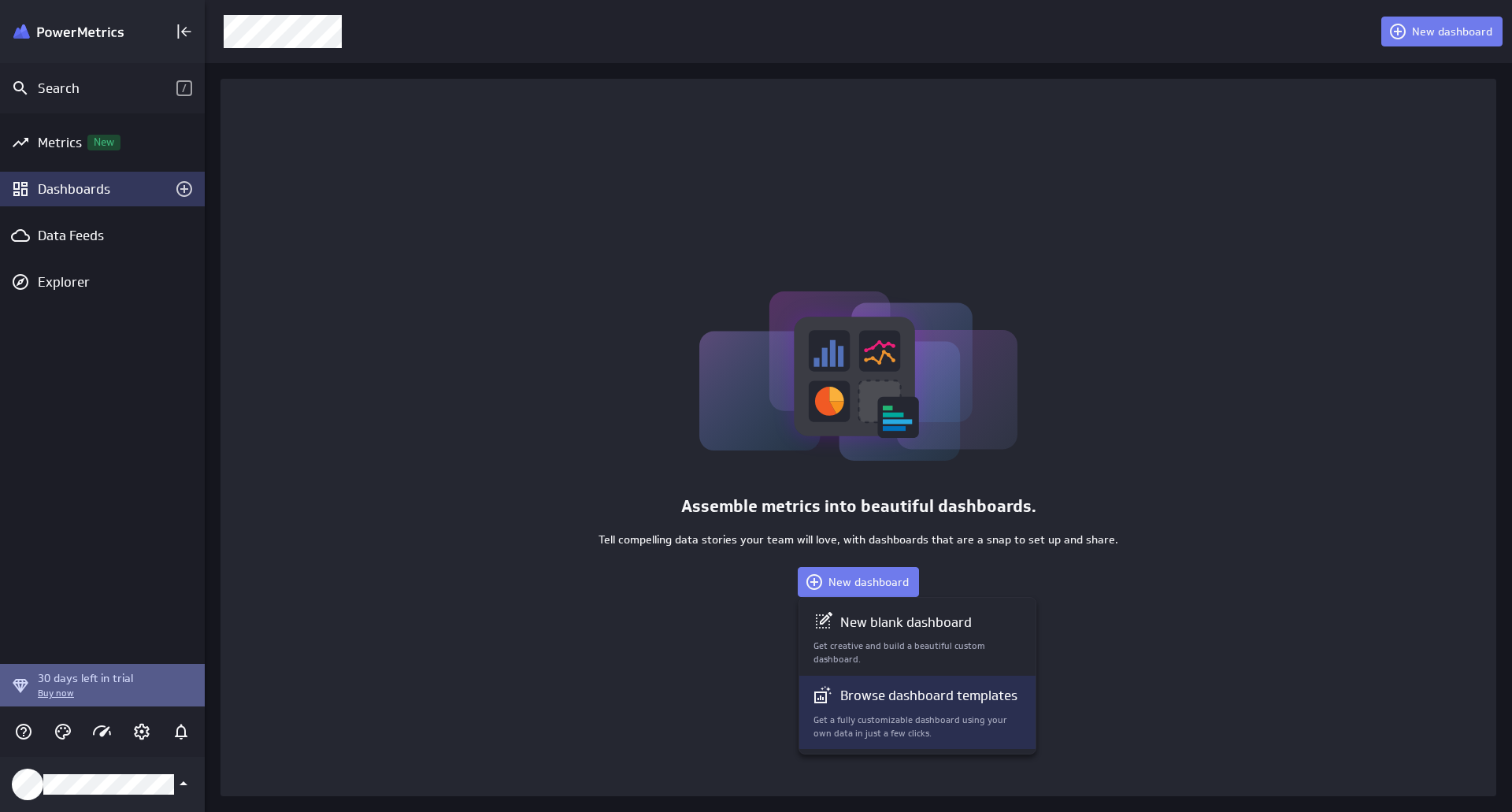
click at [898, 714] on p "Get a fully customizable dashboard using your own data in just a few clicks." at bounding box center [918, 727] width 210 height 27
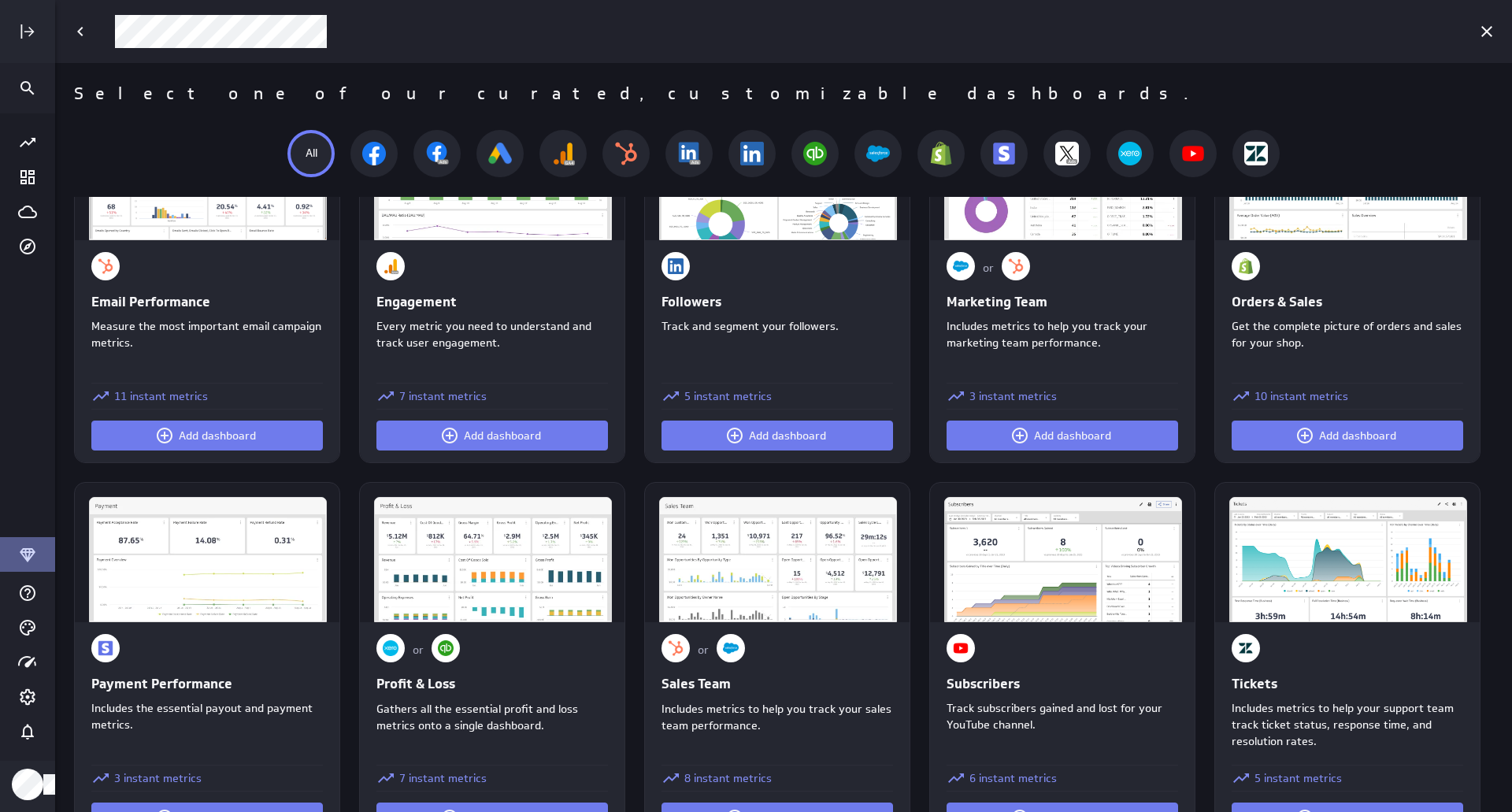
scroll to position [863, 0]
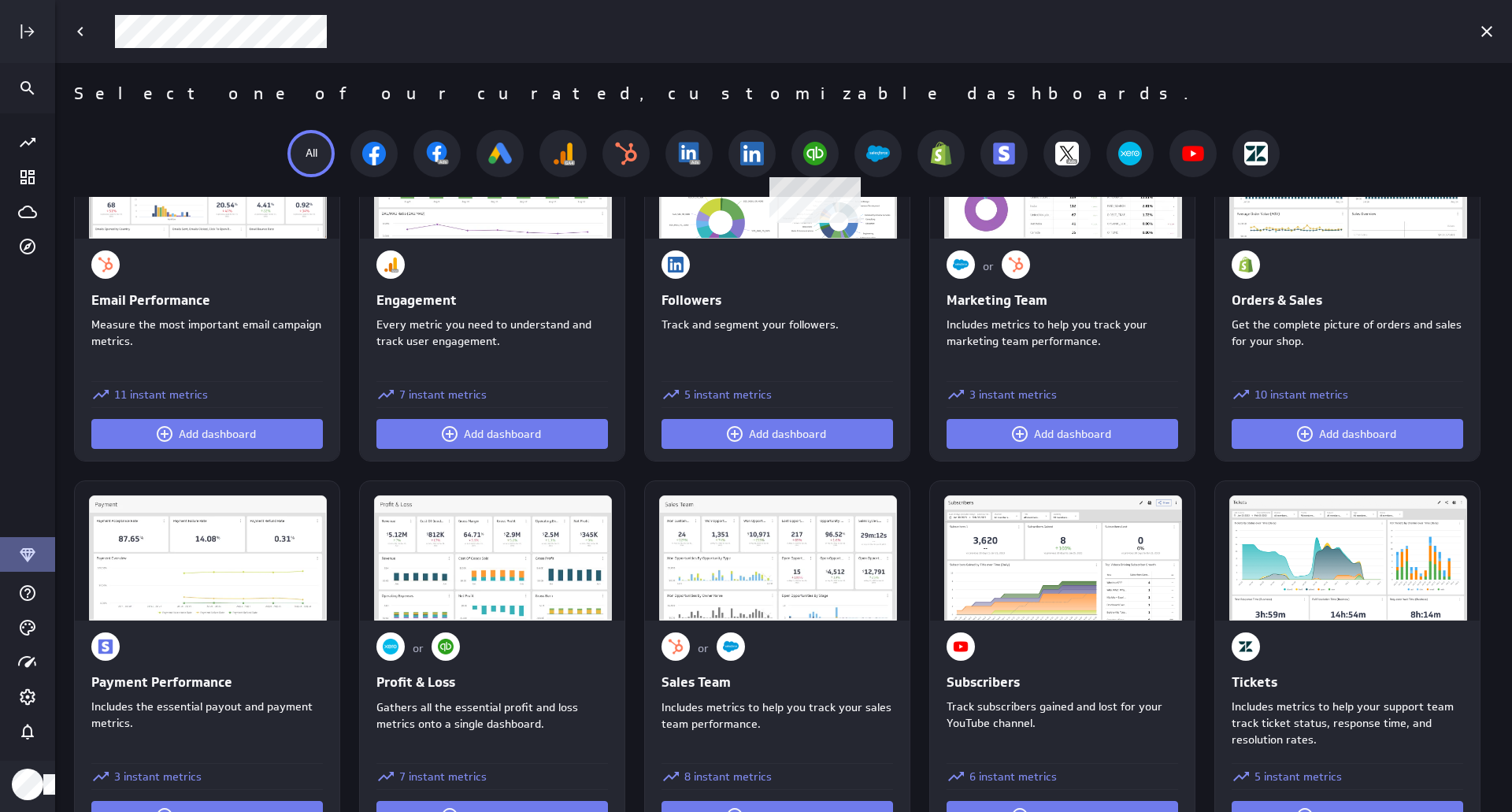
click at [825, 143] on img at bounding box center [815, 154] width 24 height 24
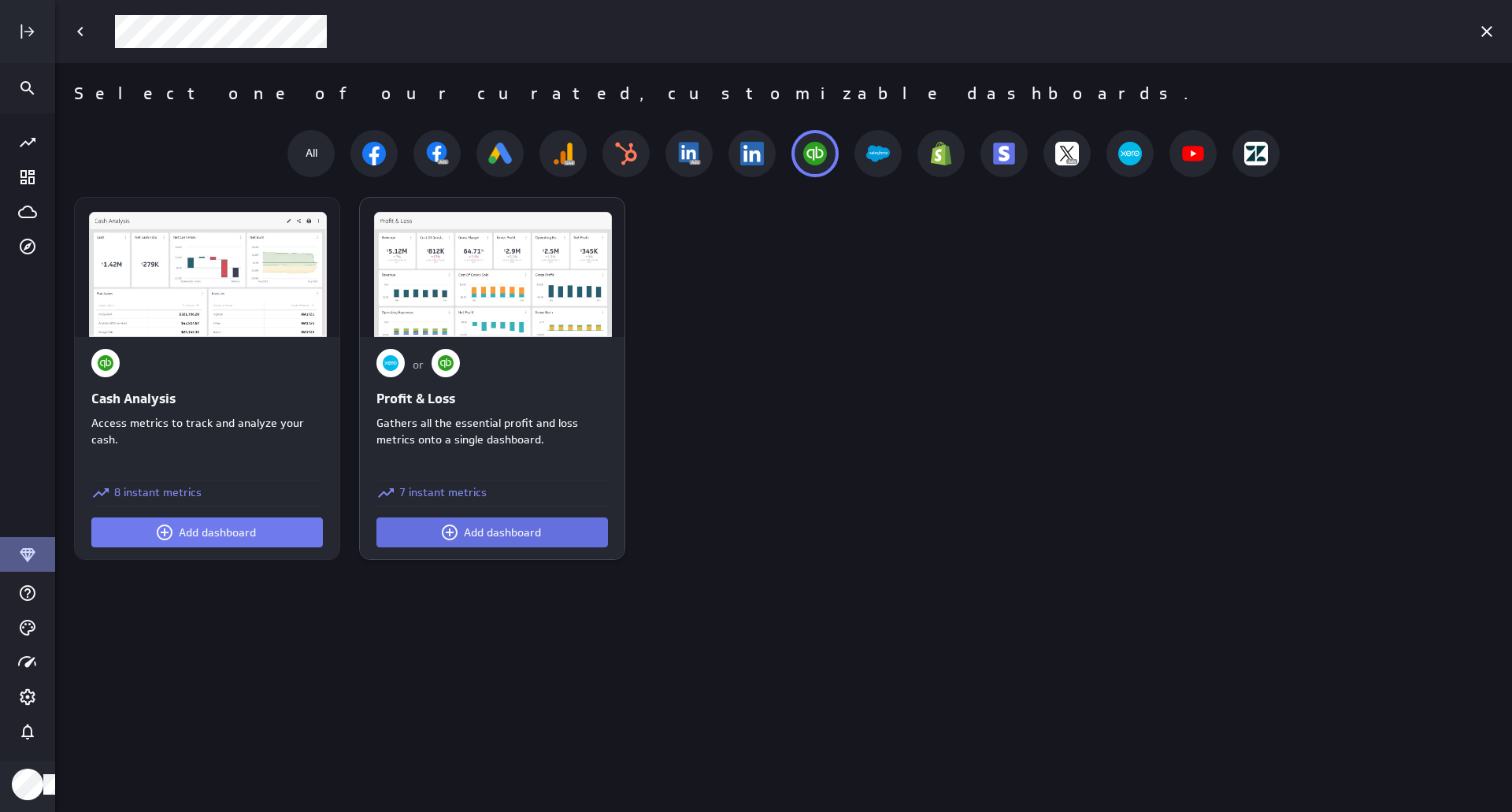
click at [511, 529] on span "Add dashboard" at bounding box center [502, 532] width 77 height 14
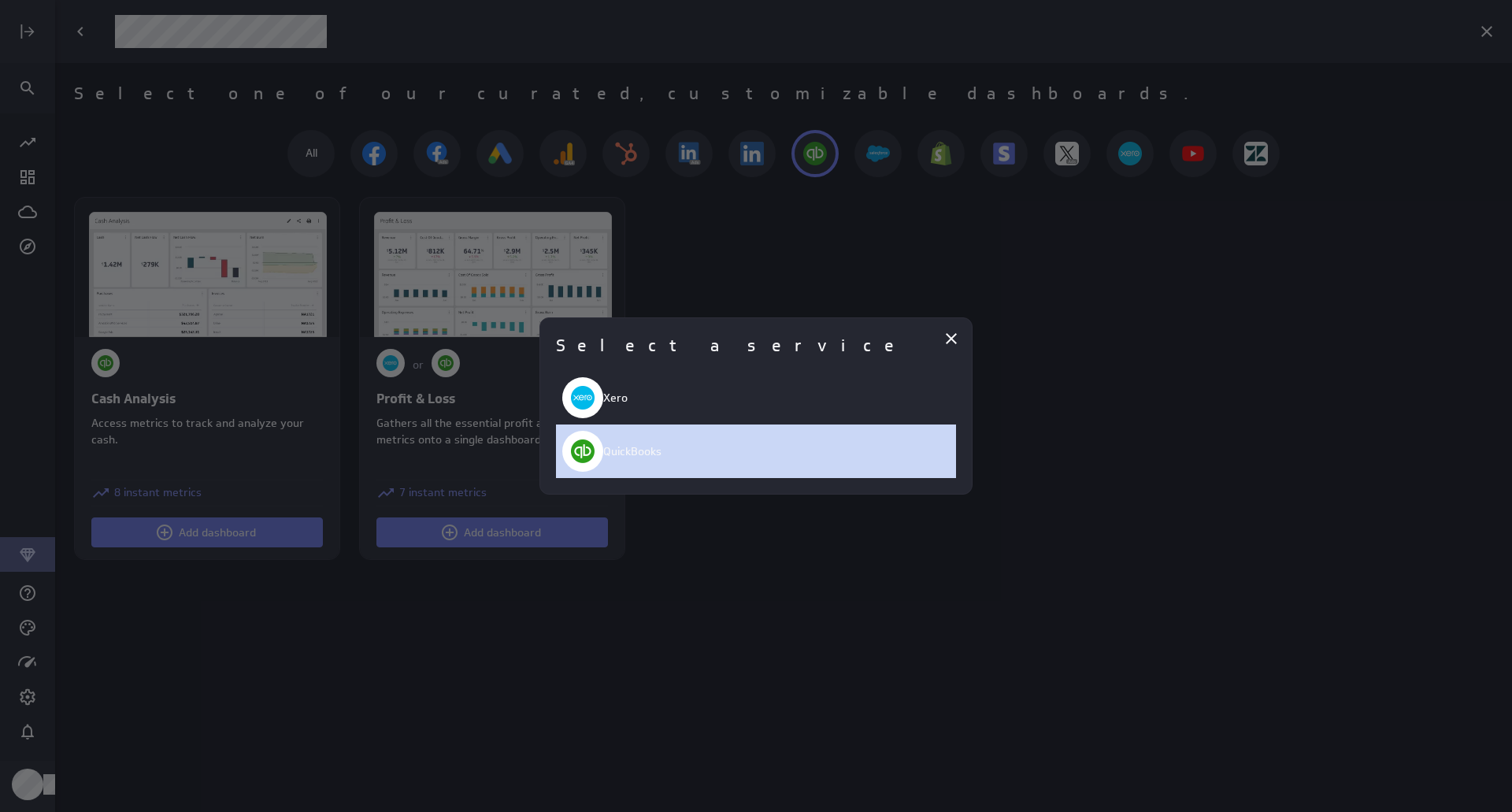
click at [632, 441] on div "QuickBooks" at bounding box center [755, 451] width 400 height 53
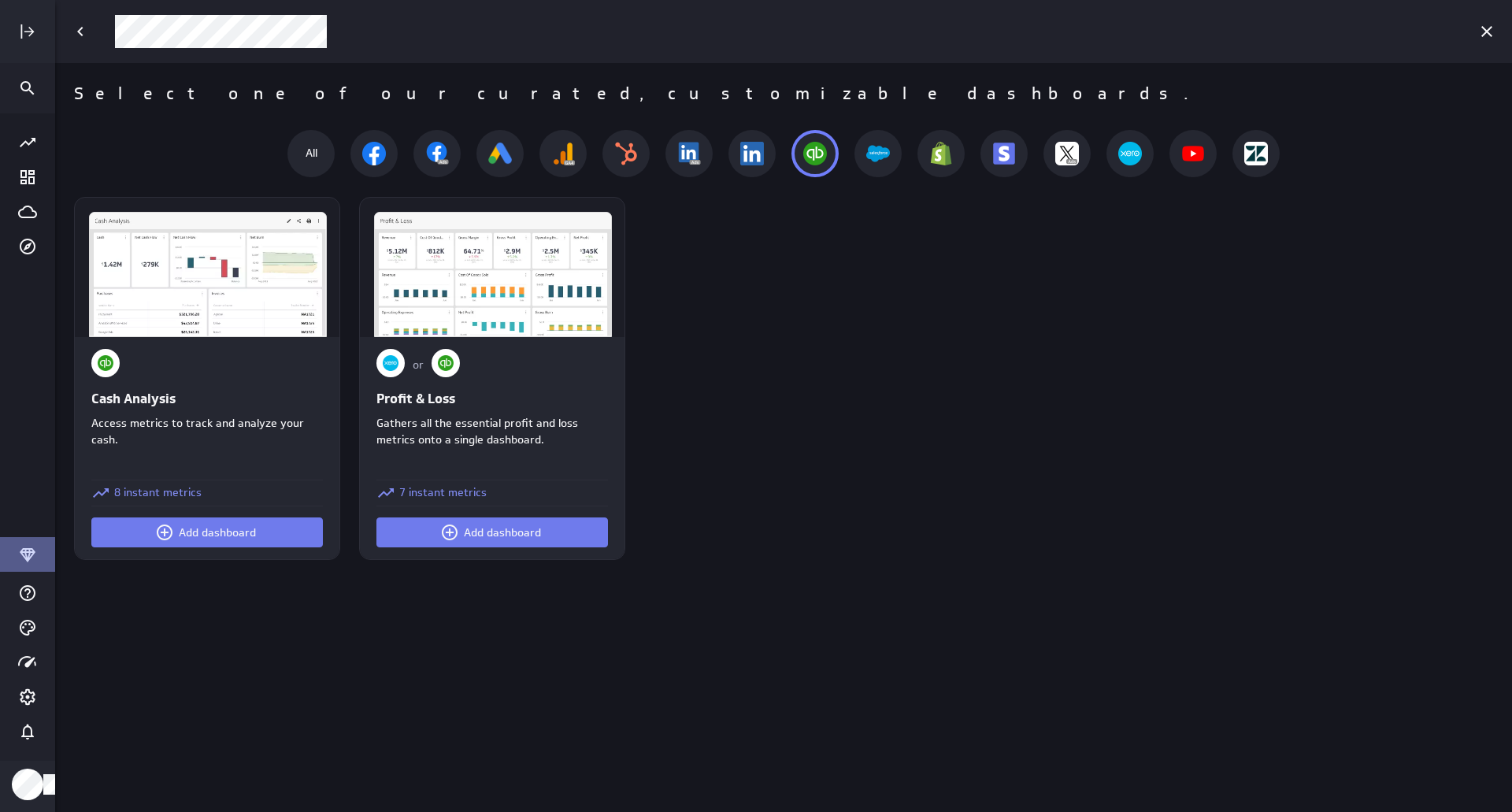
click at [632, 441] on div "Cash Analysis Access metrics to track and analyze your cash. 8 instant metrics …" at bounding box center [783, 505] width 1457 height 616
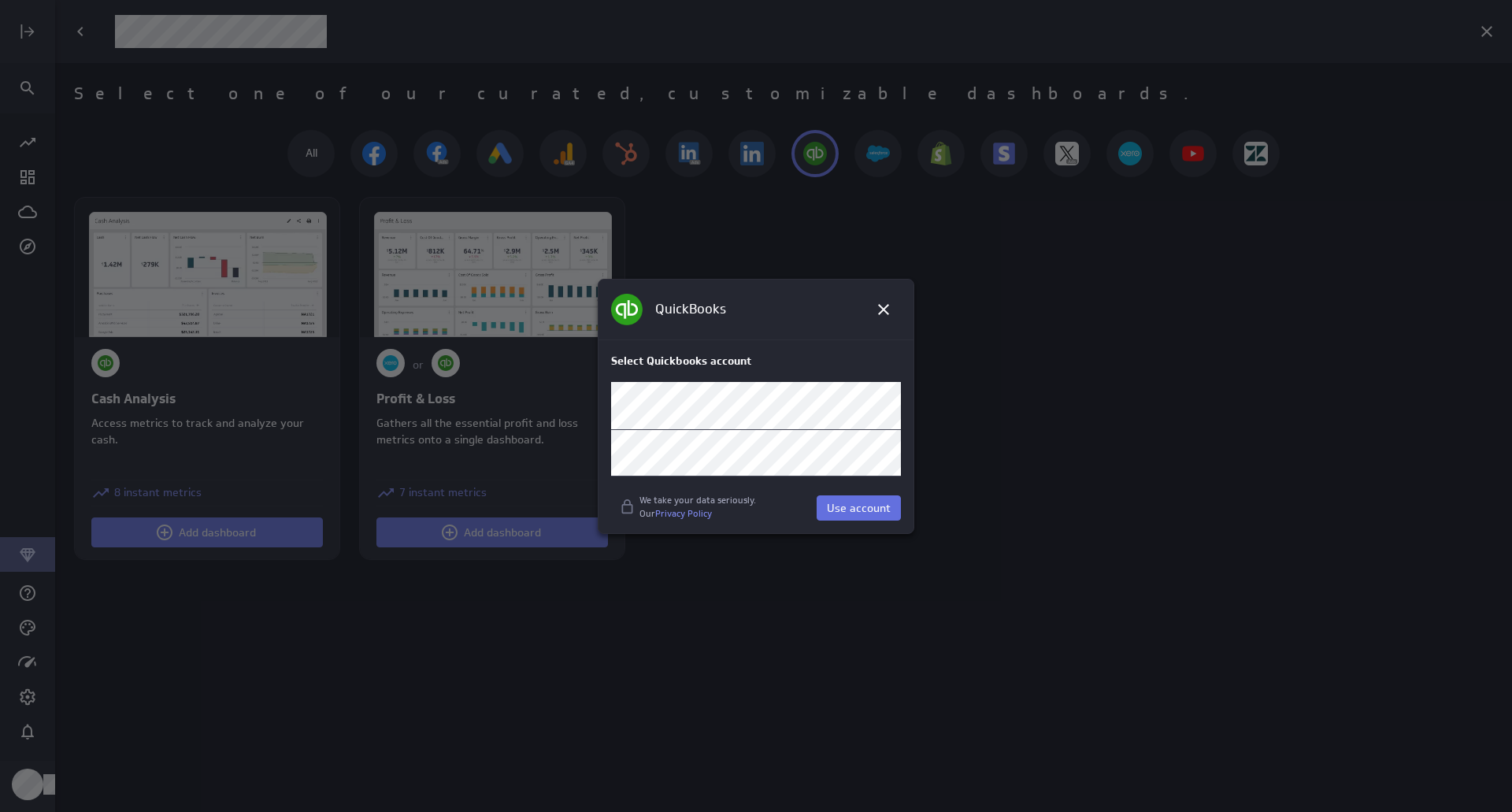
click at [862, 510] on span "Use account" at bounding box center [858, 508] width 63 height 14
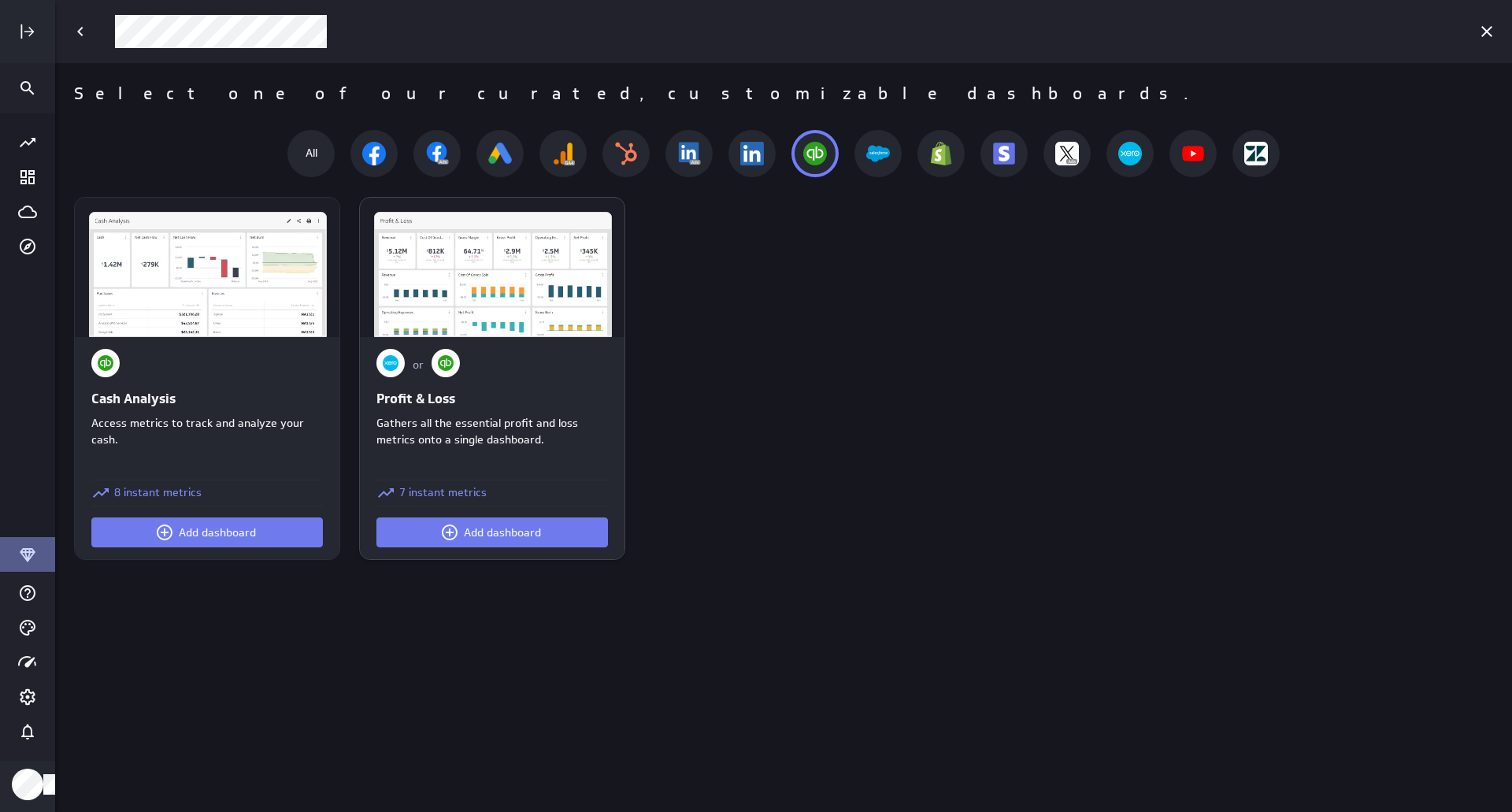
click at [583, 368] on div "or" at bounding box center [492, 365] width 232 height 32
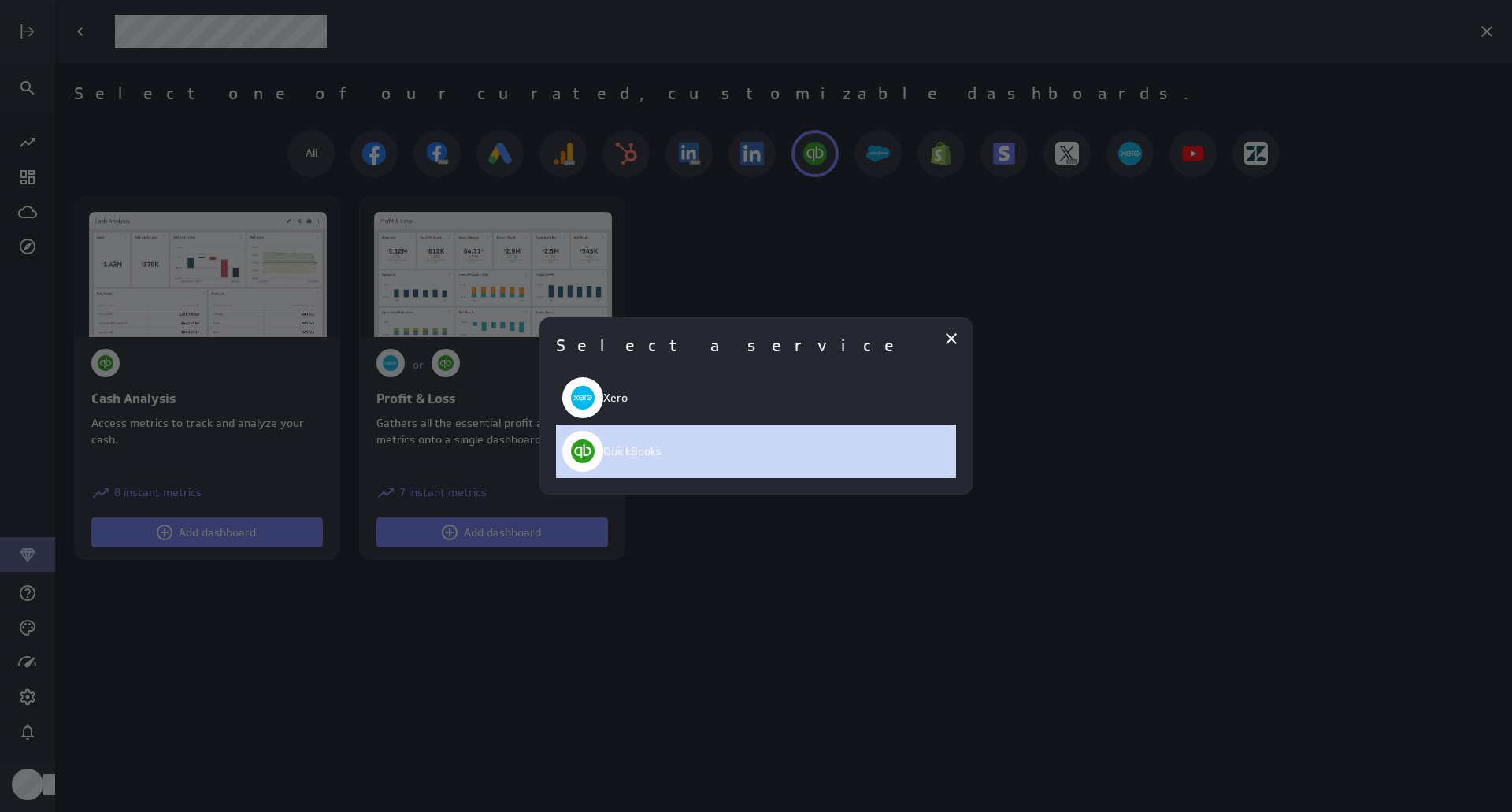
click at [613, 450] on p "QuickBooks" at bounding box center [632, 452] width 58 height 17
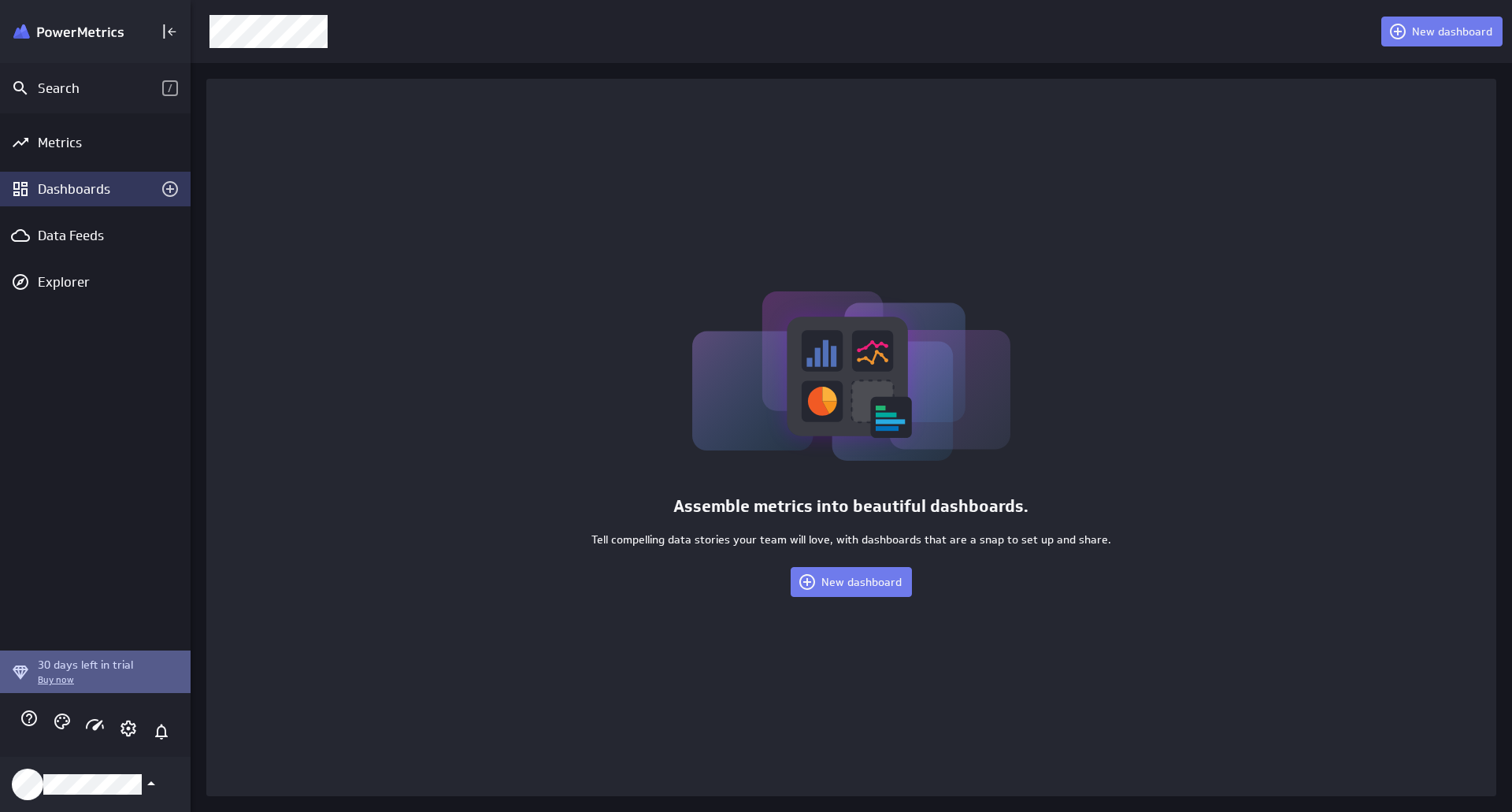
scroll to position [7, 8]
click at [538, 536] on div "Assemble metrics into beautiful dashboards. Tell compelling data stories your t…" at bounding box center [851, 437] width 1290 height 717
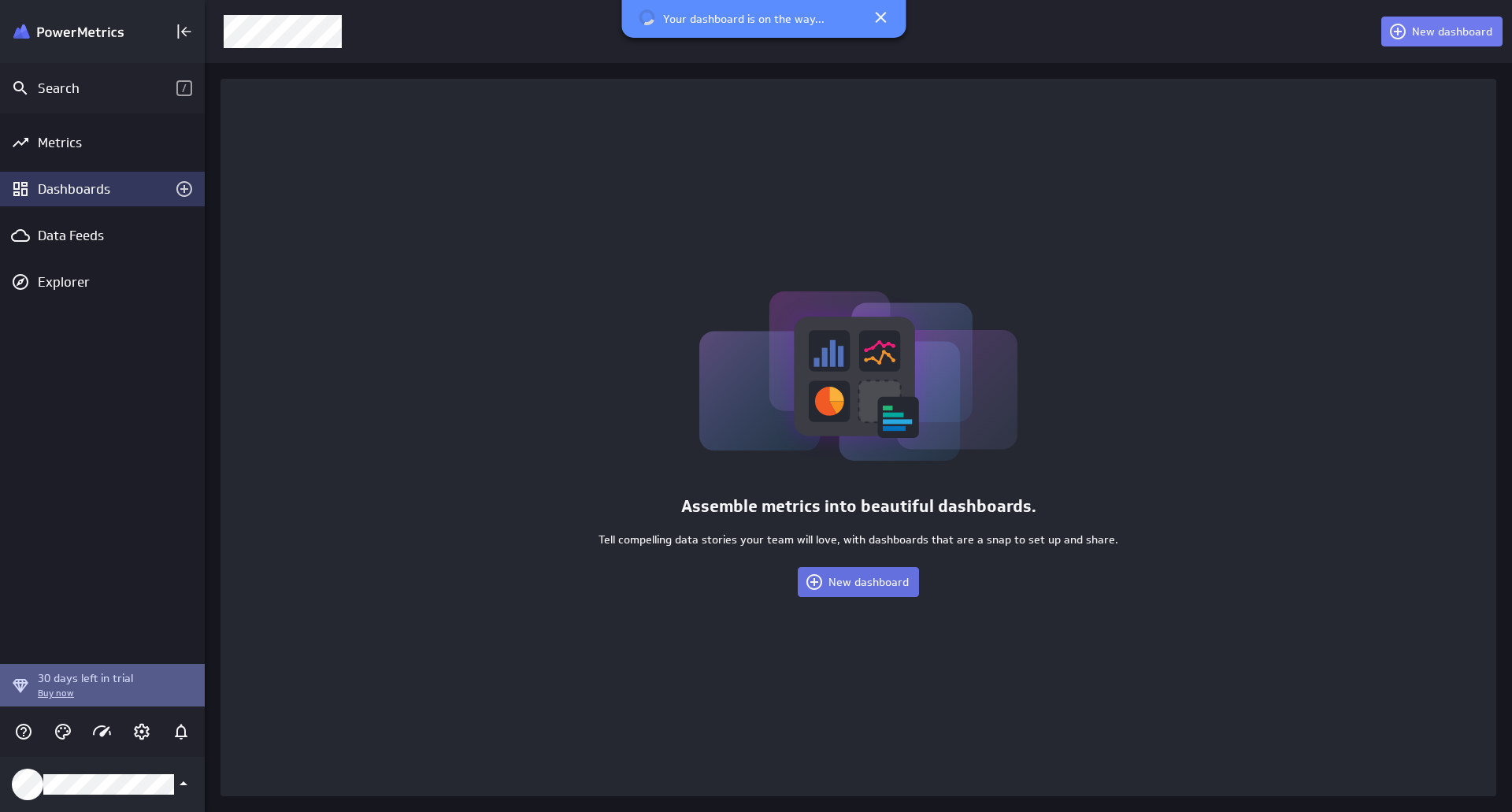
click at [879, 584] on span "New dashboard" at bounding box center [868, 582] width 80 height 14
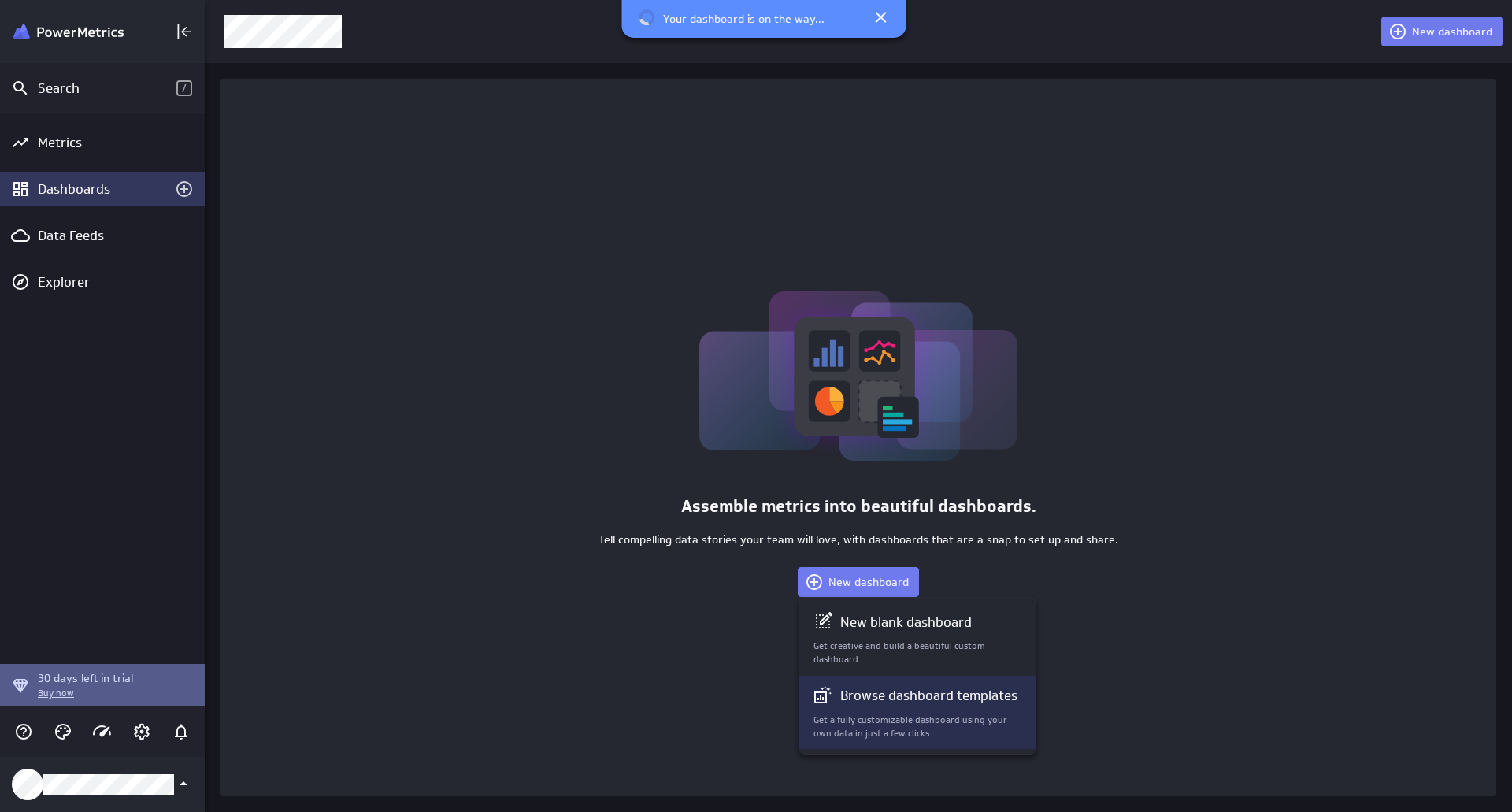
click at [890, 695] on p "Browse dashboard templates" at bounding box center [929, 695] width 178 height 19
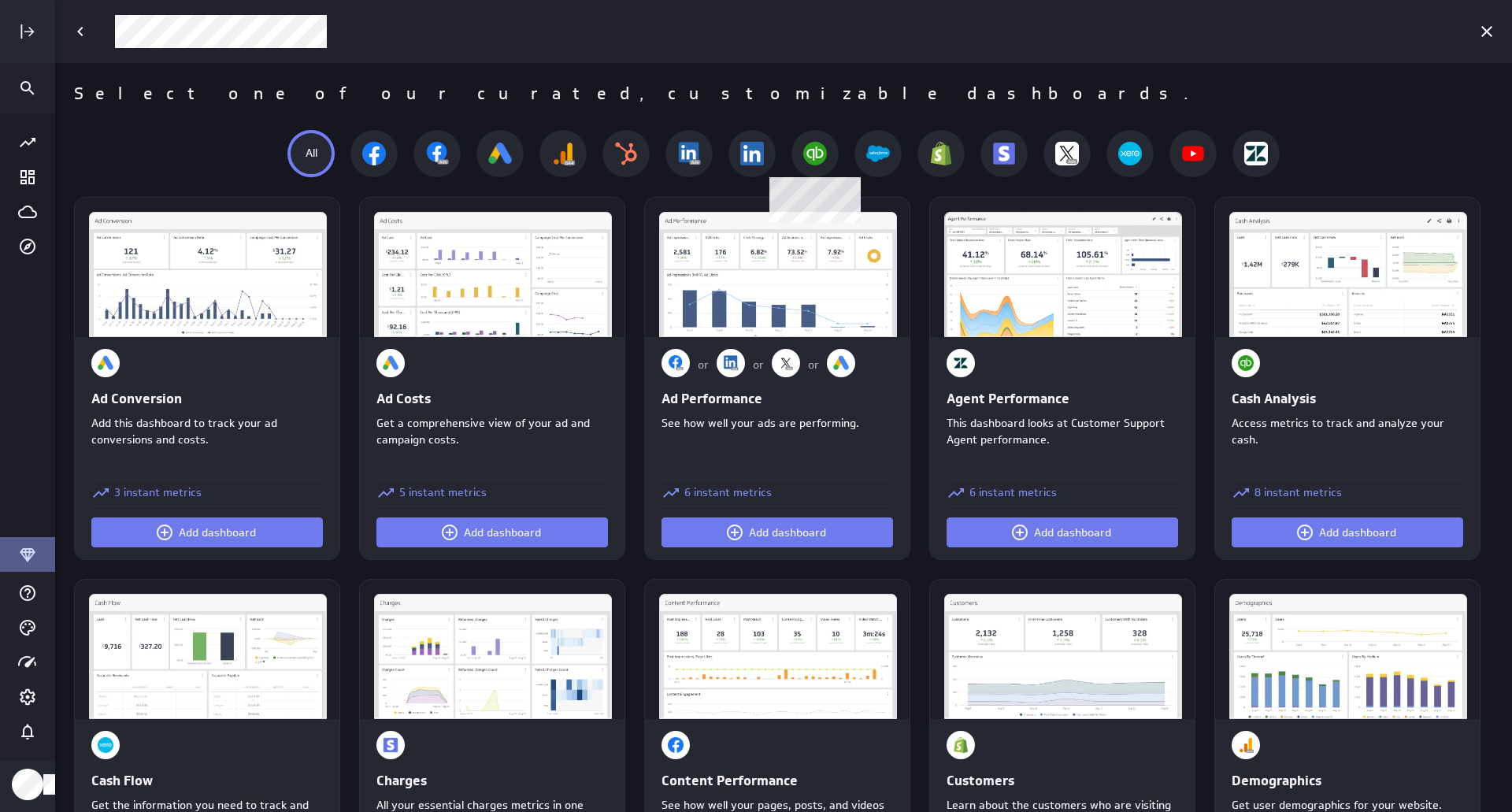
click at [819, 169] on div at bounding box center [815, 154] width 47 height 47
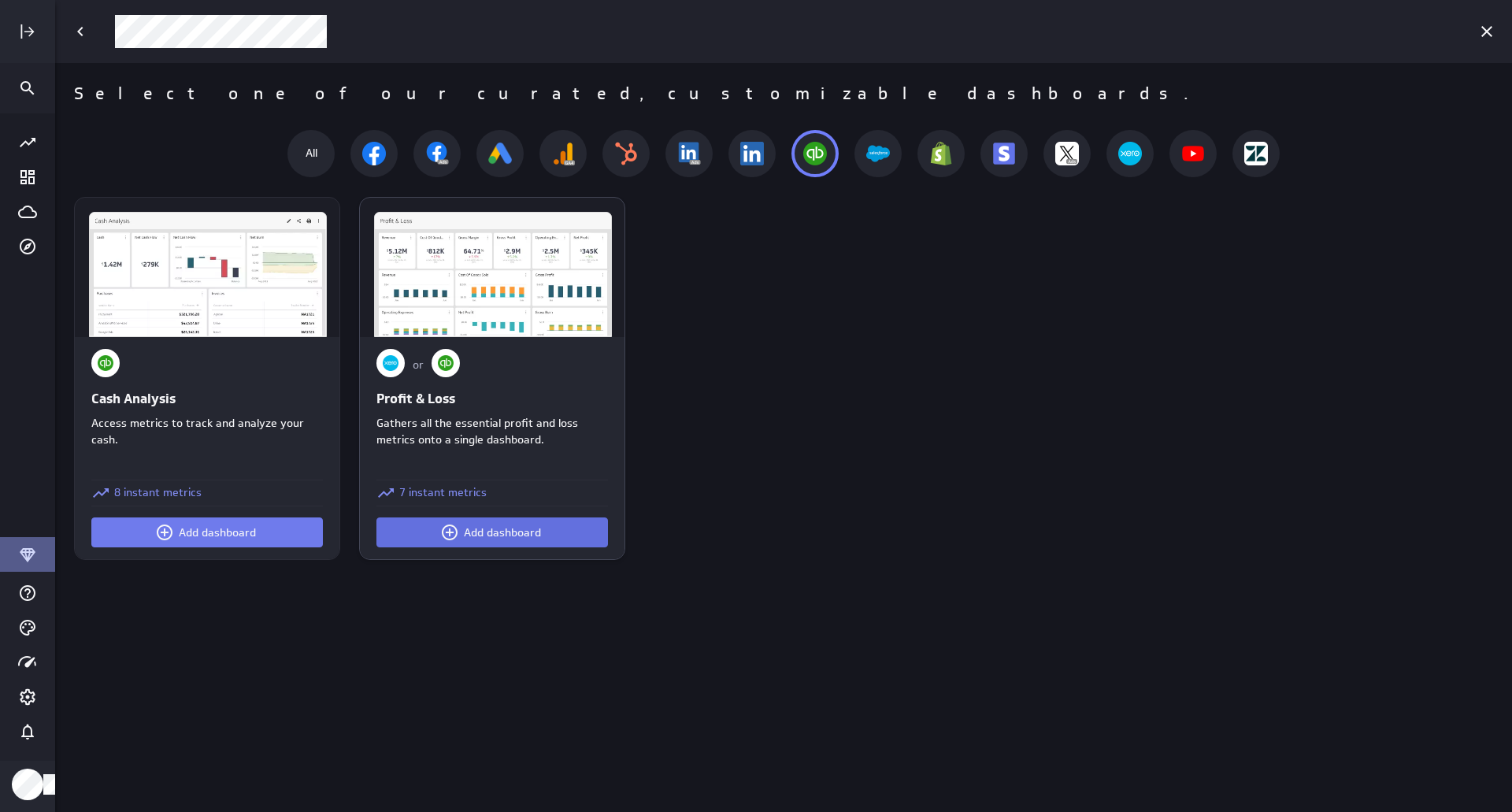
click at [566, 533] on button "Add dashboard" at bounding box center [492, 532] width 232 height 30
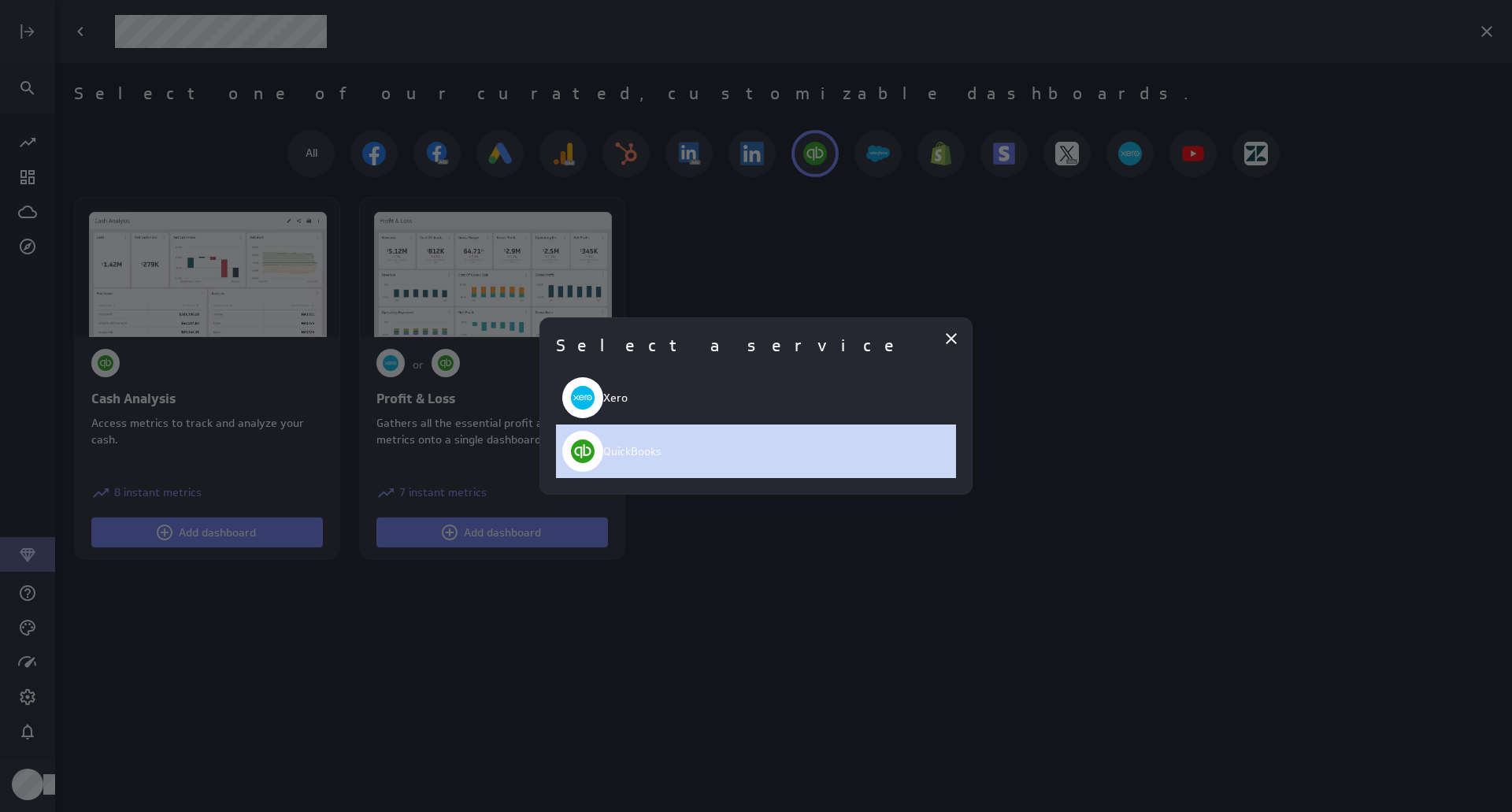
click at [681, 447] on div "QuickBooks" at bounding box center [755, 451] width 400 height 53
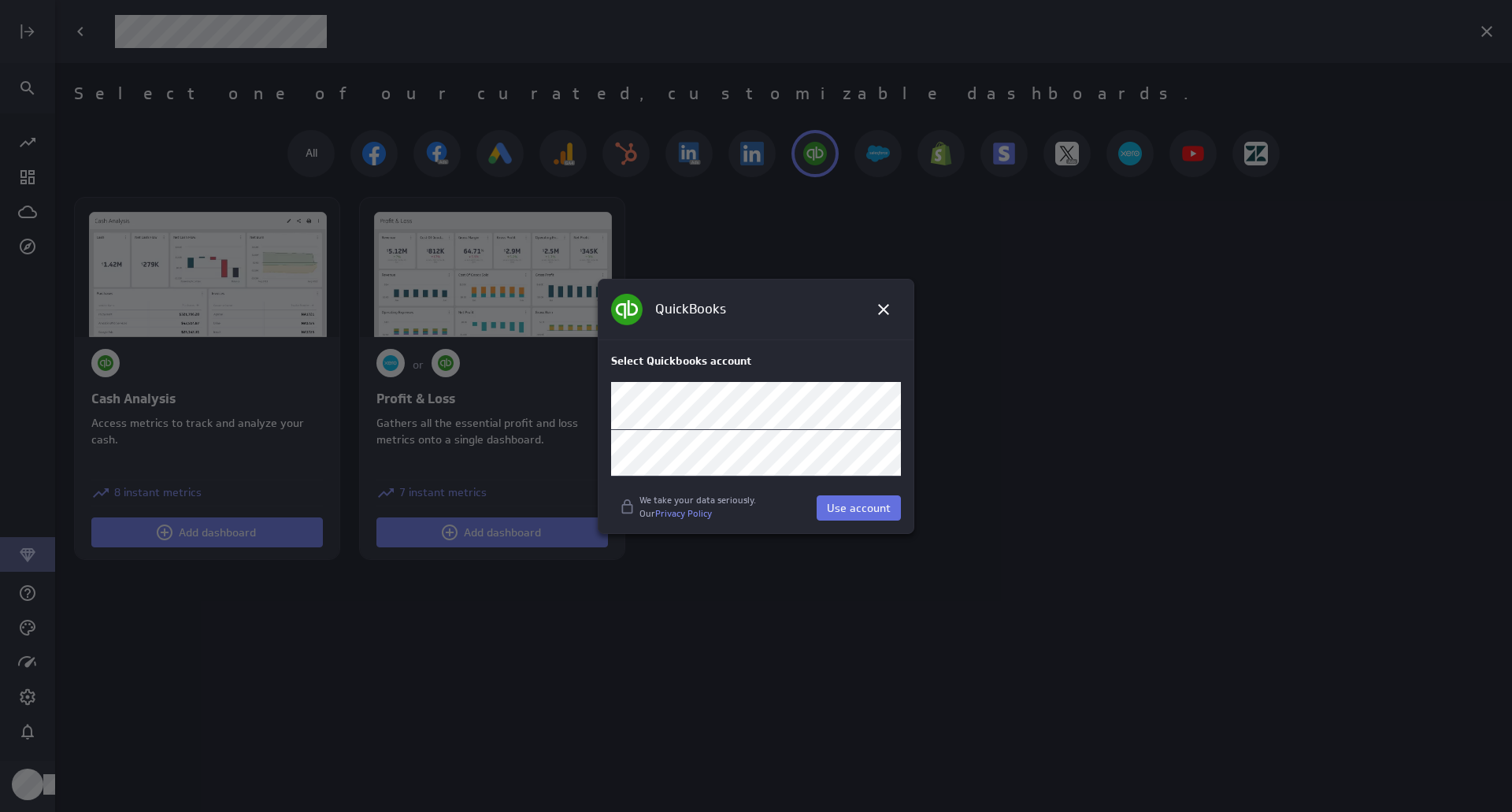
click at [855, 508] on span "Use account" at bounding box center [858, 508] width 63 height 14
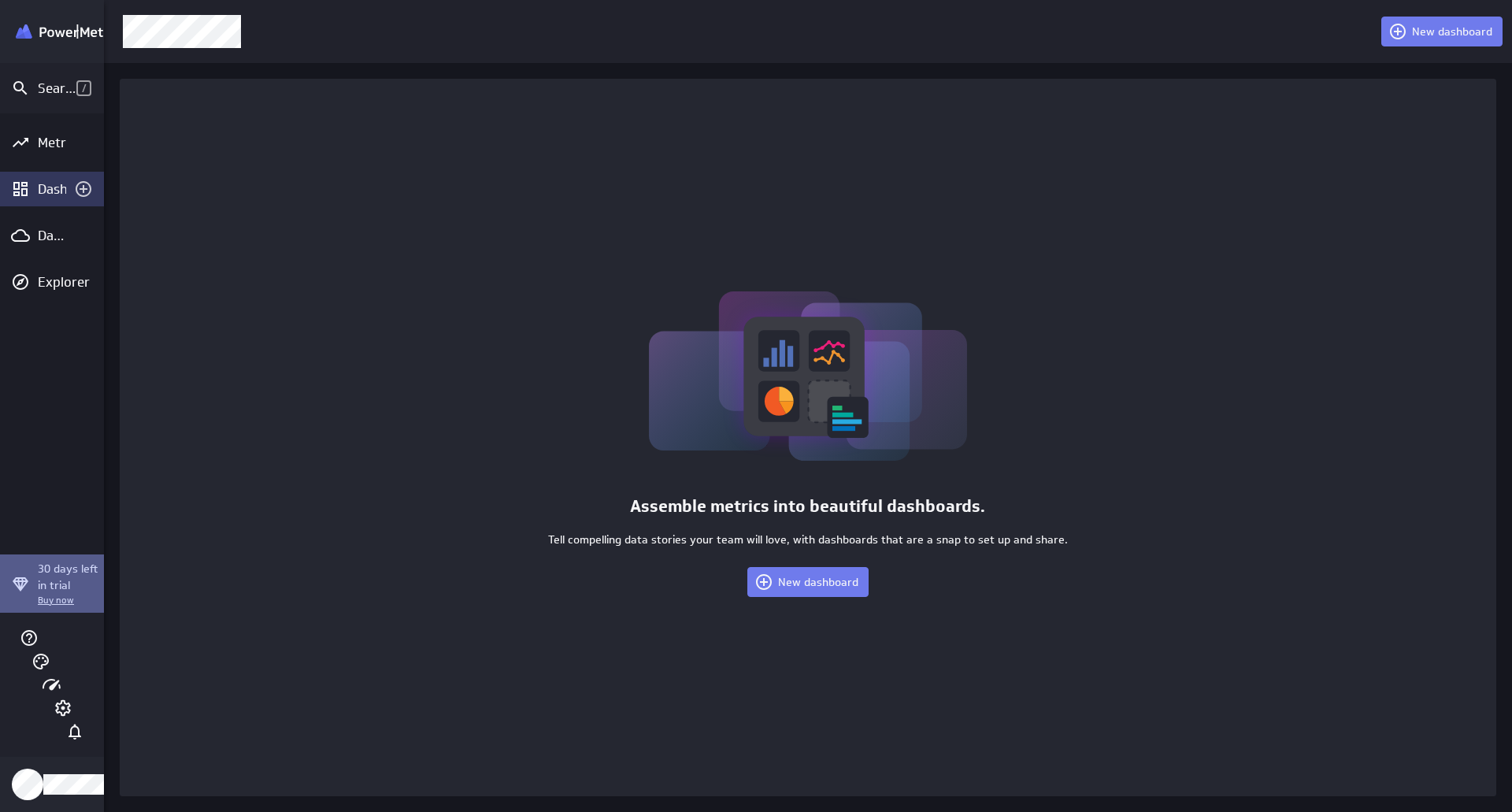
scroll to position [7, 8]
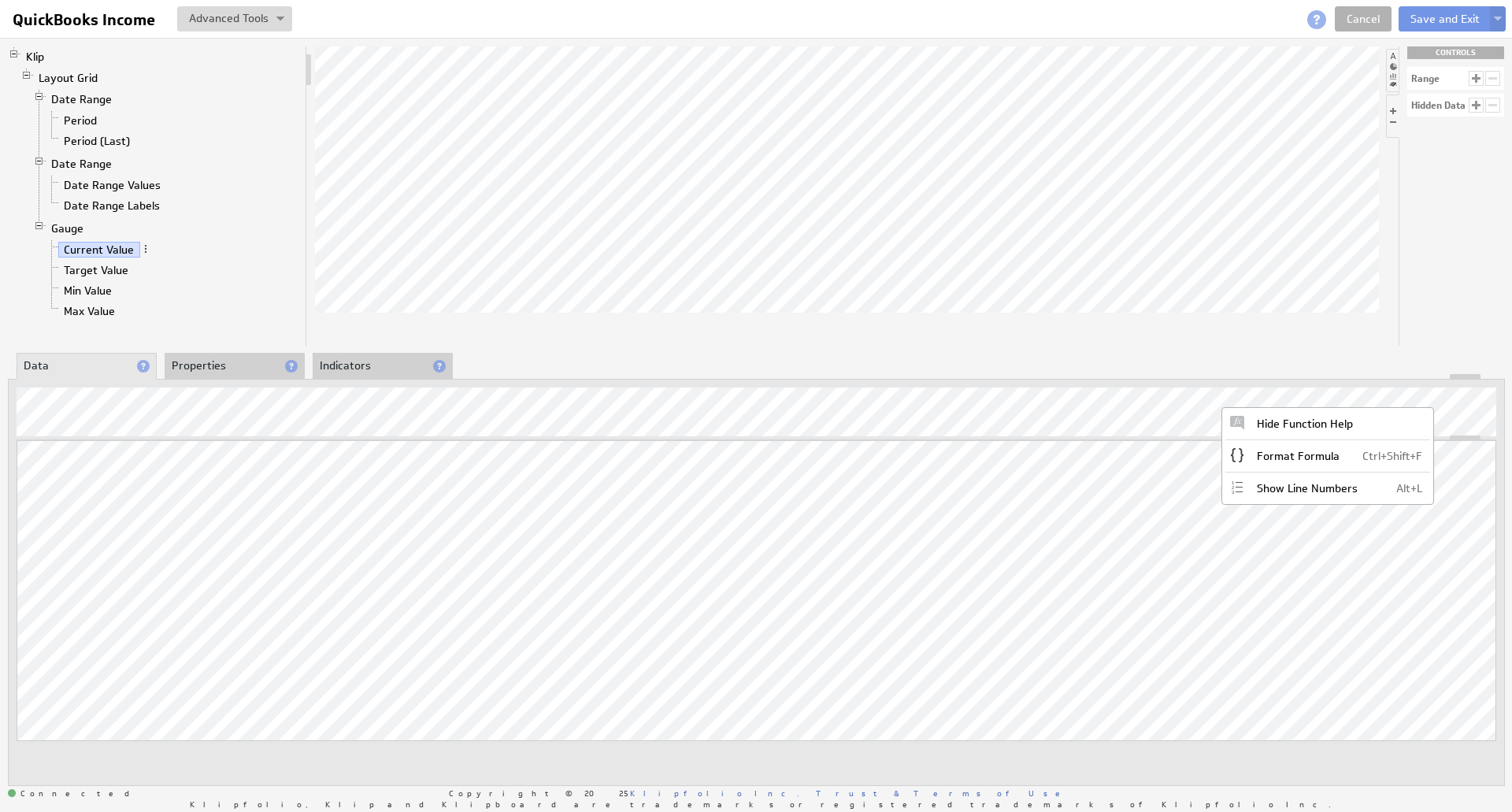
click at [1356, 352] on div "Klip Layout Grid Date Range Period Period (Last) Date Range Date Range Values D…" at bounding box center [756, 415] width 1512 height 755
click at [123, 266] on link "Target Value" at bounding box center [96, 270] width 76 height 16
click at [961, 327] on div at bounding box center [847, 196] width 1064 height 299
click at [228, 370] on li "Properties" at bounding box center [235, 366] width 140 height 27
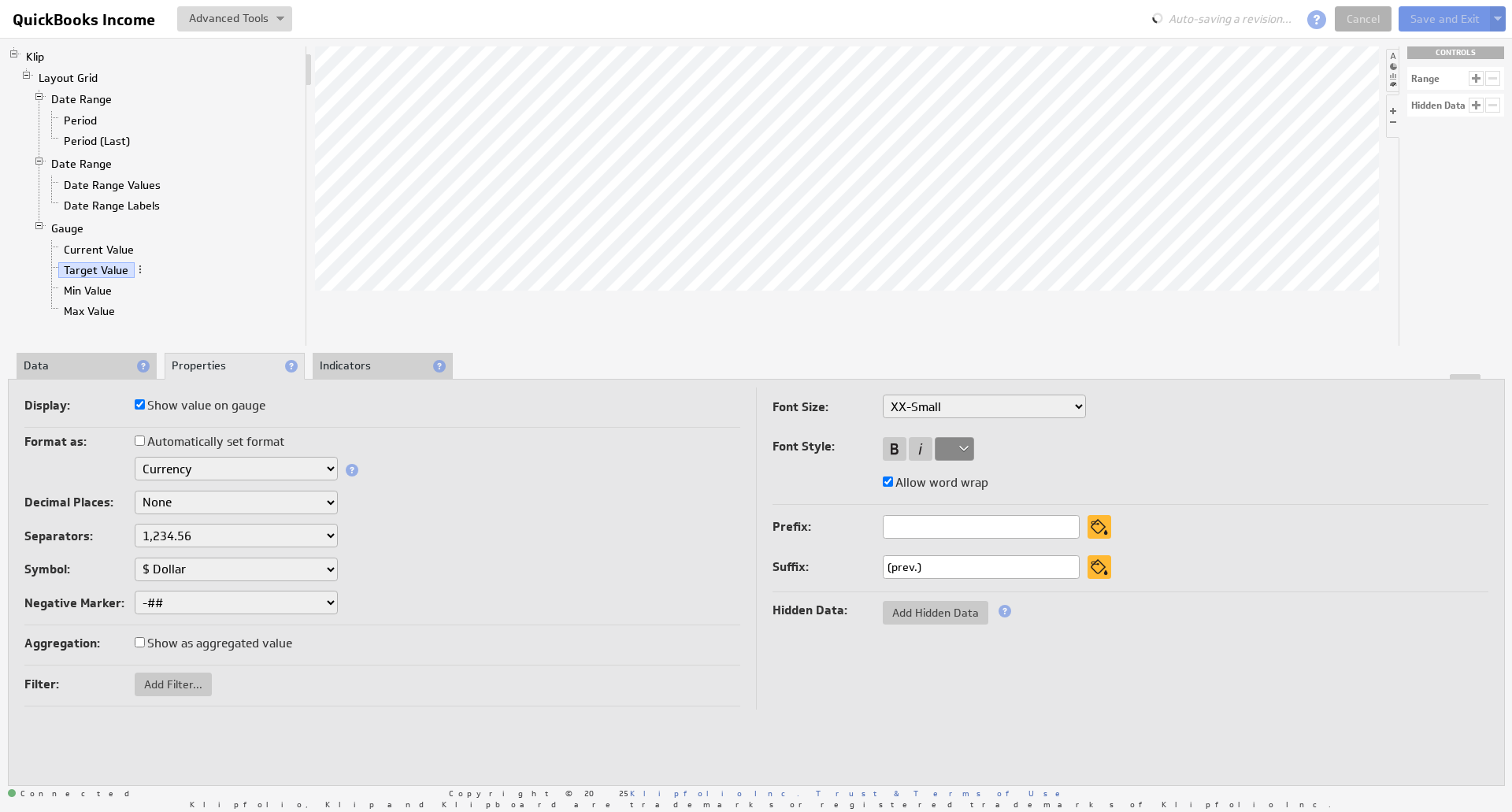
click at [947, 568] on input "(prev.)" at bounding box center [981, 568] width 197 height 24
type input "("
click at [589, 510] on div "Decimal Places: None .# (1) .## (2) .### (3) .#### (4)" at bounding box center [382, 504] width 716 height 27
click at [97, 162] on link "Date Range" at bounding box center [82, 163] width 73 height 16
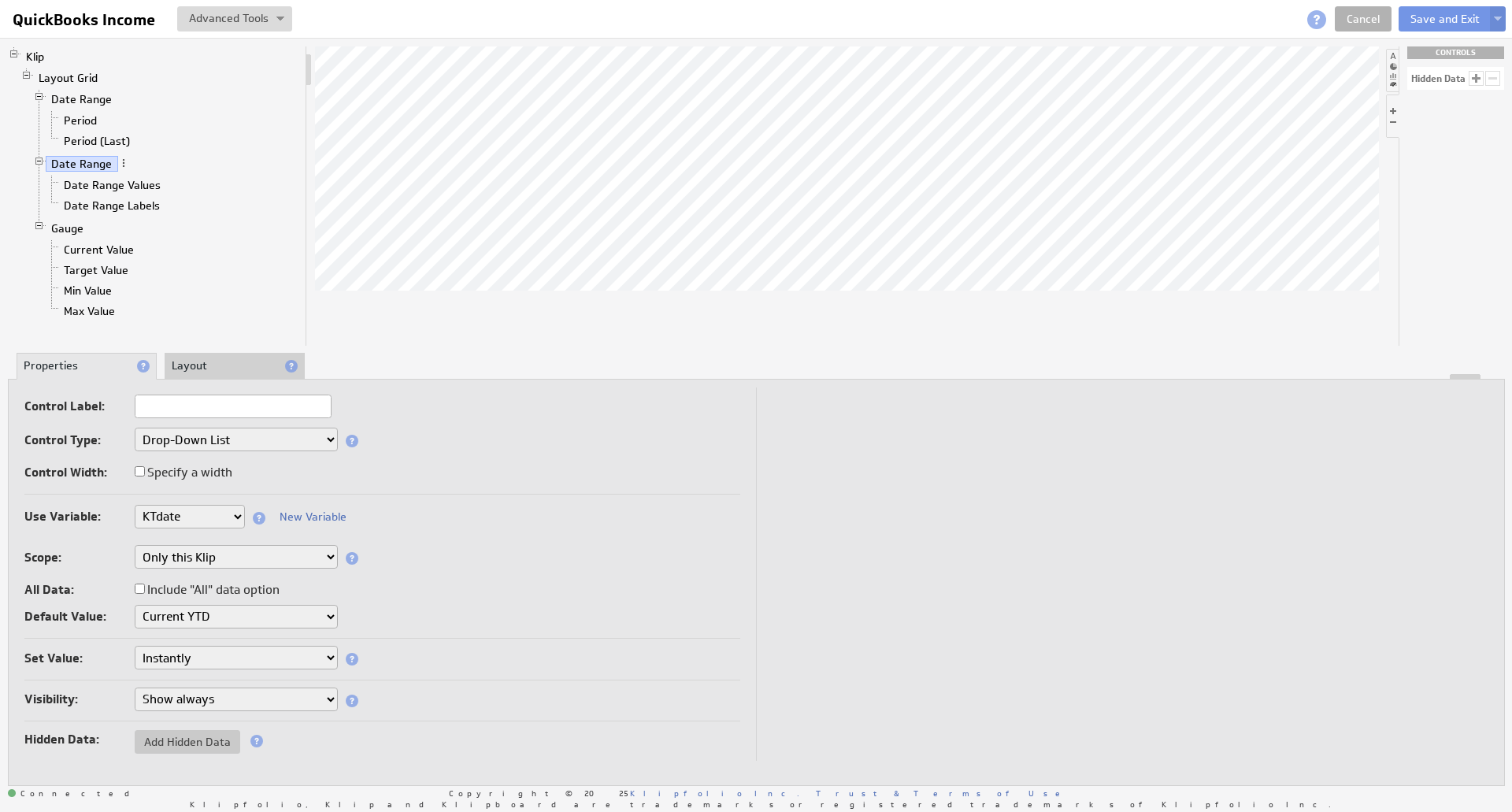
click at [254, 369] on li "Layout" at bounding box center [235, 366] width 140 height 27
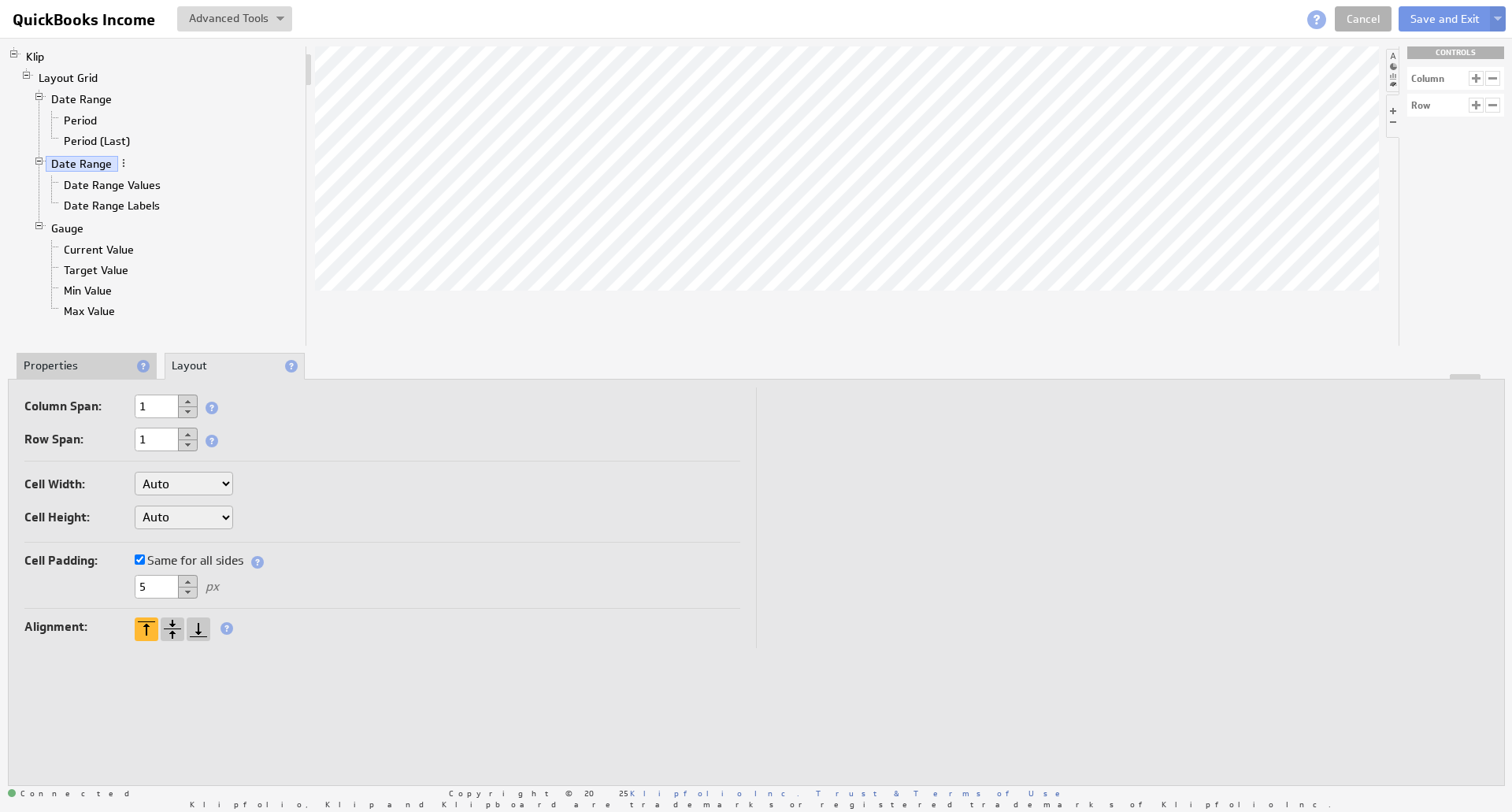
click at [110, 361] on li "Properties" at bounding box center [87, 366] width 140 height 27
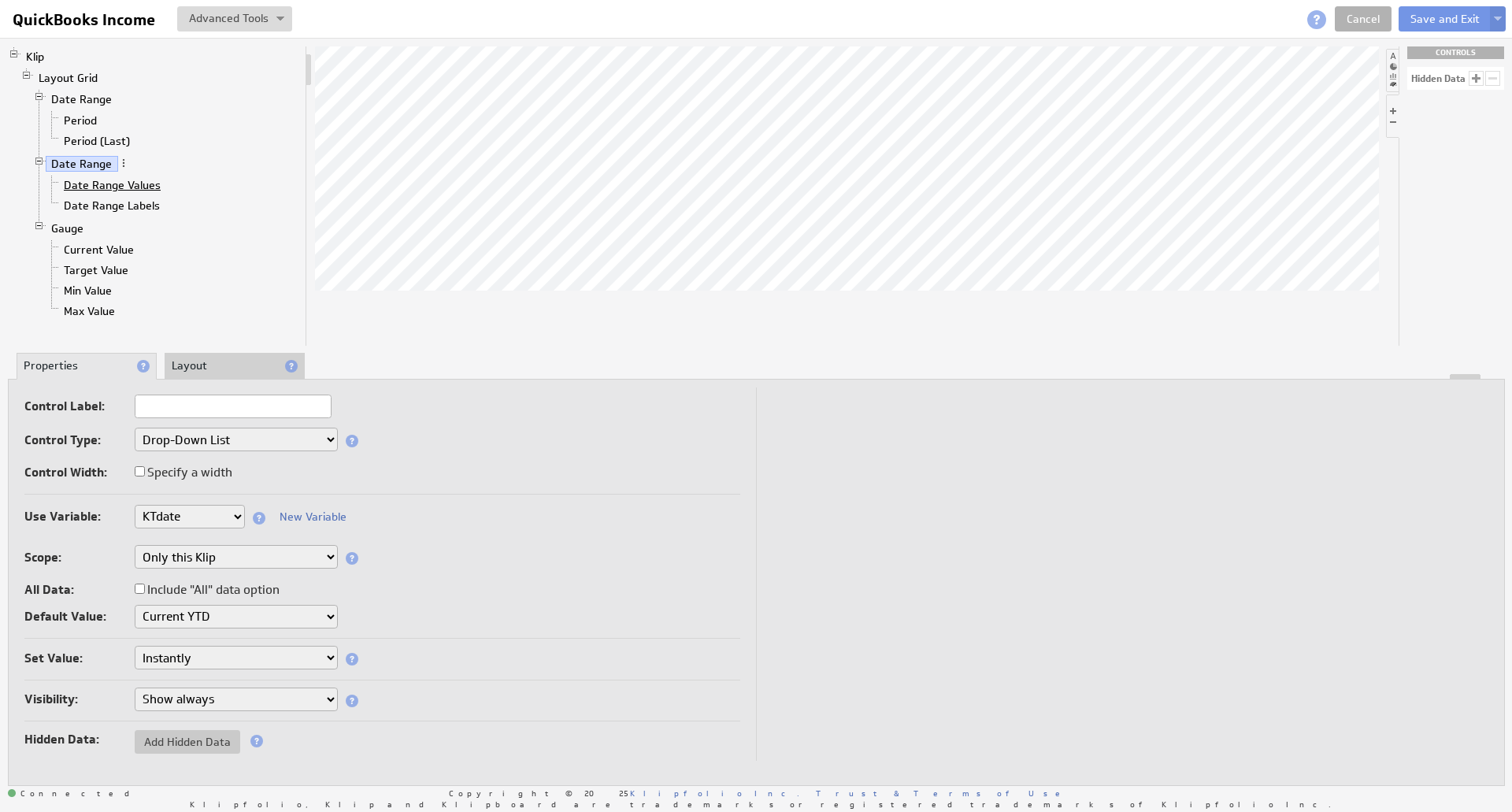
click at [117, 180] on link "Date Range Values" at bounding box center [112, 185] width 109 height 16
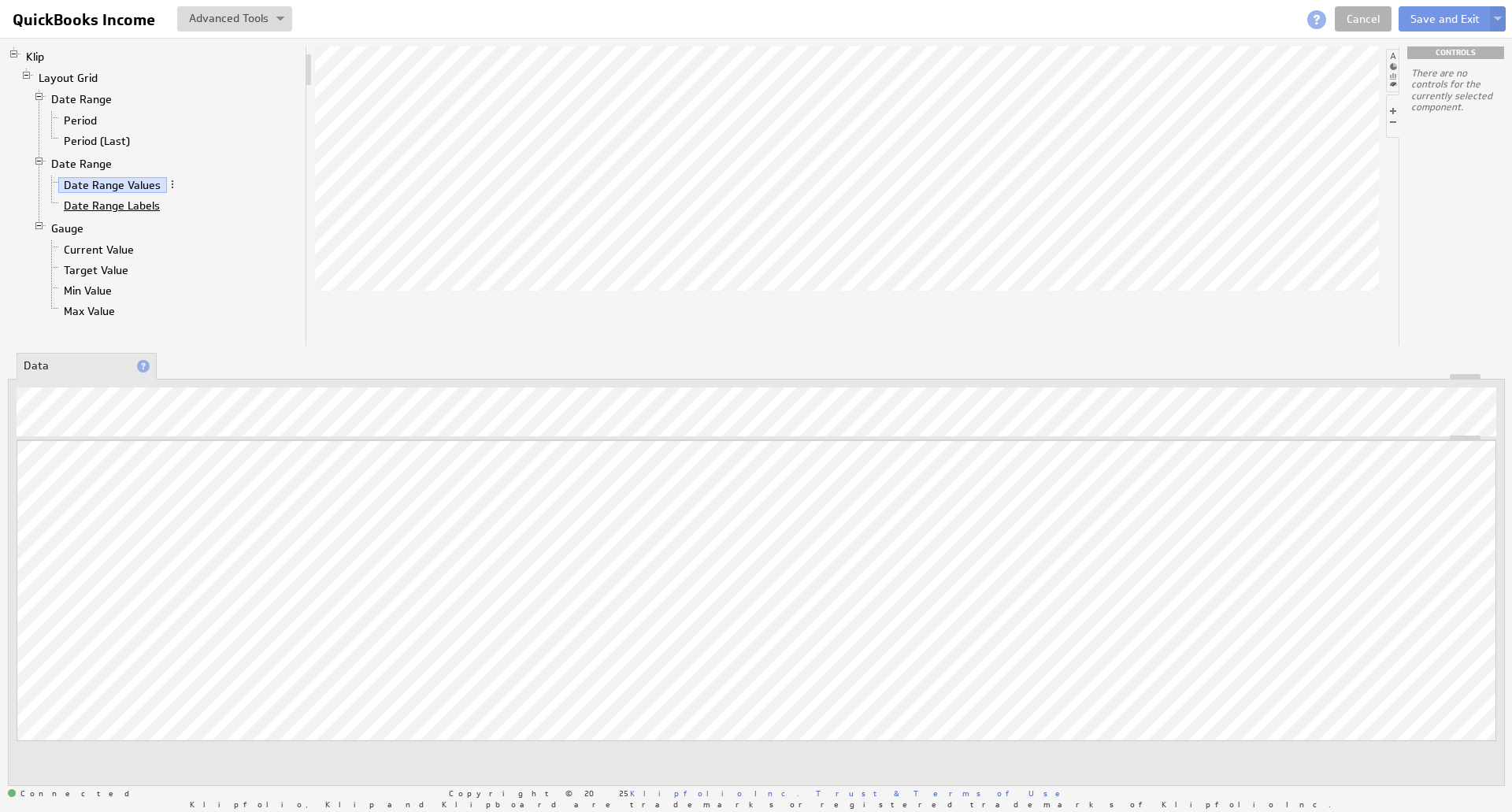
click at [119, 200] on link "Date Range Labels" at bounding box center [112, 206] width 108 height 16
click at [100, 164] on link "Date Range" at bounding box center [82, 163] width 73 height 16
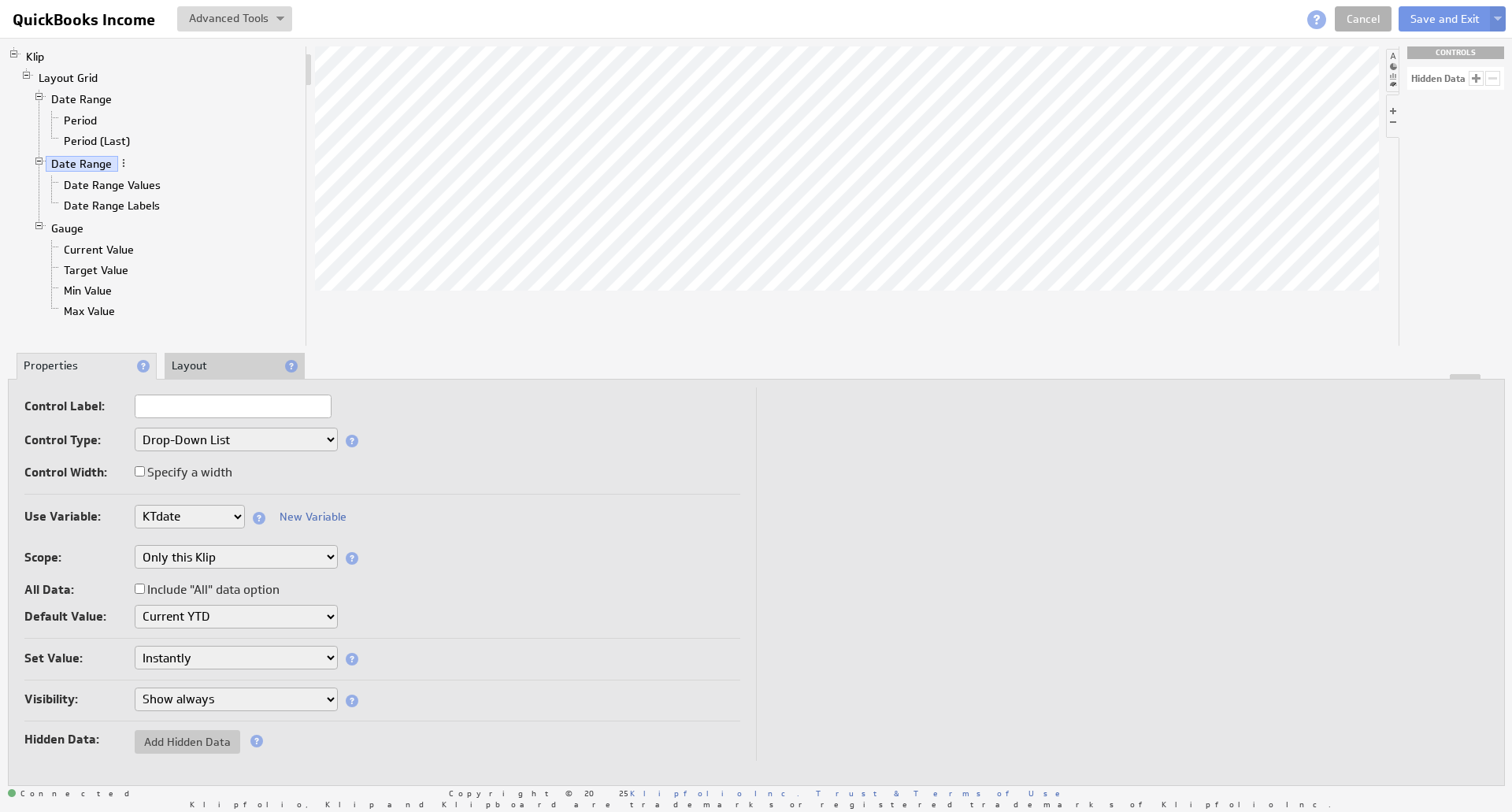
click at [246, 357] on li "Layout" at bounding box center [235, 366] width 140 height 27
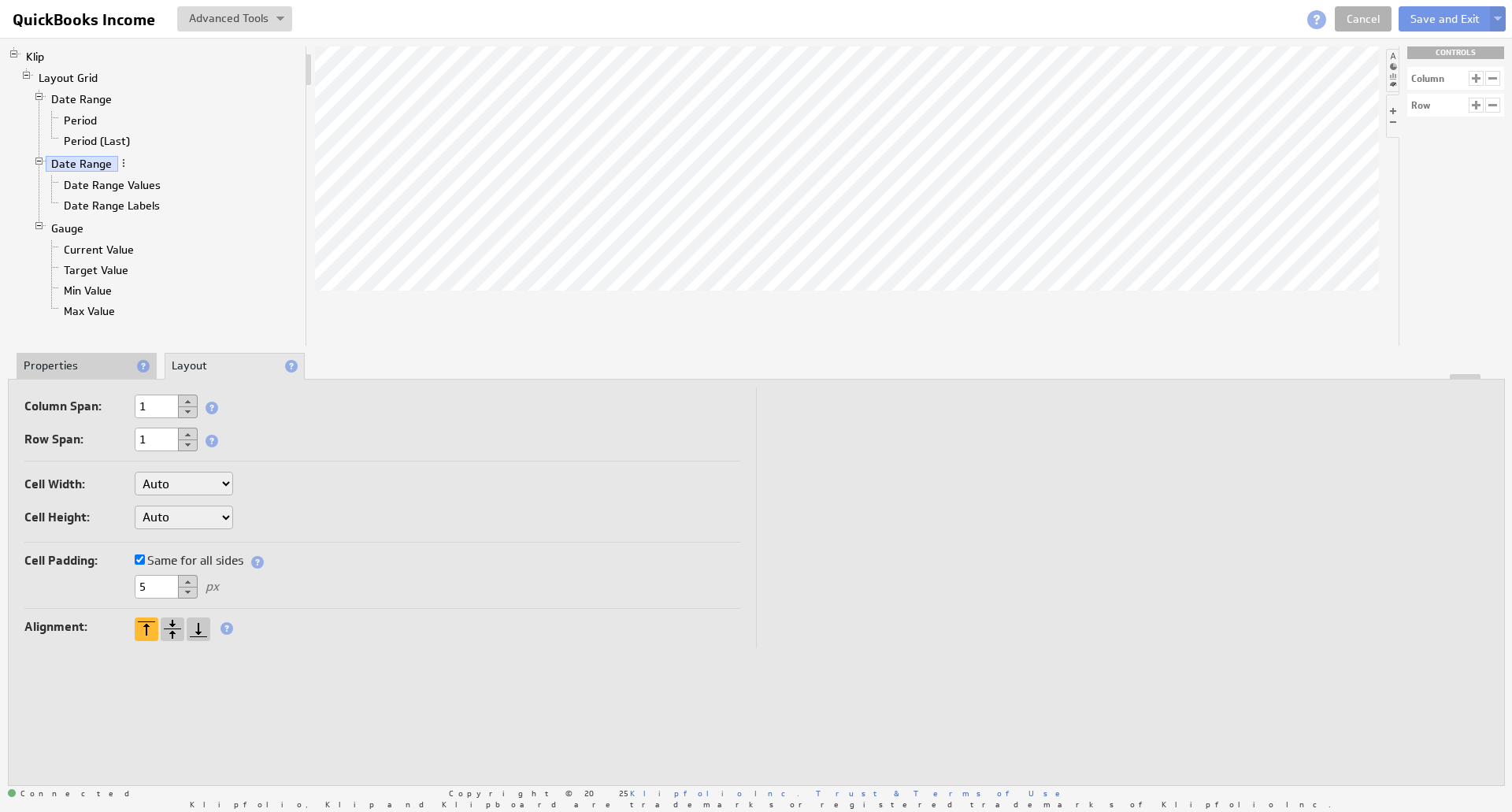
click at [85, 376] on div at bounding box center [756, 376] width 1495 height 6
click at [81, 367] on li "Properties" at bounding box center [87, 366] width 140 height 27
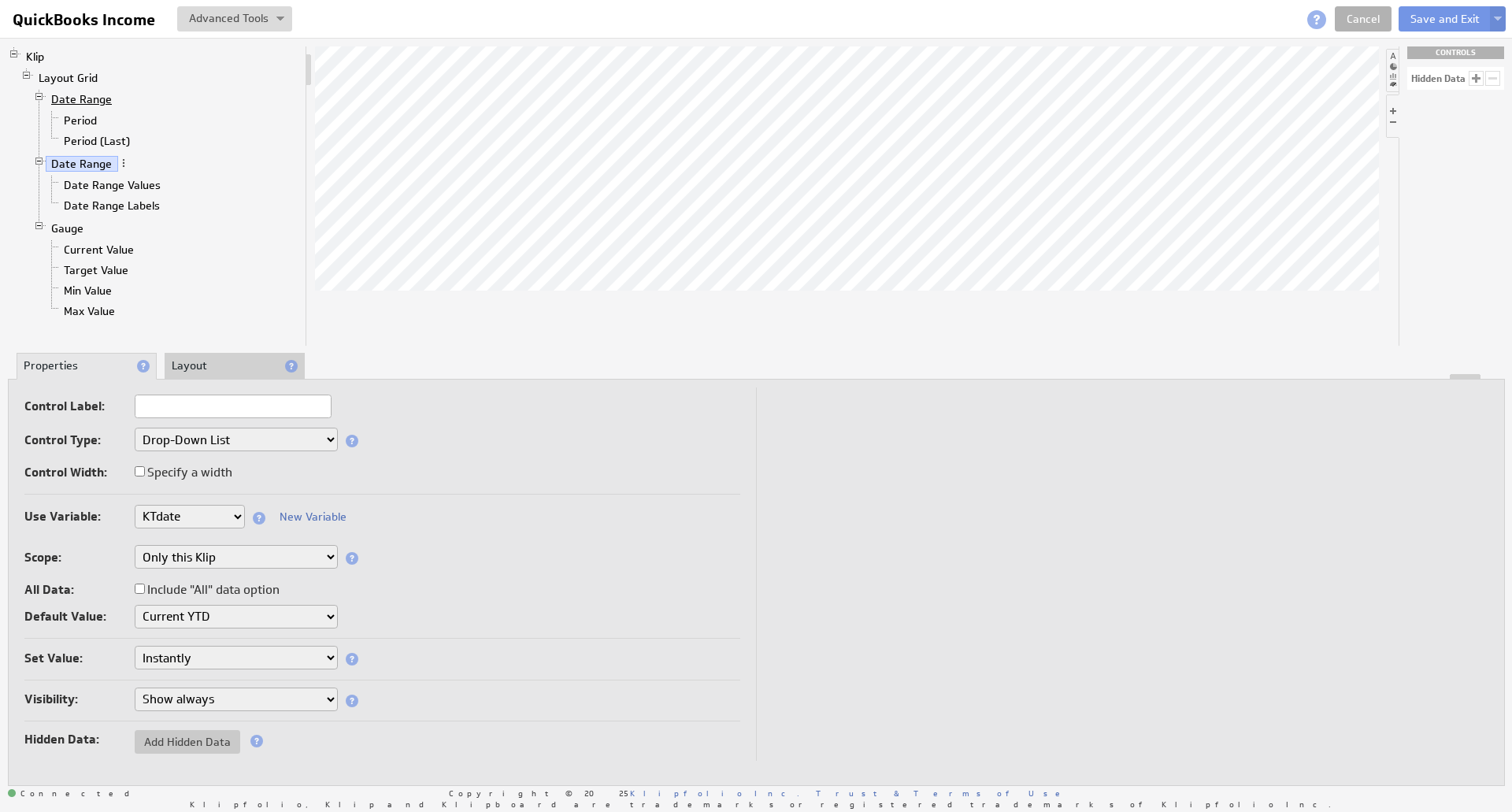
click at [91, 94] on link "Date Range" at bounding box center [82, 99] width 73 height 16
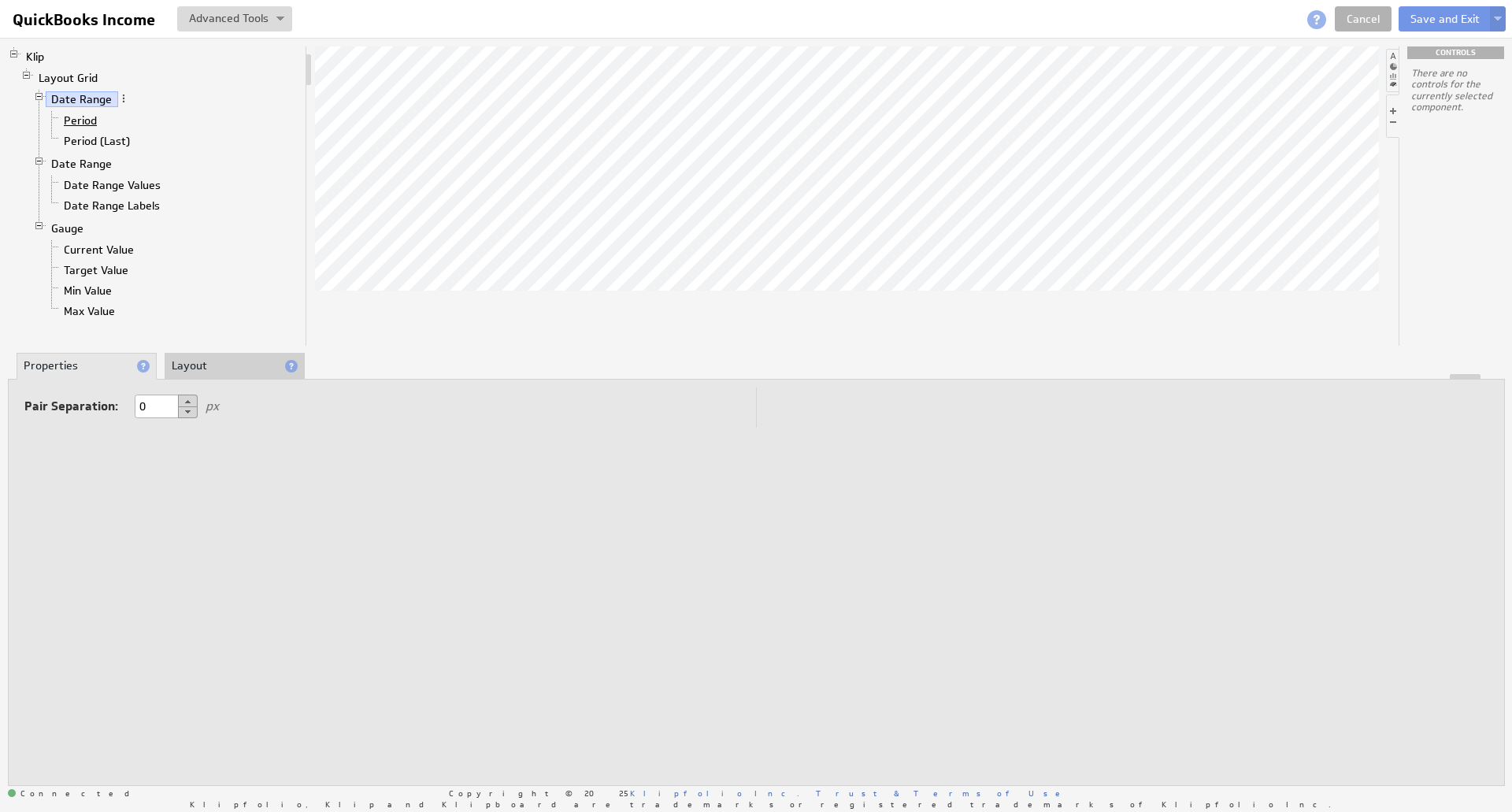
click at [90, 114] on link "Period" at bounding box center [80, 120] width 45 height 16
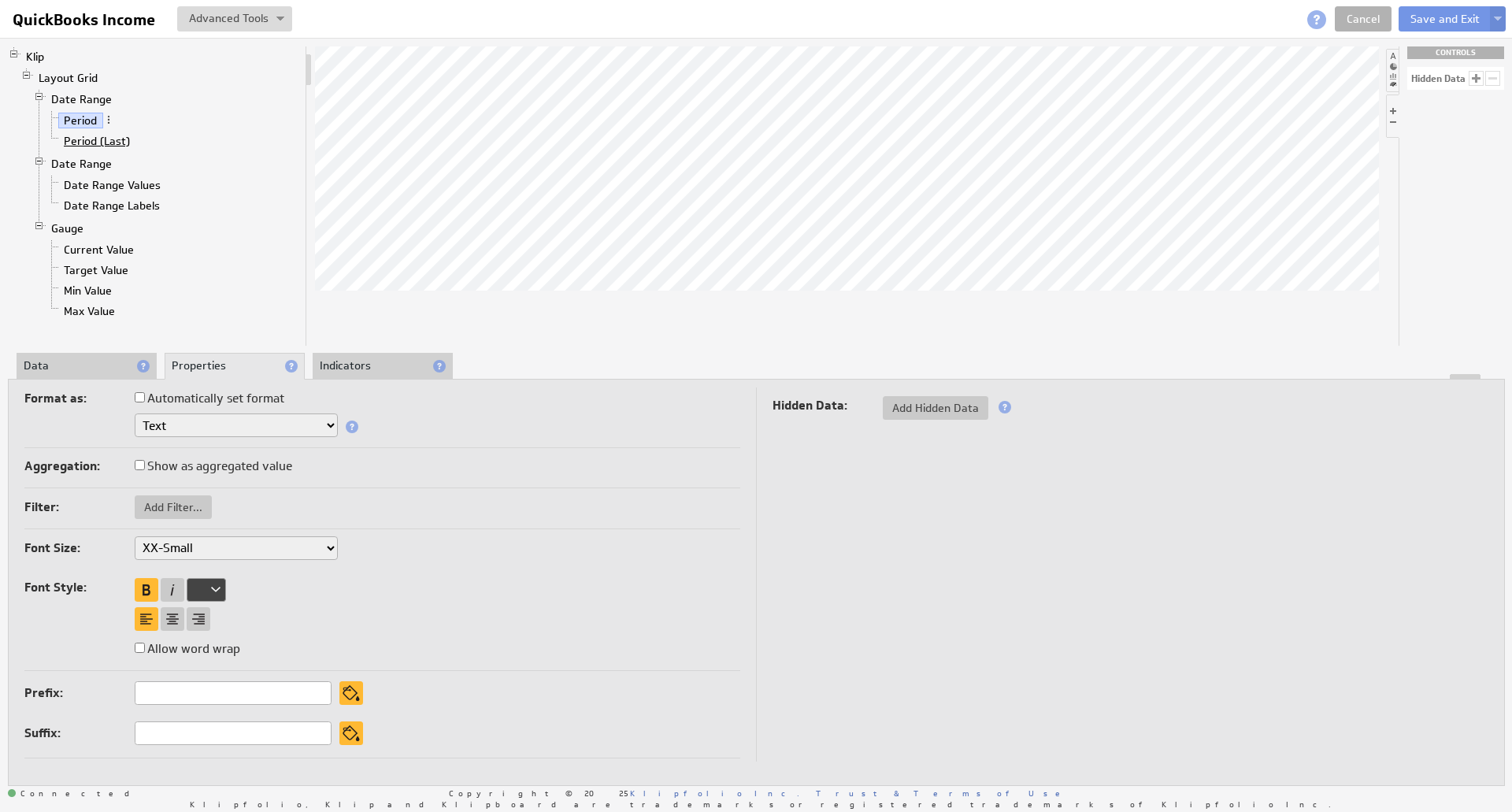
click at [89, 133] on link "Period (Last)" at bounding box center [97, 140] width 78 height 16
drag, startPoint x: 200, startPoint y: 734, endPoint x: 32, endPoint y: 748, distance: 168.6
click at [32, 748] on div "Prefix: Suffix: (prev.)" at bounding box center [382, 716] width 716 height 85
click at [141, 138] on span at bounding box center [141, 140] width 11 height 11
click at [97, 100] on link "Date Range" at bounding box center [82, 99] width 73 height 16
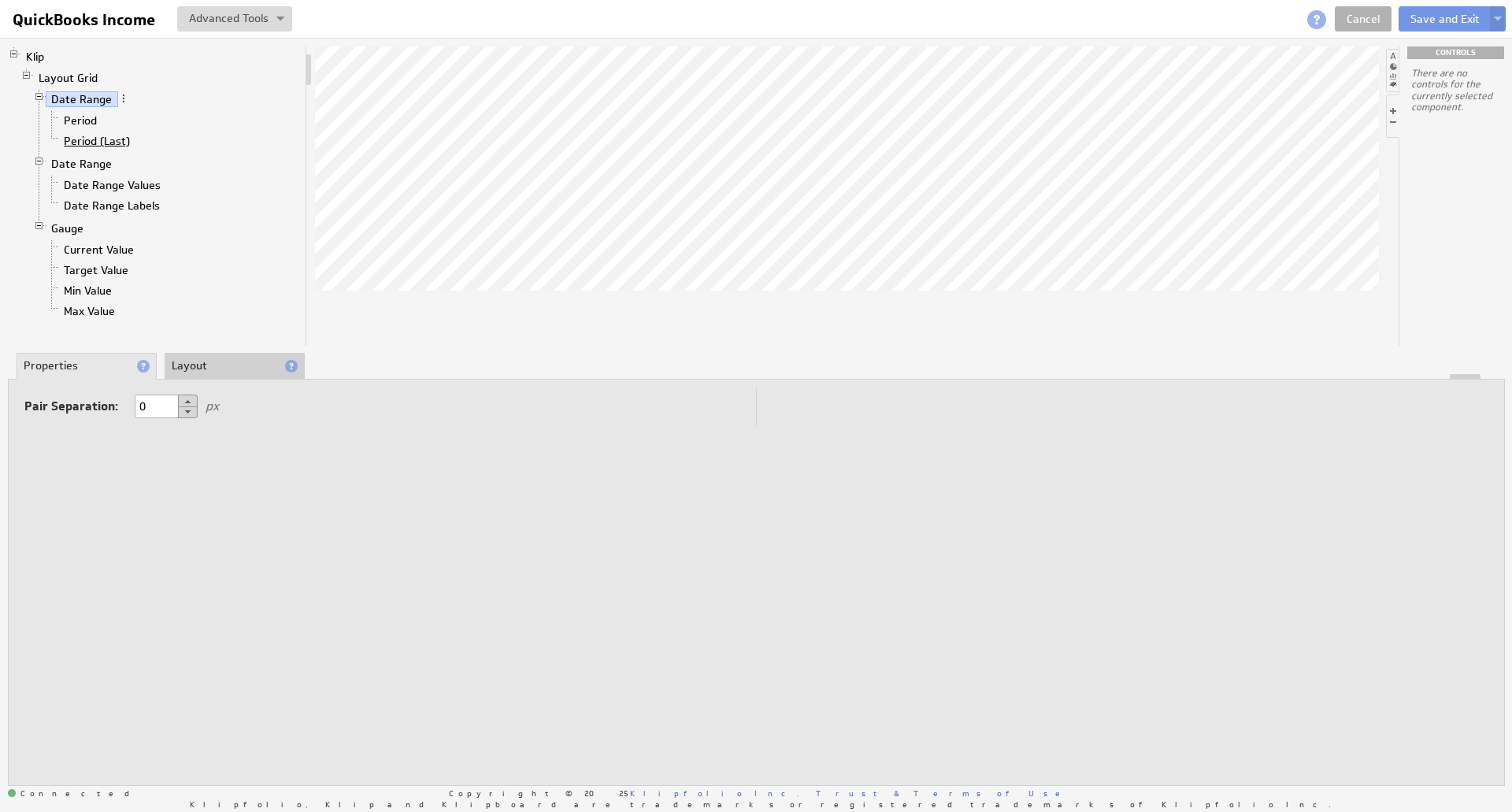
click at [132, 136] on link "Period (Last)" at bounding box center [97, 140] width 78 height 16
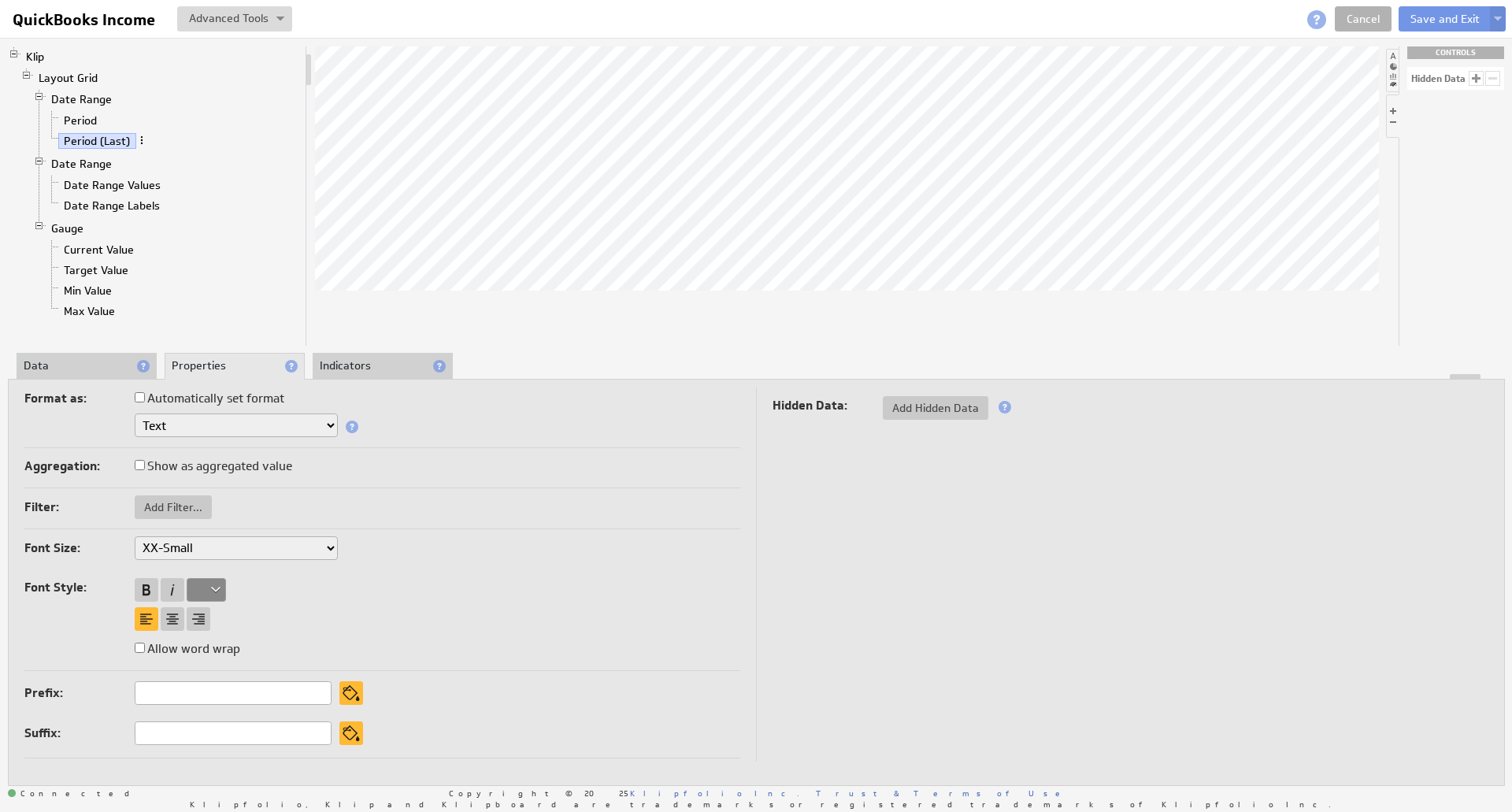
click at [143, 134] on span at bounding box center [141, 140] width 11 height 11
click at [110, 374] on div at bounding box center [756, 376] width 1495 height 6
click at [86, 370] on li "Data" at bounding box center [87, 366] width 140 height 27
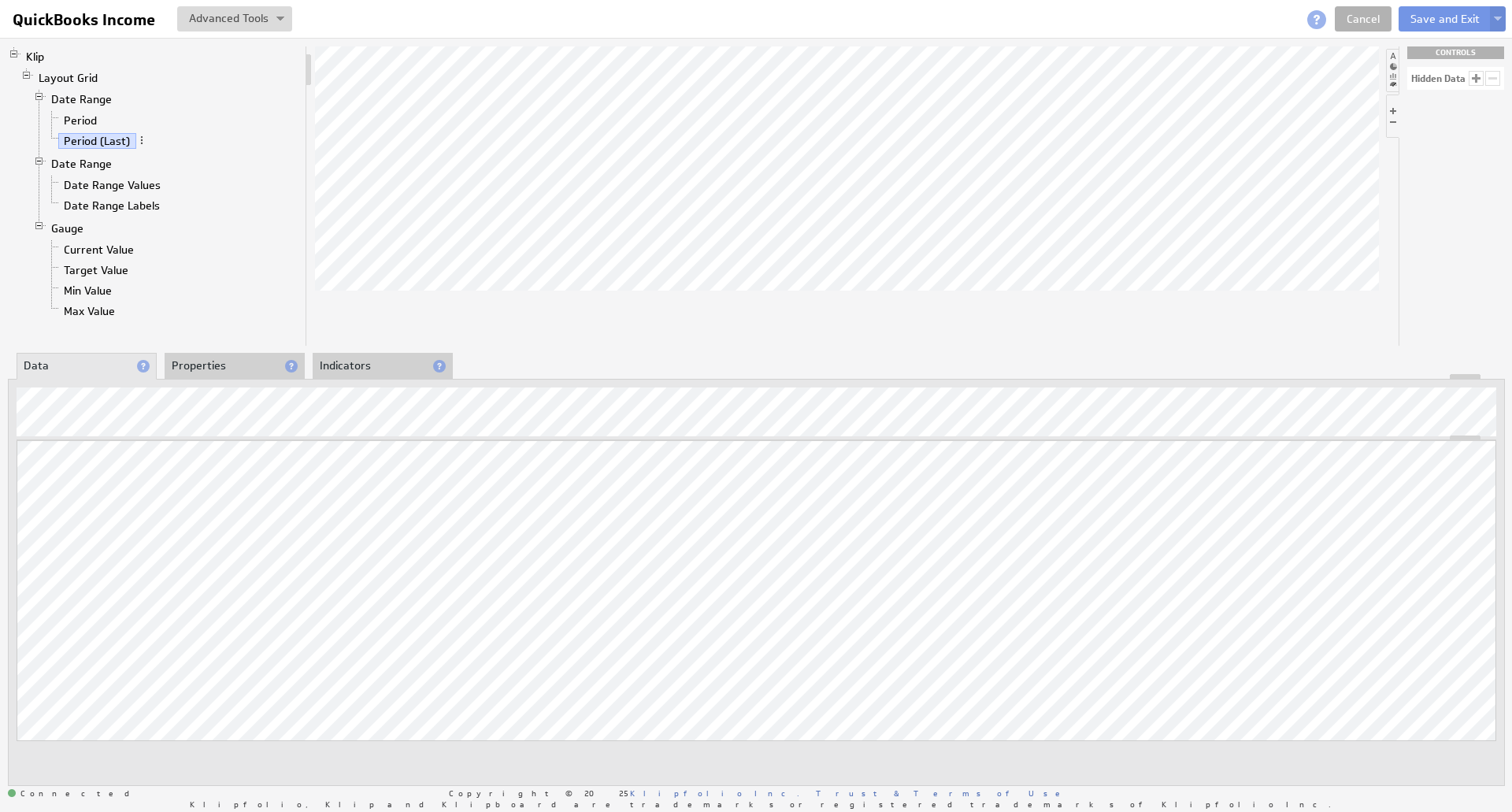
click at [0, 439] on div "Klip Layout Grid Date Range Period Period (Last) Date Range Date Range Values D…" at bounding box center [756, 415] width 1512 height 755
click at [156, 138] on span at bounding box center [155, 140] width 11 height 11
click at [154, 141] on span at bounding box center [155, 140] width 11 height 11
click at [1364, 17] on link "Cancel" at bounding box center [1363, 19] width 57 height 25
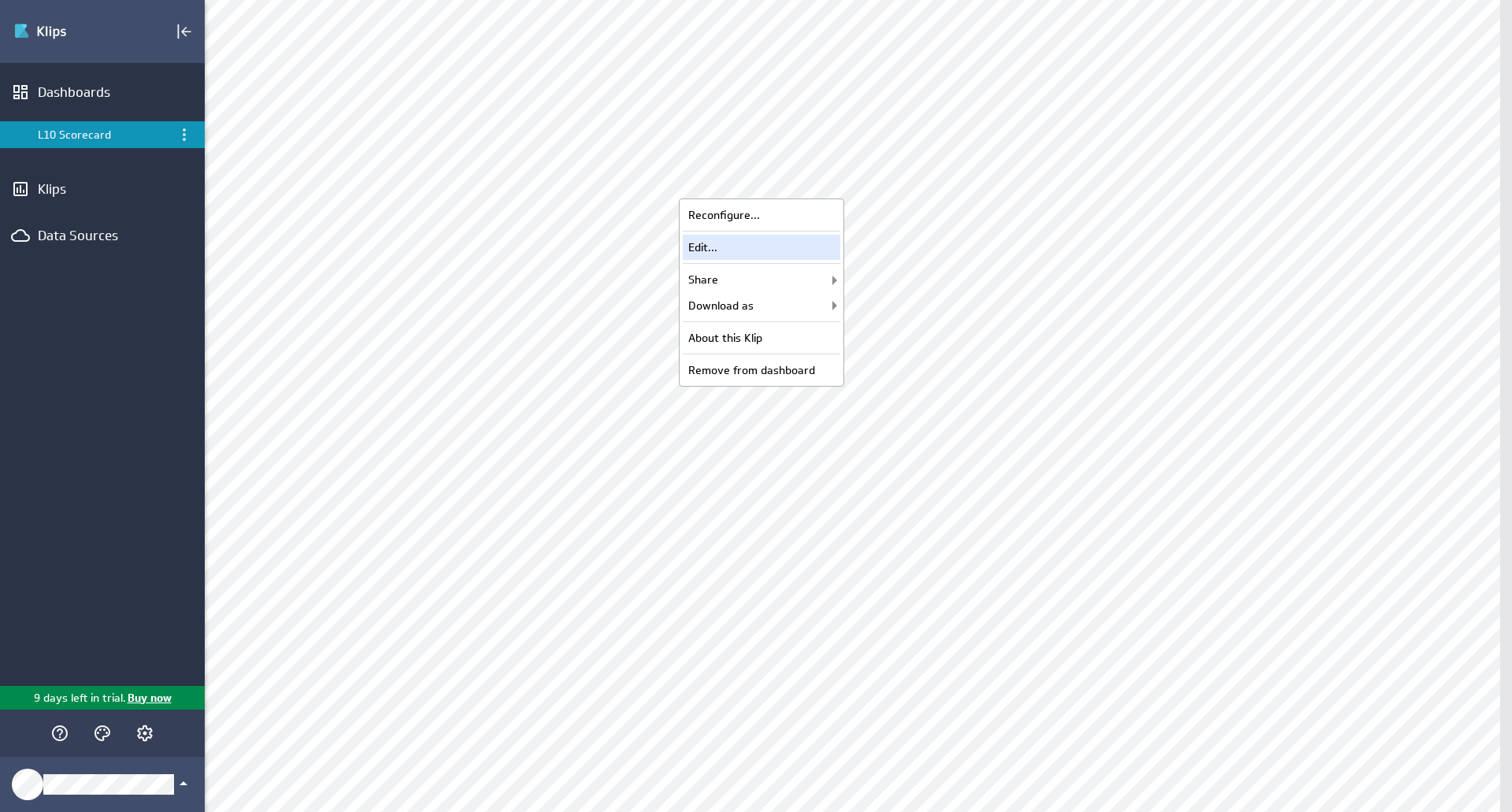
click at [779, 246] on div "Edit..." at bounding box center [761, 248] width 157 height 25
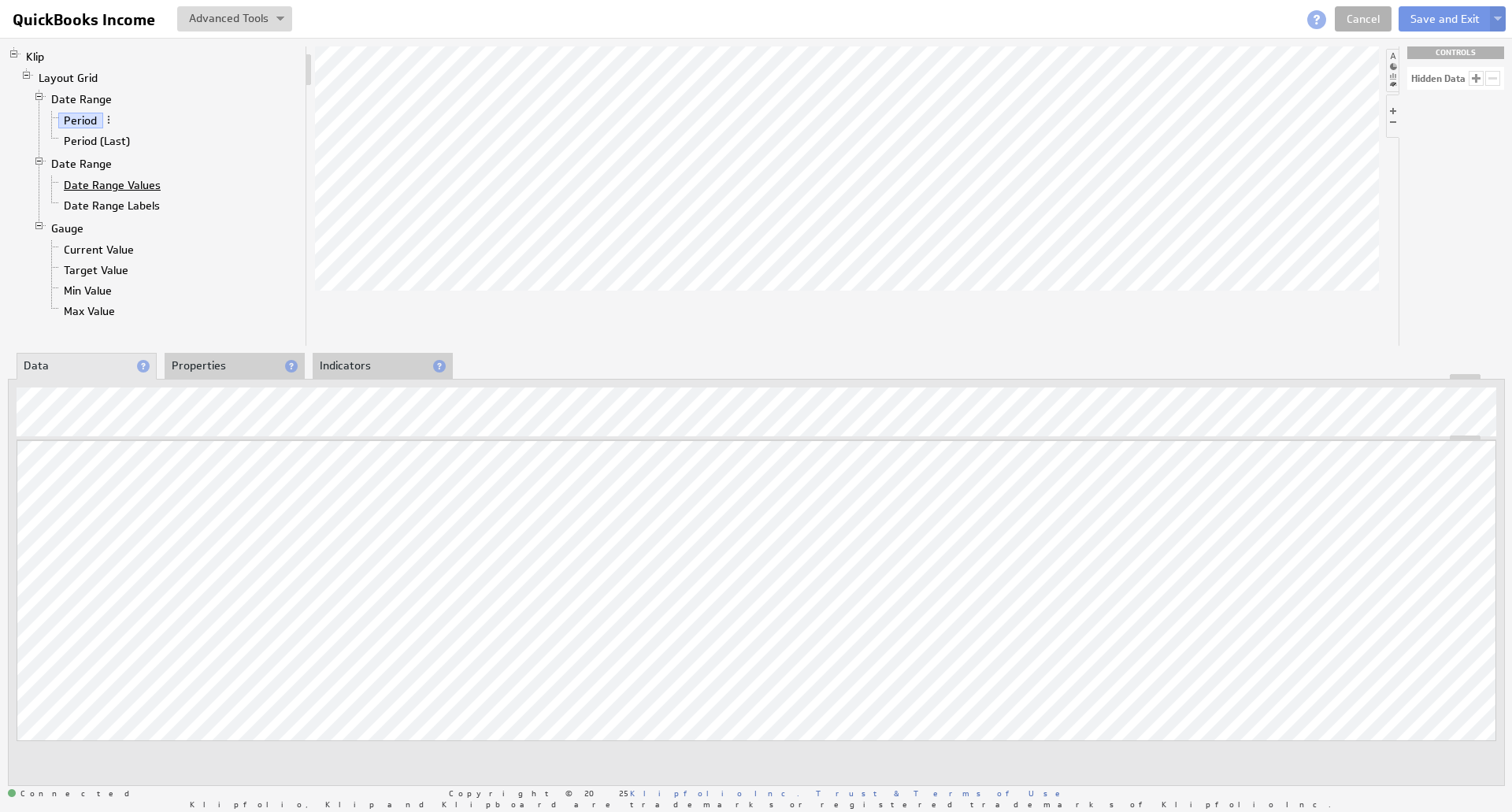
click at [119, 184] on link "Date Range Values" at bounding box center [112, 185] width 109 height 16
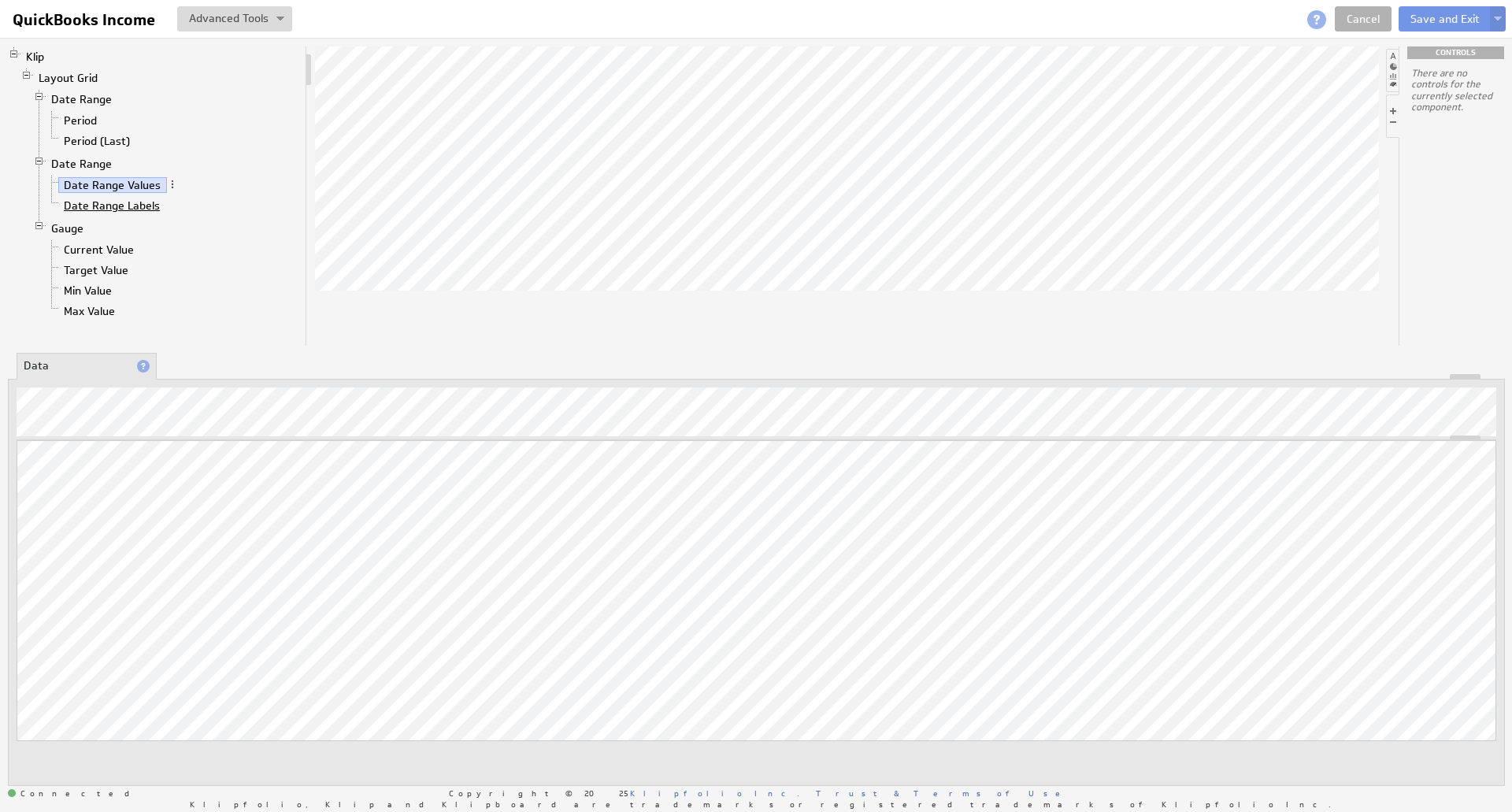
click at [119, 202] on link "Date Range Labels" at bounding box center [112, 206] width 108 height 16
click at [112, 262] on link "Target Value" at bounding box center [96, 270] width 76 height 16
